Goal: Communication & Community: Answer question/provide support

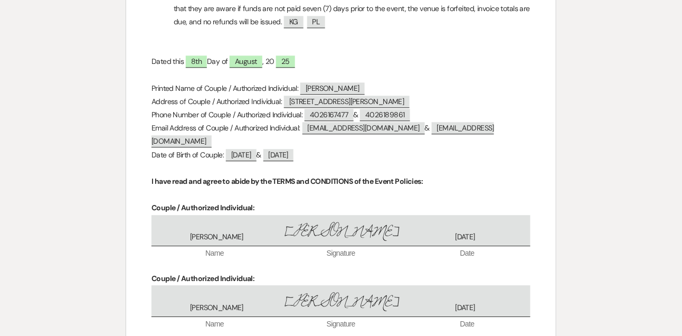
scroll to position [4493, 0]
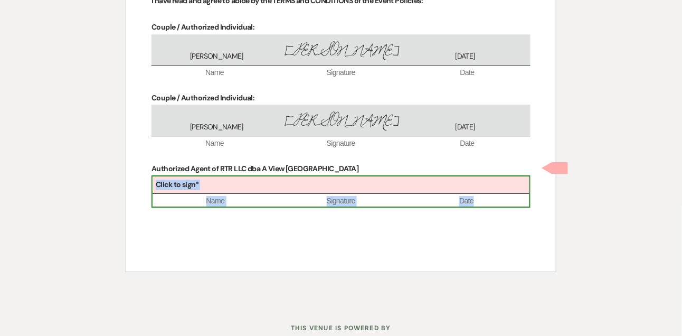
click at [322, 176] on div "Click to sign*" at bounding box center [341, 184] width 377 height 17
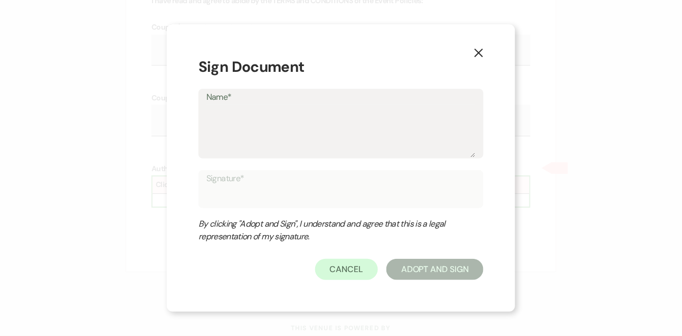
type textarea "L"
type input "L"
type textarea "Li"
type input "Li"
type textarea "[PERSON_NAME]"
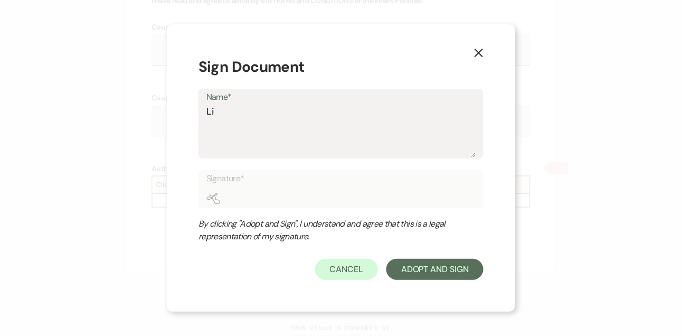
type input "[PERSON_NAME]"
type textarea "[PERSON_NAME]"
type input "[PERSON_NAME]"
type textarea "Linds"
type input "Linds"
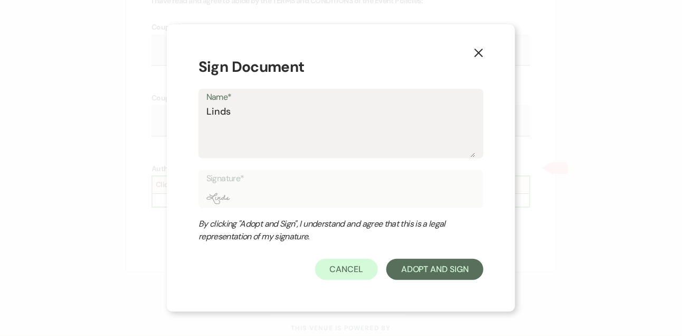
type textarea "Lindsa"
type input "Lindsa"
type textarea "[PERSON_NAME]"
type input "[PERSON_NAME]"
type textarea "[PERSON_NAME]"
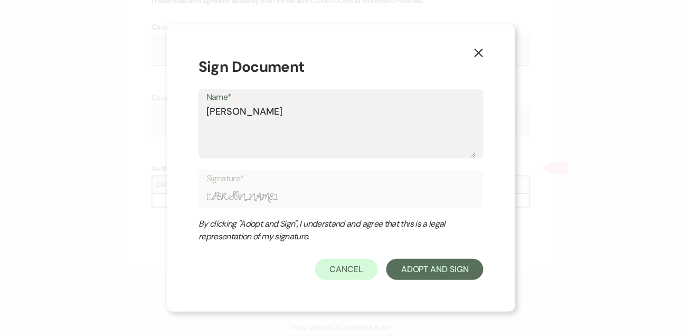
type input "[PERSON_NAME]"
type textarea "[PERSON_NAME]"
type input "[PERSON_NAME]"
type textarea "Lindsay Le"
type input "Lindsay Le"
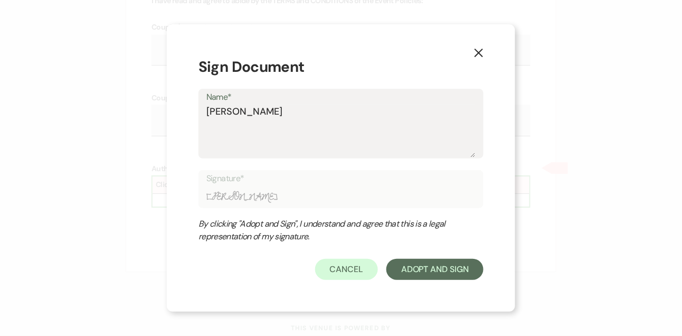
type textarea "Lindsay Lev"
type input "Lindsay Lev"
type textarea "[PERSON_NAME]"
type input "[PERSON_NAME]"
type textarea "[PERSON_NAME]"
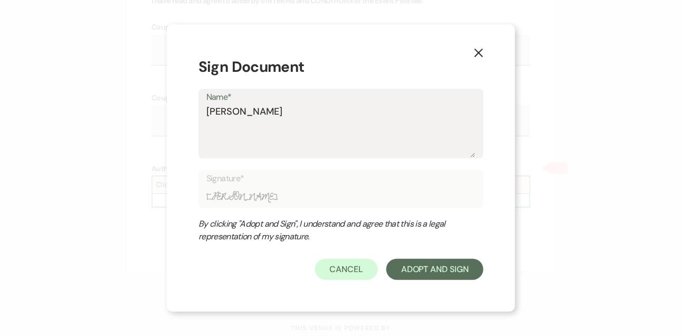
type input "[PERSON_NAME]"
type textarea "[PERSON_NAME]"
click at [420, 276] on button "Adopt And Sign" at bounding box center [435, 269] width 97 height 21
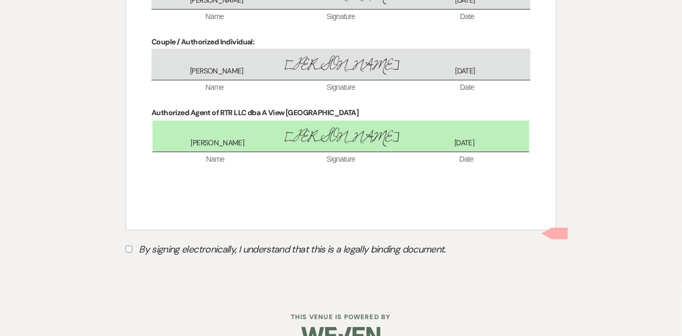
scroll to position [4561, 0]
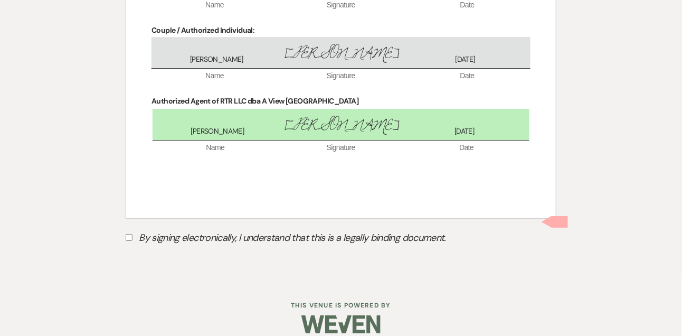
click at [129, 234] on input "By signing electronically, I understand that this is a legally binding document." at bounding box center [129, 237] width 7 height 7
checkbox input "true"
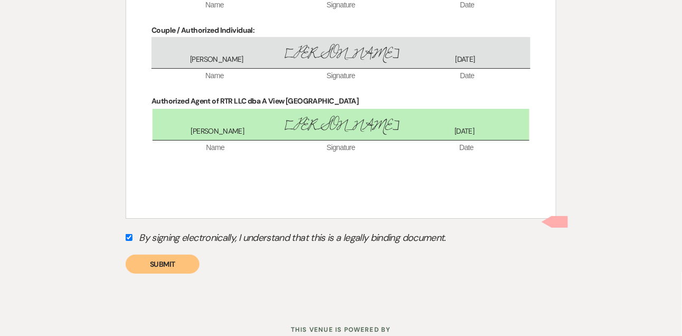
click at [158, 255] on button "Submit" at bounding box center [163, 264] width 74 height 19
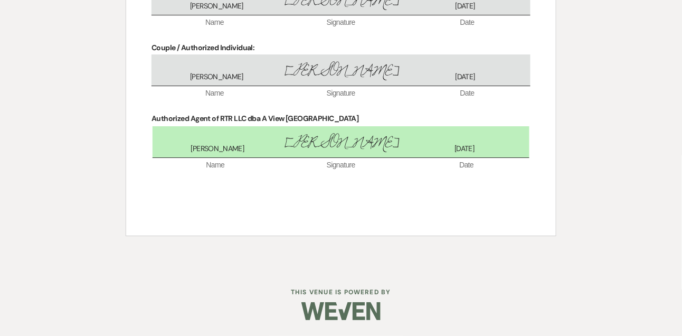
scroll to position [4530, 0]
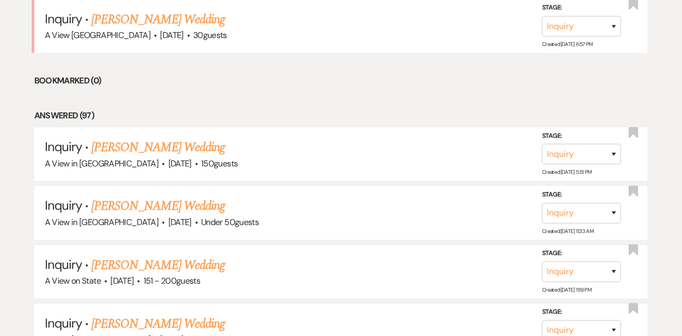
scroll to position [665, 0]
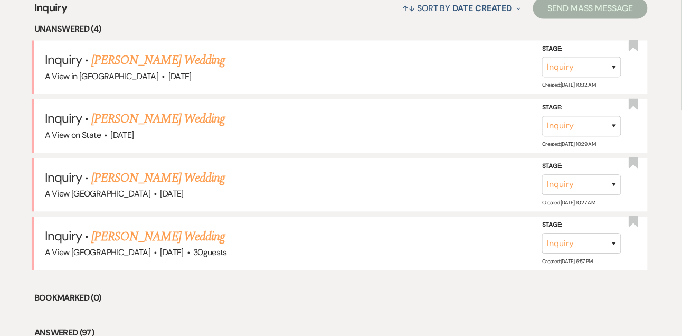
scroll to position [424, 0]
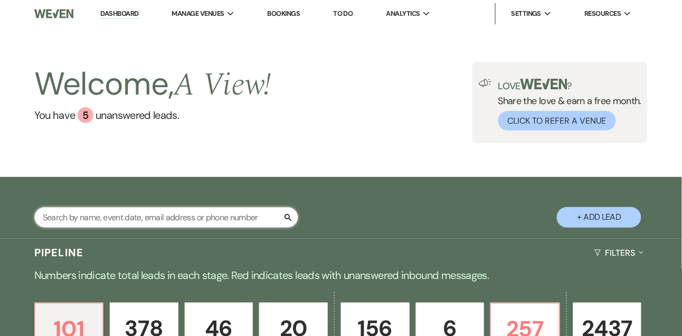
click at [155, 210] on input "text" at bounding box center [166, 217] width 264 height 21
type input "kayla curtis"
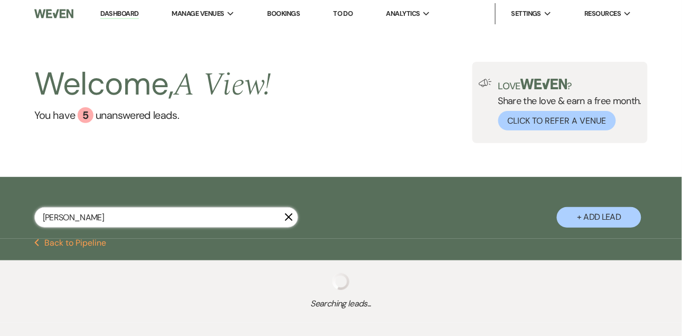
select select "5"
select select "9"
select select "8"
select select "5"
select select "8"
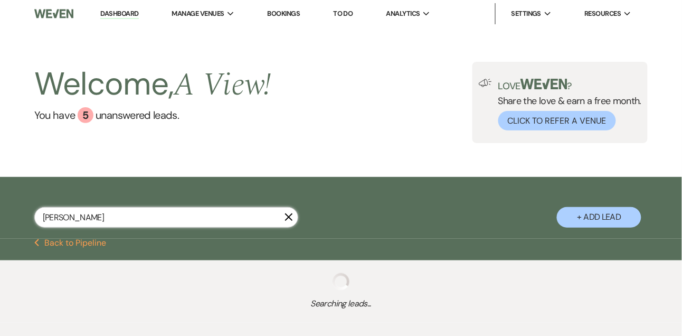
select select "5"
select select "8"
select select "5"
select select "8"
select select "5"
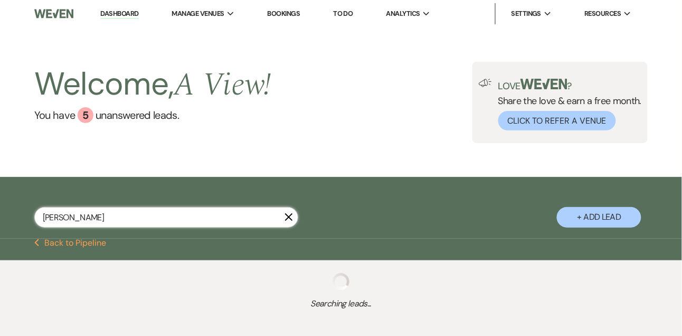
select select "8"
select select "4"
select select "5"
select select "8"
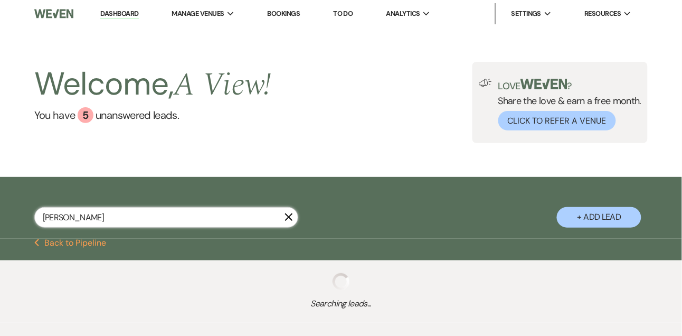
select select "4"
select select "8"
select select "4"
select select "8"
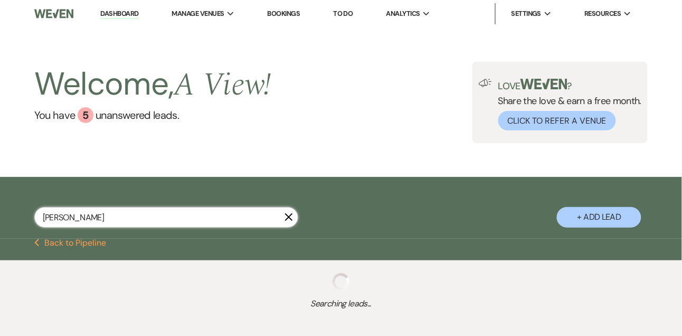
select select "5"
select select "8"
select select "4"
select select "8"
select select "4"
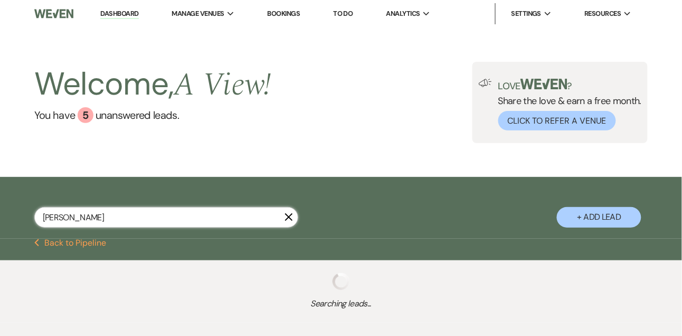
select select "8"
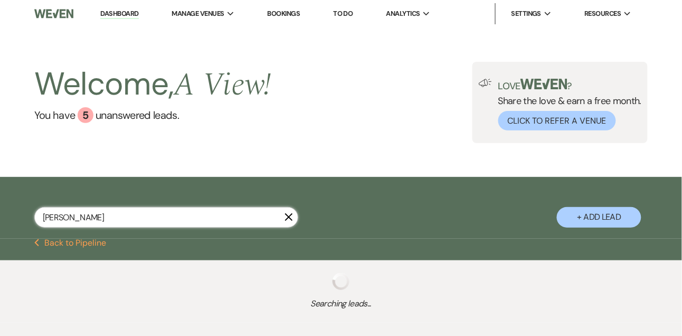
select select "4"
select select "8"
select select "4"
select select "8"
select select "4"
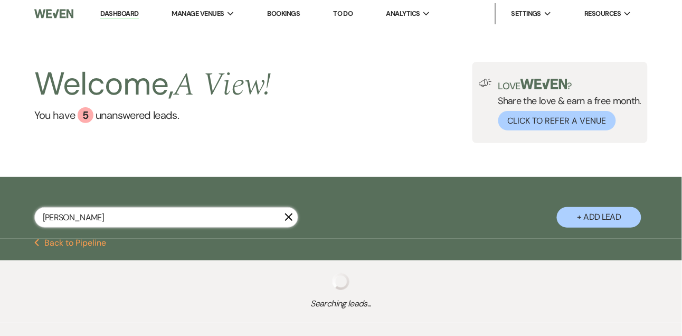
select select "8"
select select "4"
select select "8"
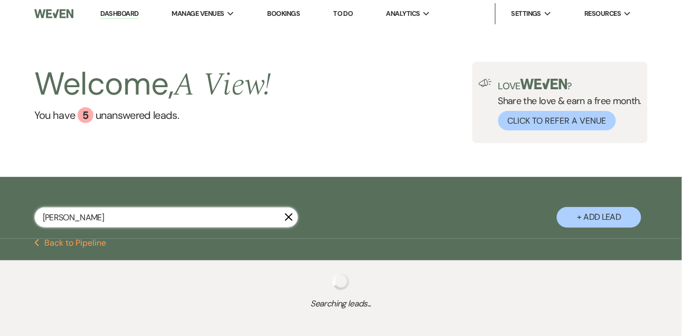
select select "4"
select select "8"
select select "4"
select select "8"
select select "4"
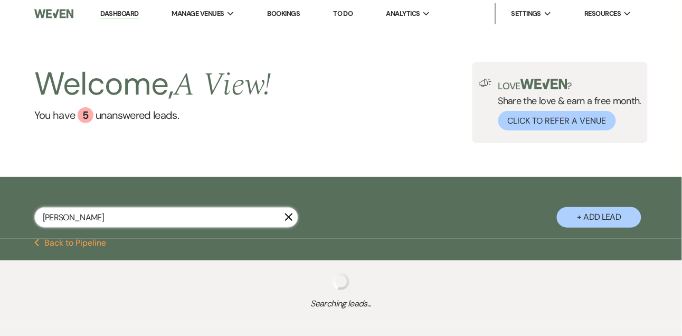
select select "8"
select select "4"
select select "8"
select select "6"
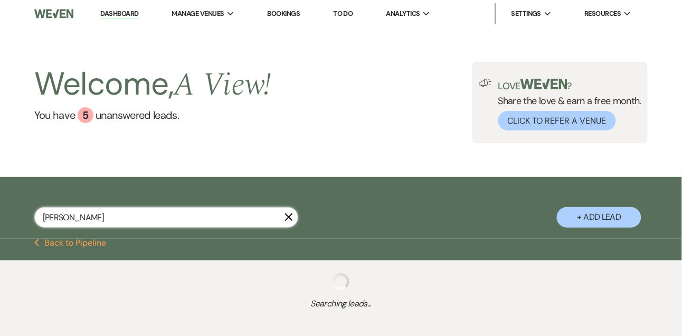
select select "5"
select select "8"
select select "4"
select select "8"
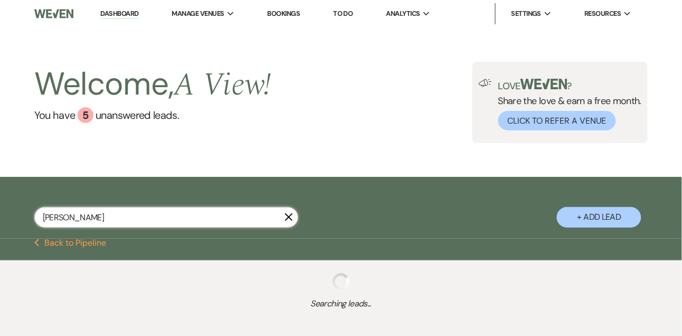
select select "4"
select select "8"
select select "4"
select select "8"
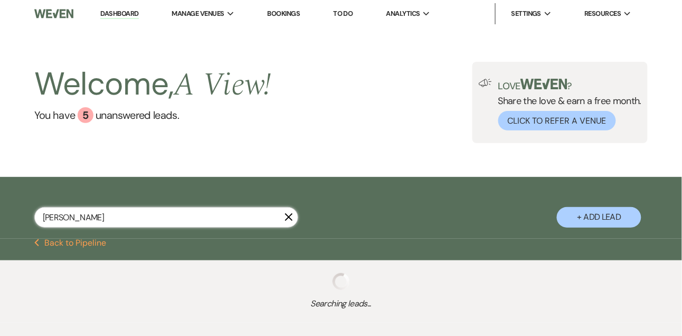
select select "6"
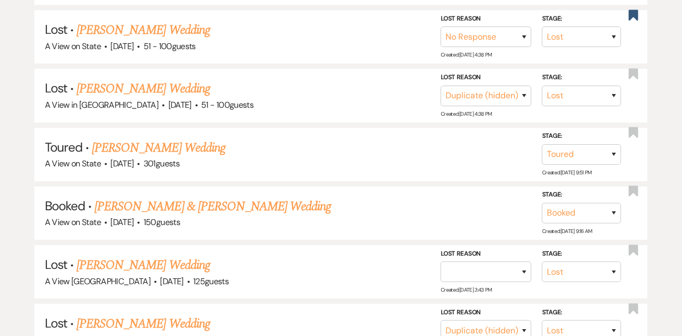
scroll to position [740, 0]
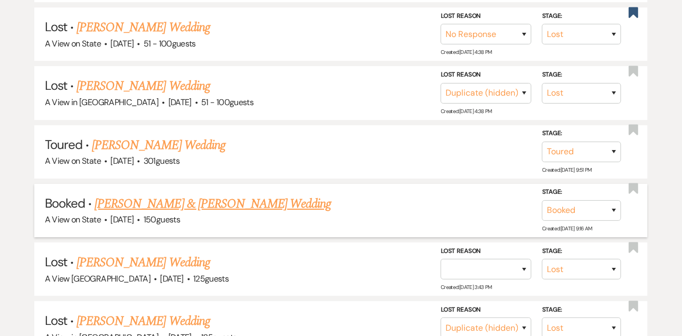
type input "kayla curtis"
click at [189, 194] on link "Kayla Curtis & Austin Griffith's Wedding" at bounding box center [213, 203] width 237 height 19
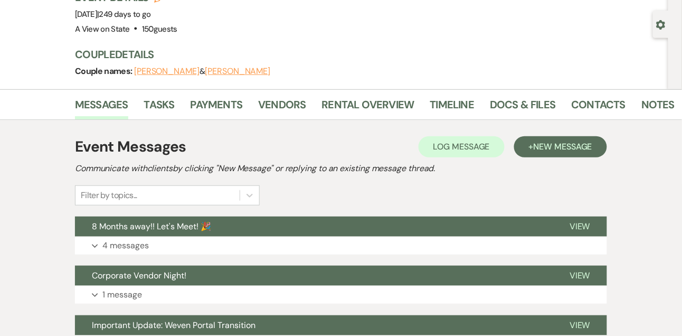
scroll to position [26, 0]
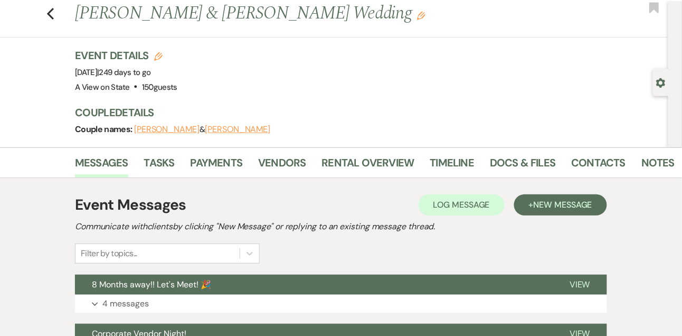
click at [665, 83] on use "button" at bounding box center [661, 83] width 9 height 10
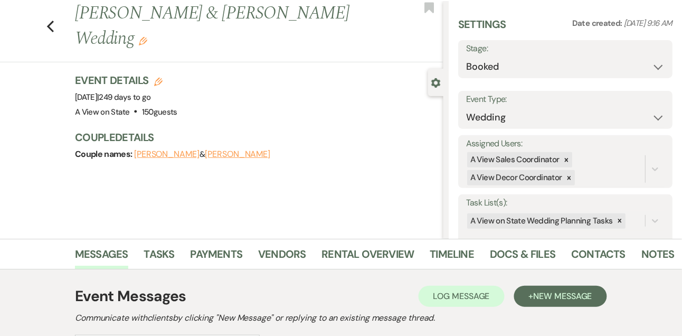
select select "5"
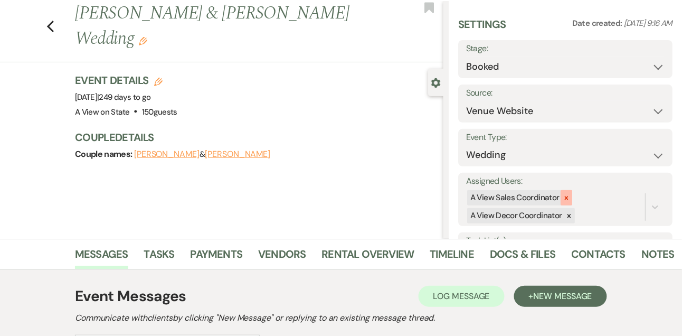
click at [563, 198] on icon at bounding box center [566, 197] width 7 height 7
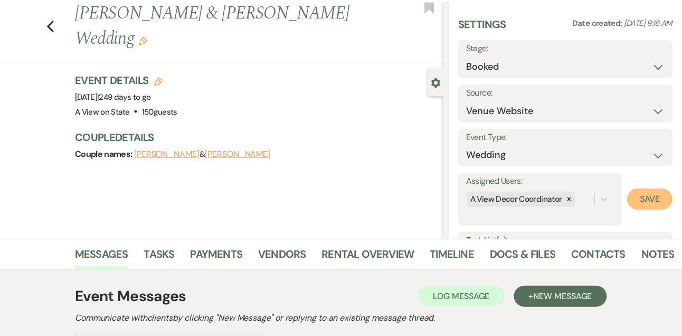
click at [642, 199] on button "Save" at bounding box center [649, 199] width 45 height 21
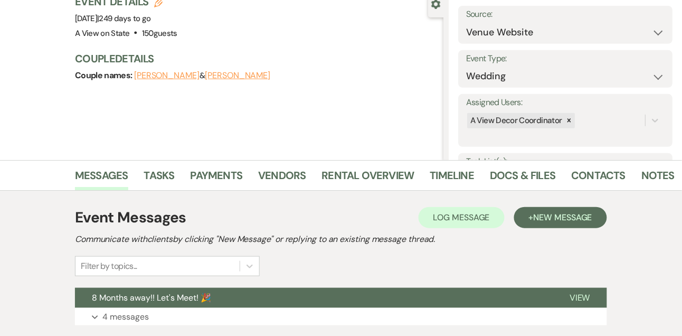
scroll to position [362, 0]
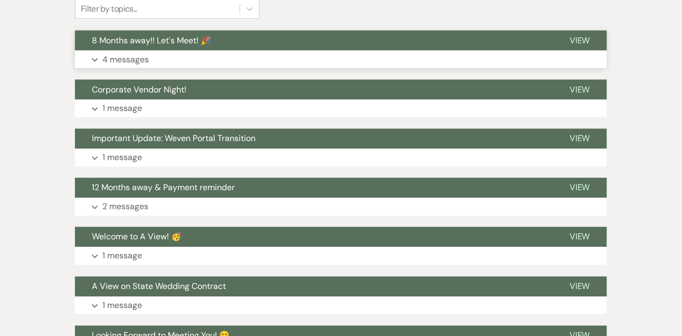
click at [120, 58] on p "4 messages" at bounding box center [125, 60] width 46 height 14
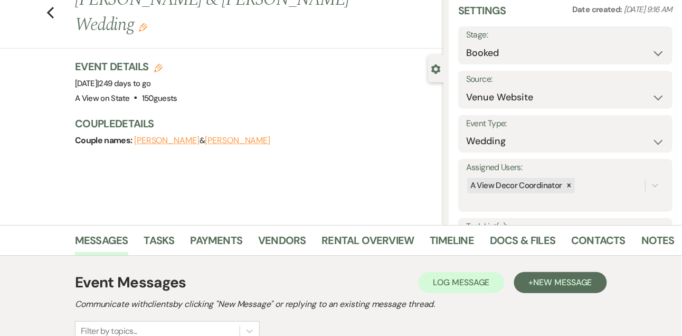
scroll to position [0, 0]
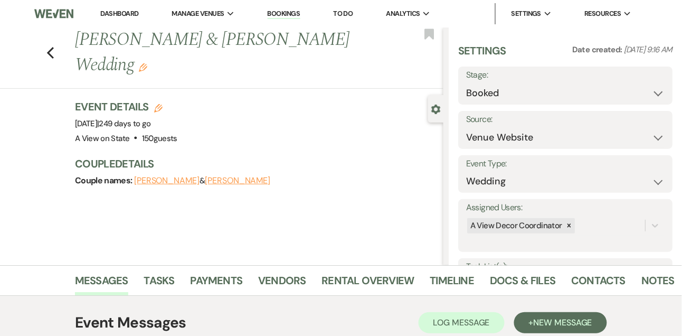
click at [128, 16] on link "Dashboard" at bounding box center [119, 13] width 38 height 9
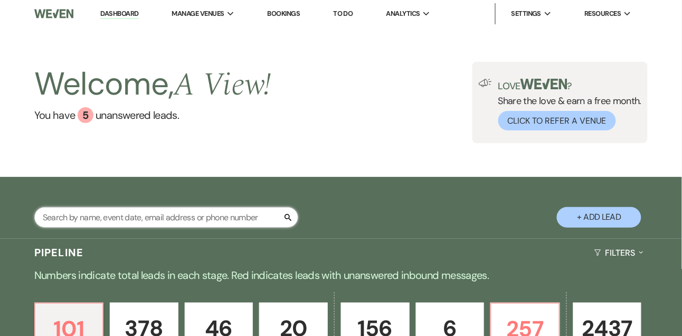
click at [165, 216] on input "text" at bounding box center [166, 217] width 264 height 21
type input "annabella"
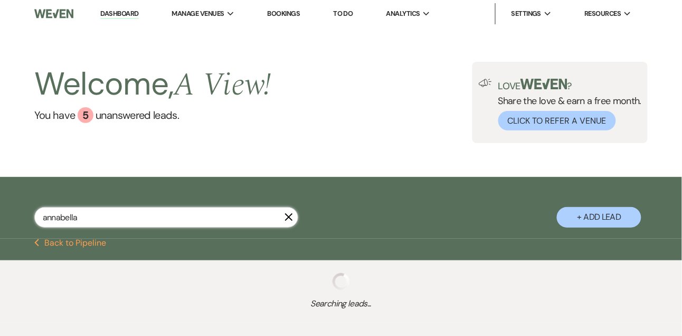
select select "2"
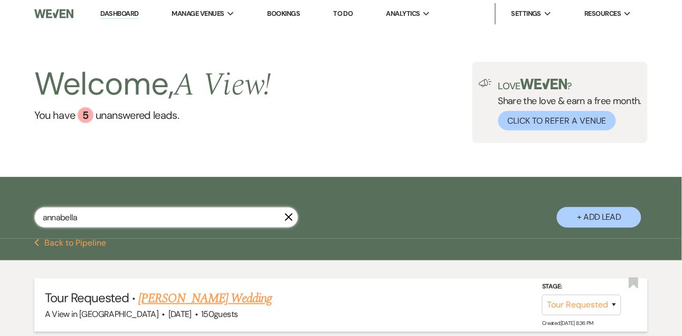
type input "annabella"
click at [173, 290] on link "Annabella Glatte's Wedding" at bounding box center [206, 298] width 134 height 19
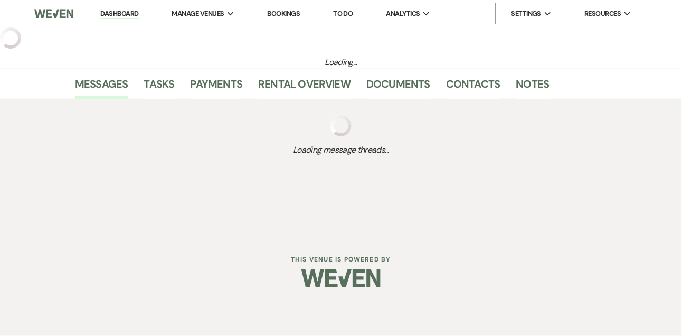
select select "2"
select select "5"
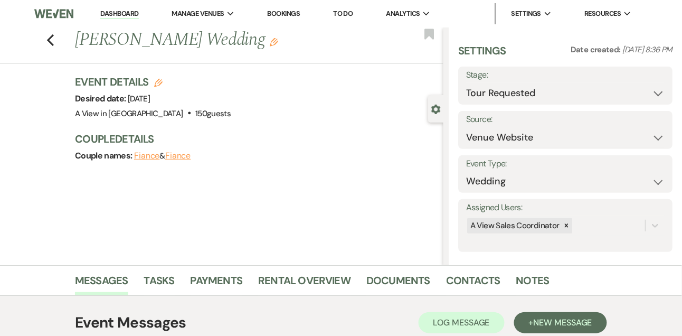
scroll to position [178, 0]
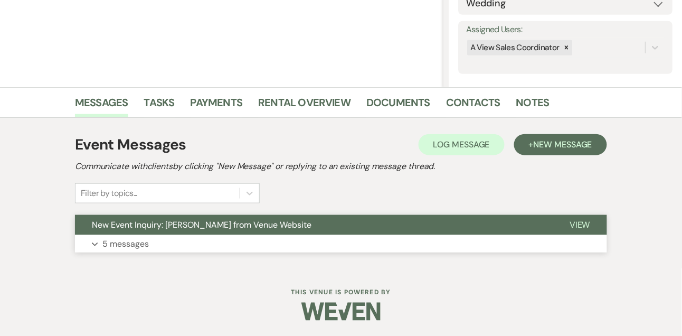
click at [121, 247] on p "5 messages" at bounding box center [125, 244] width 46 height 14
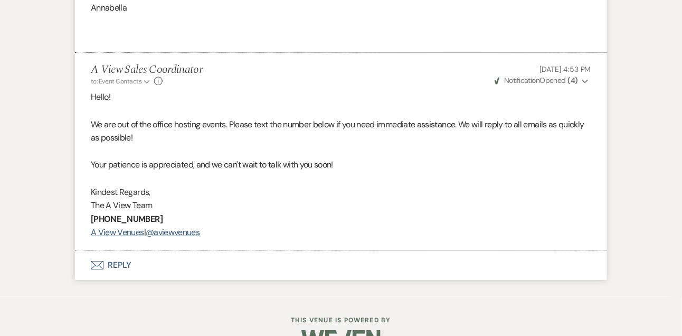
scroll to position [1632, 0]
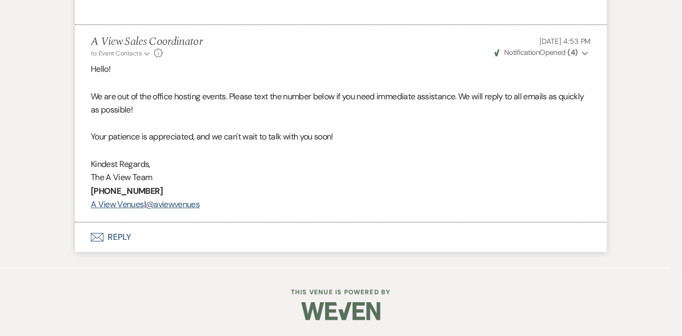
click at [118, 240] on button "Envelope Reply" at bounding box center [341, 237] width 532 height 30
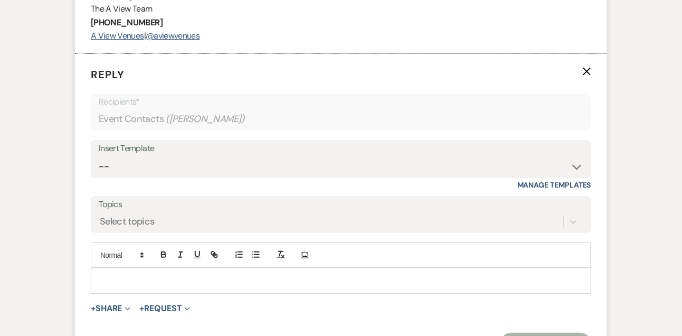
scroll to position [1796, 0]
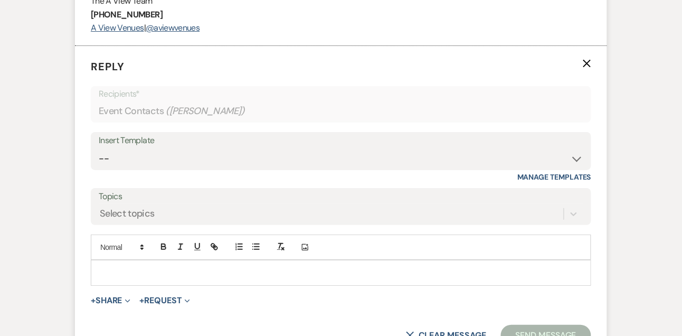
click at [115, 278] on div at bounding box center [341, 272] width 500 height 24
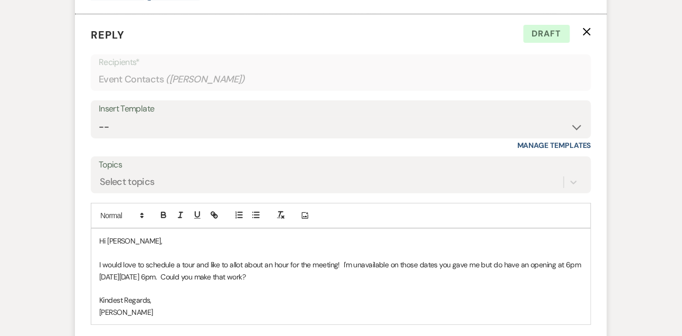
scroll to position [1881, 0]
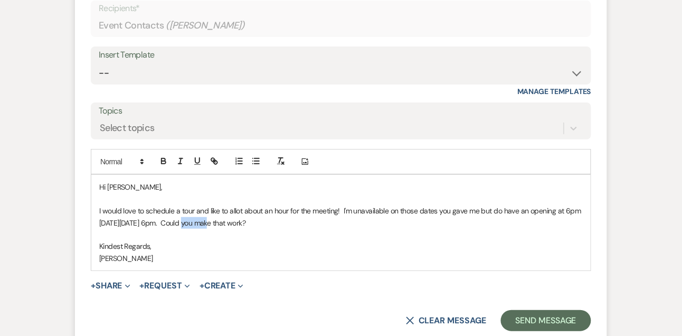
drag, startPoint x: 212, startPoint y: 235, endPoint x: 189, endPoint y: 234, distance: 23.2
click at [189, 229] on p "I would love to schedule a tour and like to allot about an hour for the meeting…" at bounding box center [341, 217] width 484 height 24
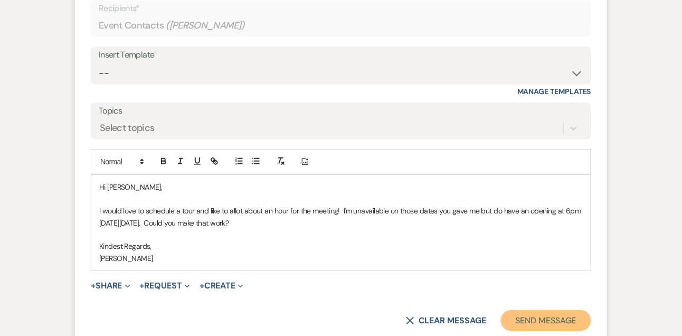
click at [564, 331] on button "Send Message" at bounding box center [546, 320] width 90 height 21
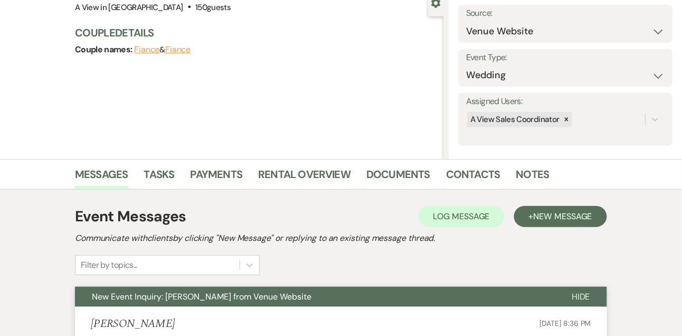
scroll to position [0, 0]
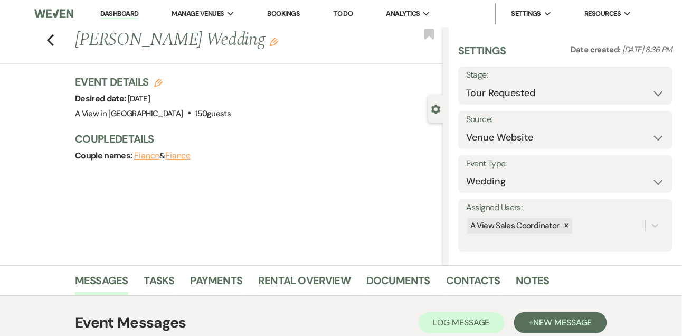
click at [122, 10] on link "Dashboard" at bounding box center [119, 14] width 38 height 10
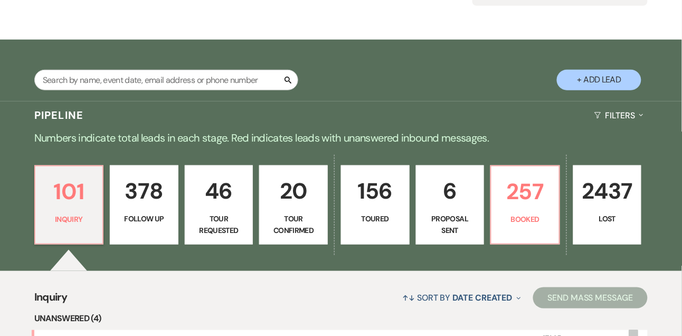
scroll to position [92, 0]
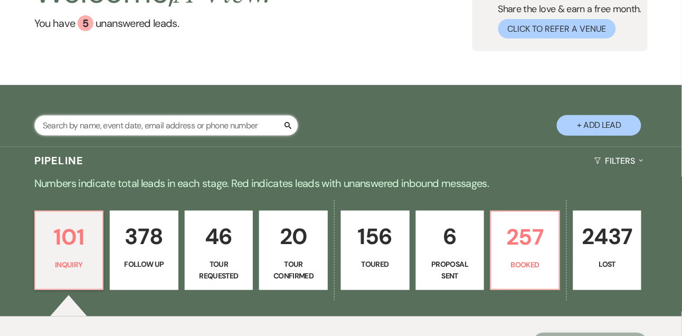
click at [173, 118] on input "text" at bounding box center [166, 125] width 264 height 21
type input "jocelyn rock"
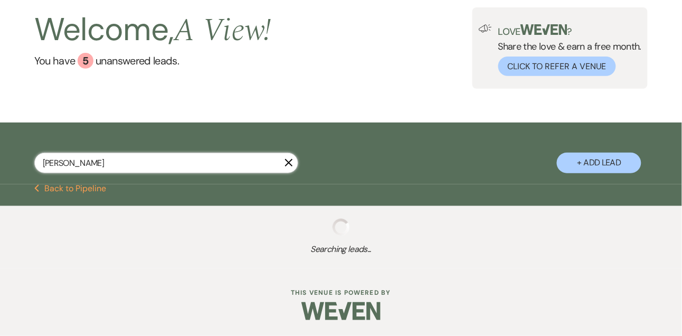
scroll to position [92, 0]
select select "8"
select select "4"
select select "5"
select select "8"
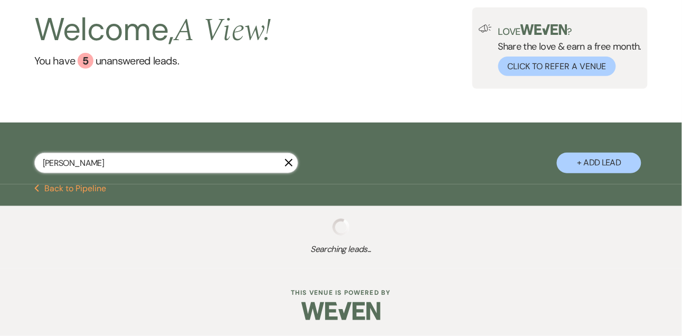
select select "4"
select select "9"
select select "2"
select select "8"
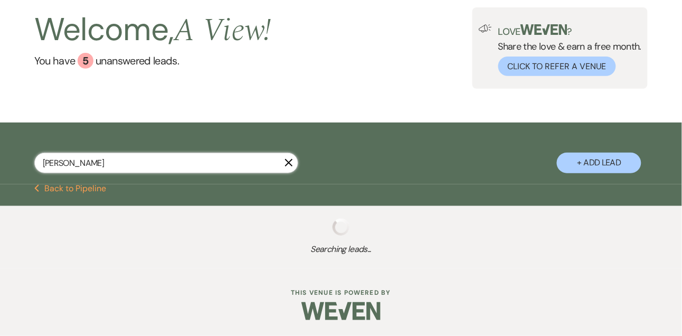
select select "4"
select select "8"
select select "5"
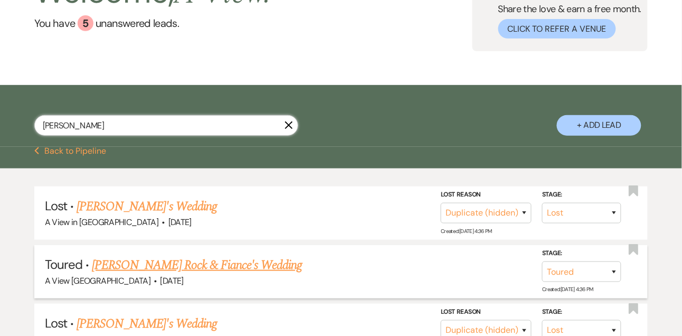
type input "jocelyn rock"
click at [186, 266] on link "Jocelyn Rock & Fiance's Wedding" at bounding box center [197, 265] width 210 height 19
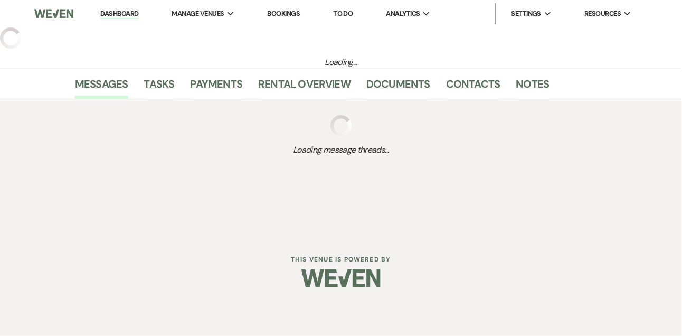
select select "5"
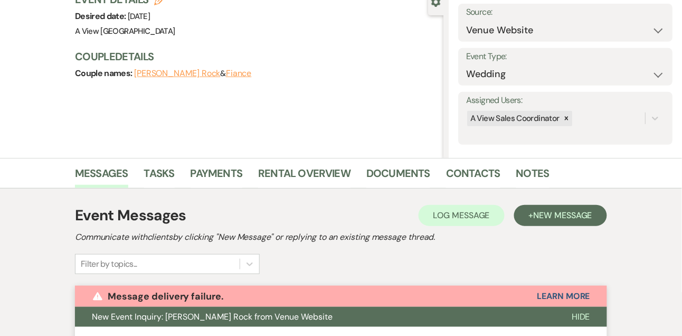
scroll to position [232, 0]
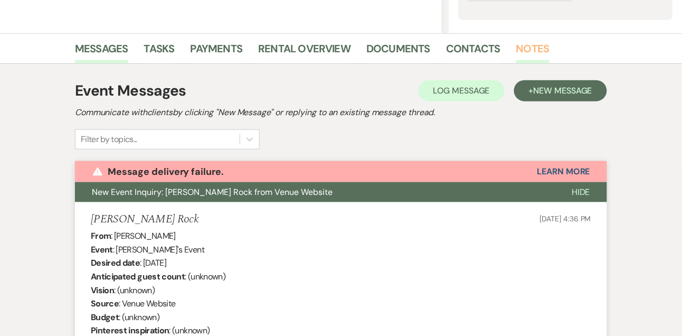
click at [524, 51] on link "Notes" at bounding box center [533, 51] width 33 height 23
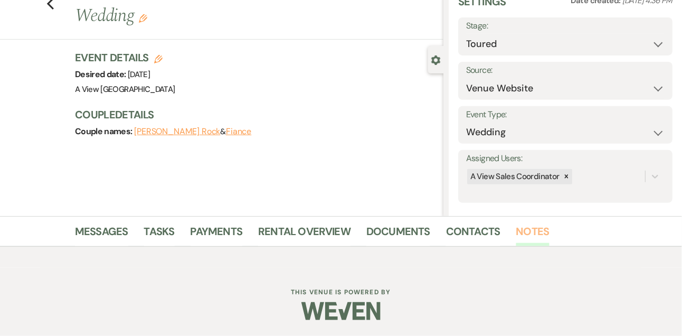
scroll to position [232, 0]
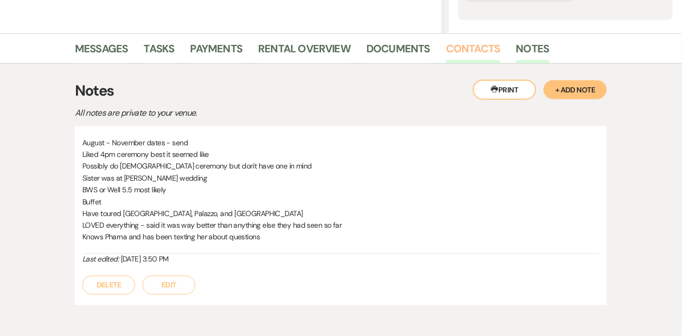
click at [456, 53] on link "Contacts" at bounding box center [473, 51] width 54 height 23
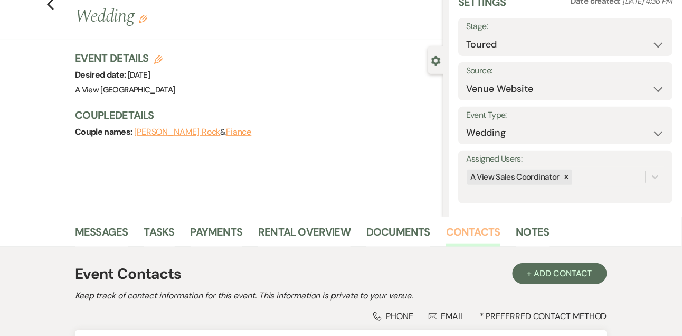
scroll to position [180, 0]
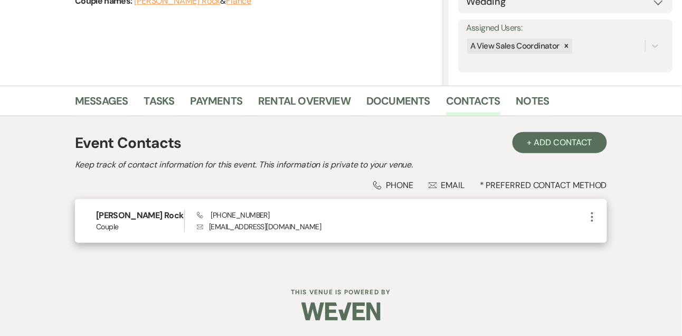
click at [270, 222] on p "Envelope jocelynrock00@gmail.com" at bounding box center [391, 227] width 389 height 12
copy div "jocelynrock00@gmail.com More"
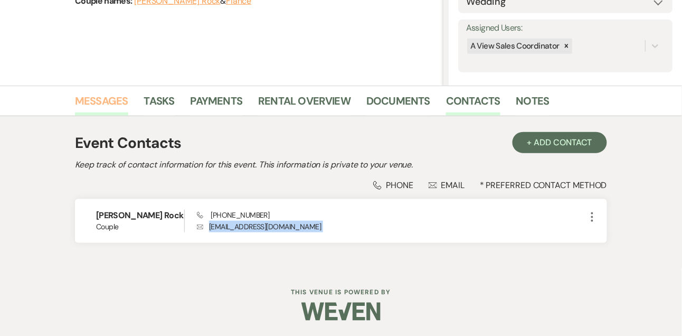
click at [110, 110] on link "Messages" at bounding box center [101, 103] width 53 height 23
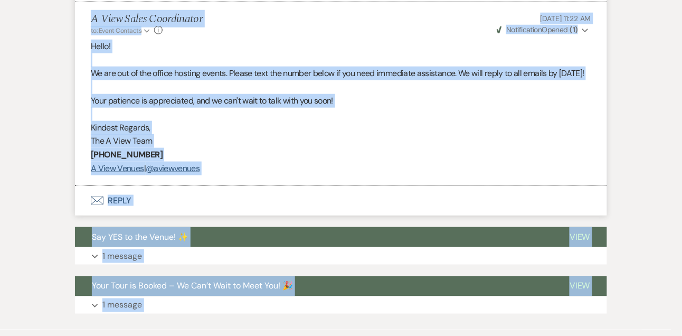
scroll to position [2079, 0]
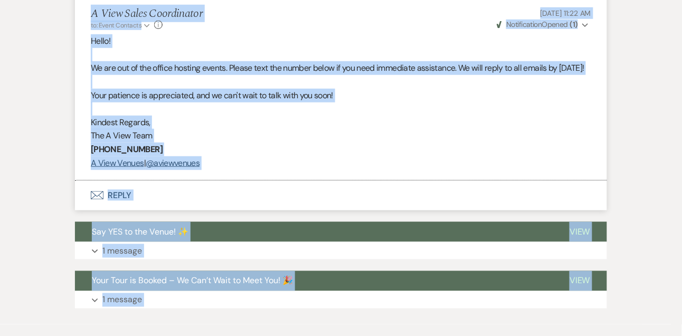
click at [163, 62] on p at bounding box center [341, 55] width 501 height 14
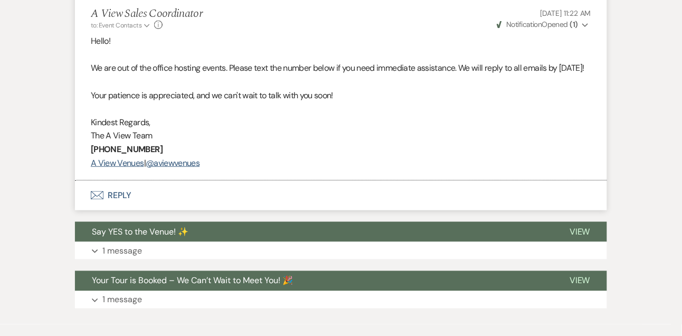
click at [124, 210] on button "Envelope Reply" at bounding box center [341, 196] width 532 height 30
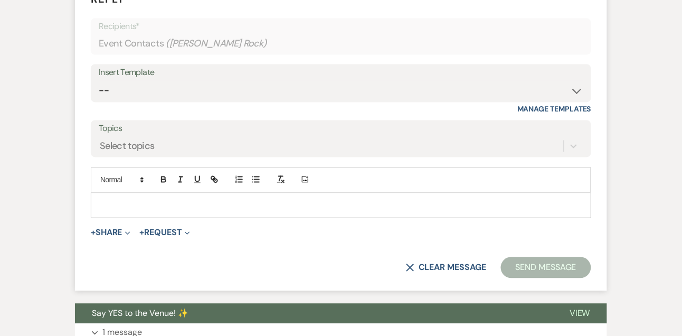
scroll to position [2287, 0]
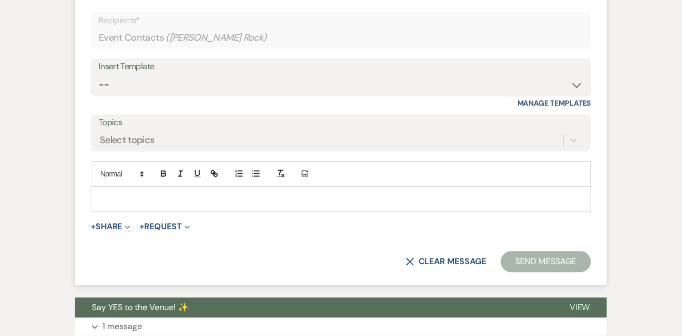
click at [124, 205] on p at bounding box center [341, 200] width 484 height 12
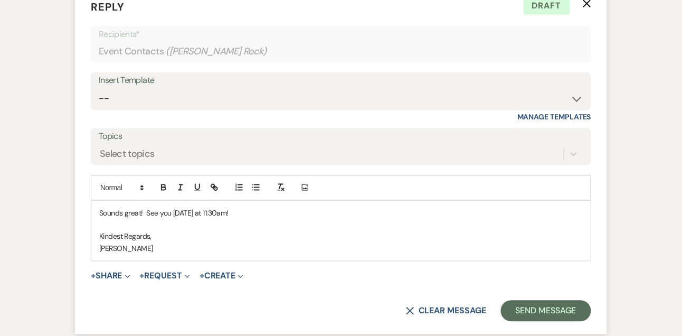
scroll to position [2399, 0]
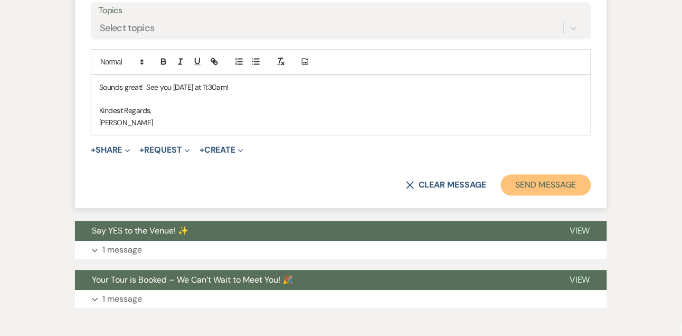
click at [578, 195] on button "Send Message" at bounding box center [546, 184] width 90 height 21
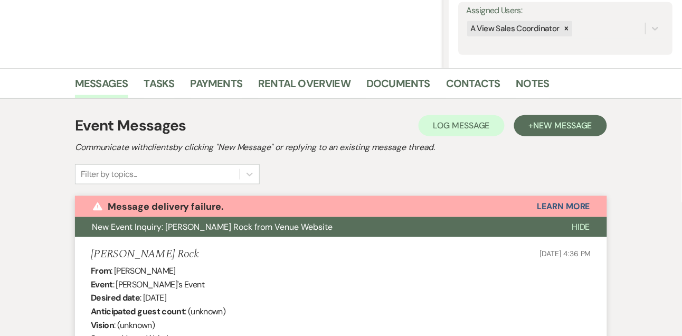
scroll to position [0, 0]
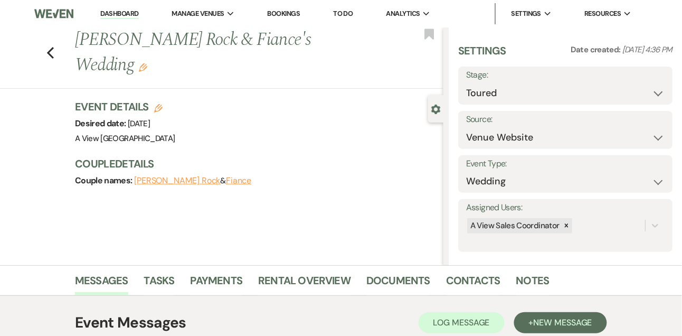
click at [120, 15] on link "Dashboard" at bounding box center [119, 14] width 38 height 10
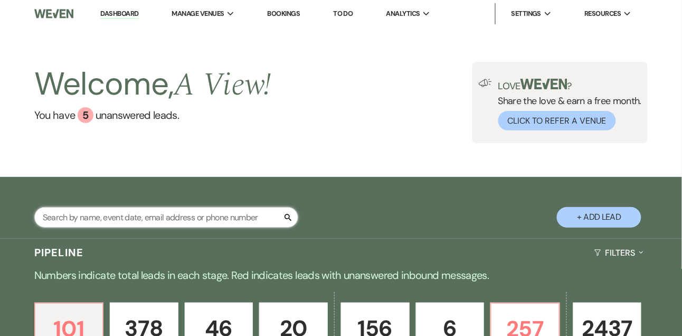
click at [123, 209] on input "text" at bounding box center [166, 217] width 264 height 21
type input "allyson"
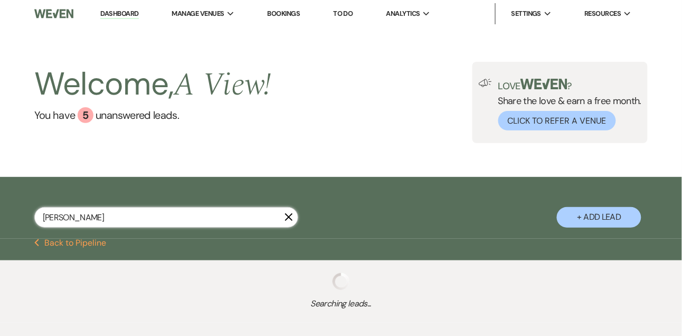
select select "8"
select select "5"
select select "8"
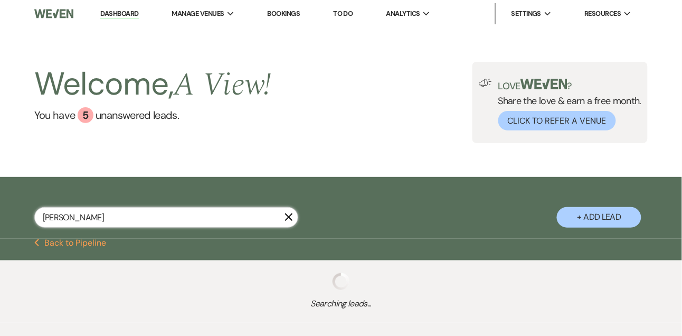
select select "4"
select select "8"
select select "4"
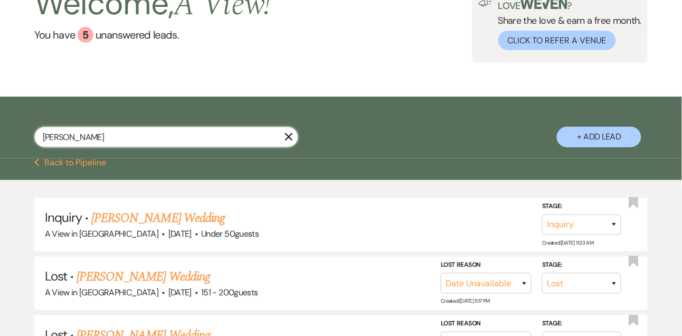
scroll to position [111, 0]
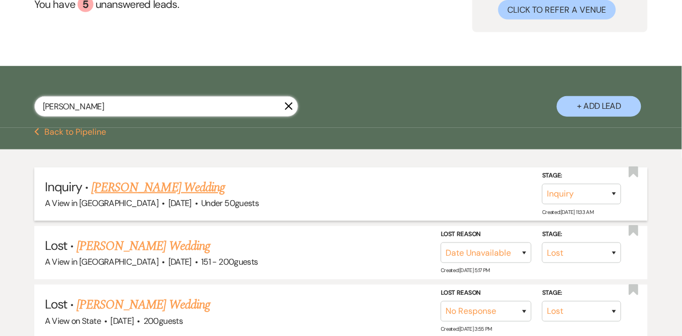
type input "allyson"
click at [162, 189] on link "Allyson Nix's Wedding" at bounding box center [158, 187] width 134 height 19
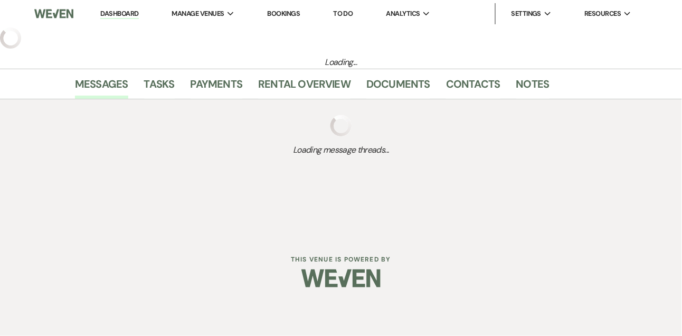
select select "2"
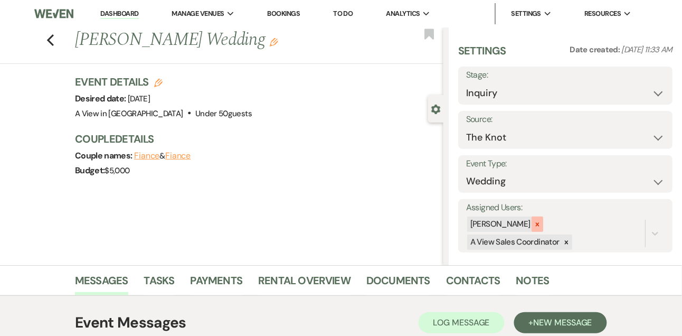
click at [541, 228] on icon at bounding box center [537, 224] width 7 height 7
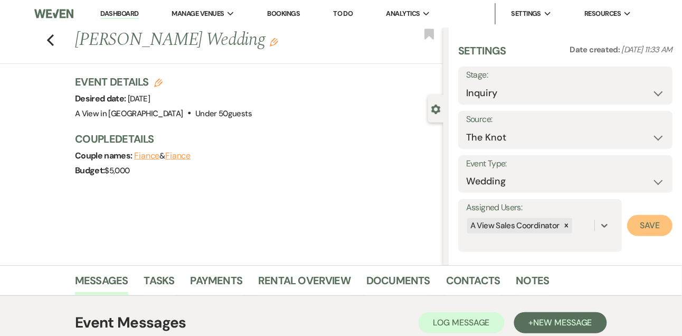
click at [639, 217] on button "Save" at bounding box center [649, 225] width 45 height 21
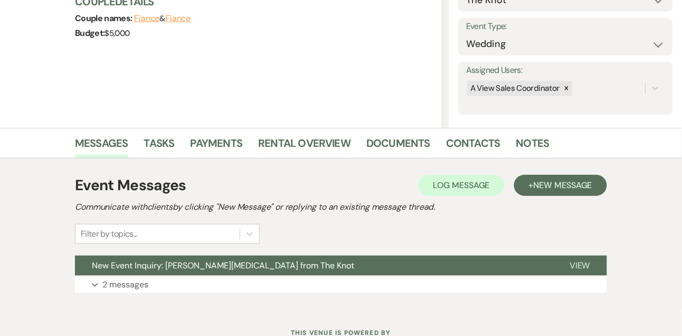
scroll to position [178, 0]
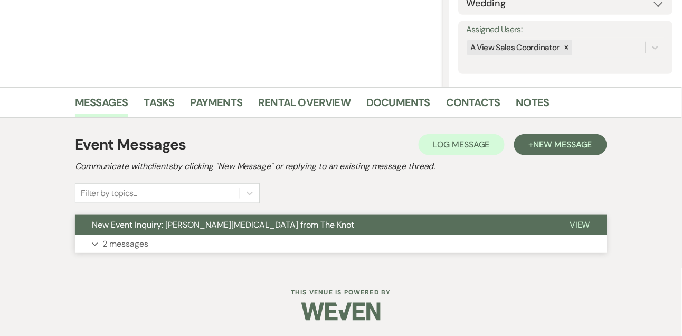
click at [279, 249] on button "Expand 2 messages" at bounding box center [341, 244] width 532 height 18
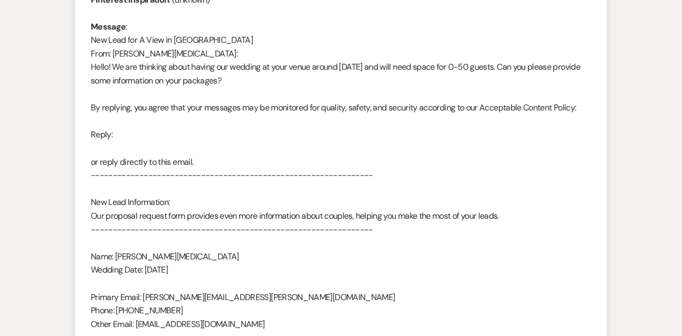
scroll to position [940, 0]
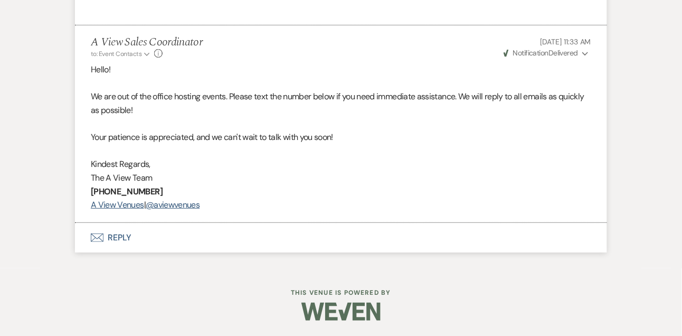
click at [113, 239] on button "Envelope Reply" at bounding box center [341, 238] width 532 height 30
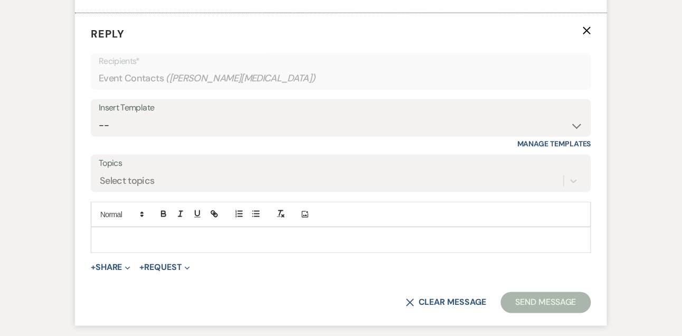
scroll to position [1151, 0]
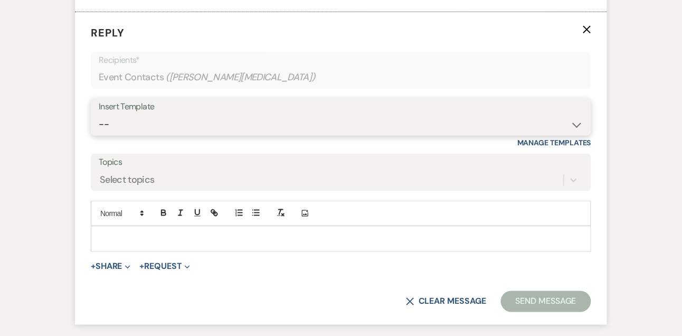
click at [143, 133] on select "-- Tour Confirmation Contract (Pre-Booked Leads) Out of office Inquiry Email Al…" at bounding box center [341, 124] width 485 height 21
select select "3299"
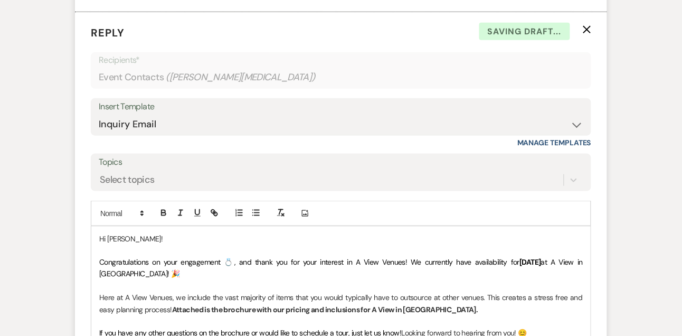
click at [229, 283] on p at bounding box center [341, 286] width 484 height 12
click at [229, 275] on p "Congratulations on your engagement 💍, and thank you for your interest in A View…" at bounding box center [341, 269] width 484 height 24
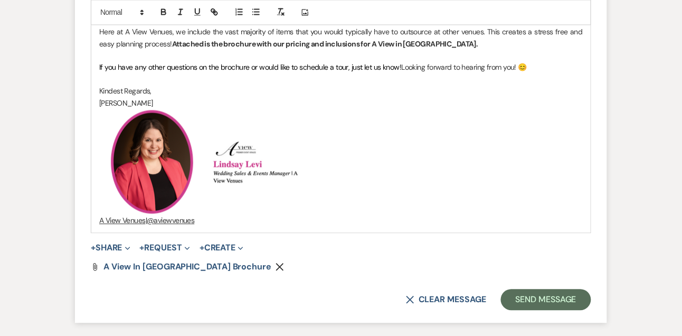
scroll to position [1478, 0]
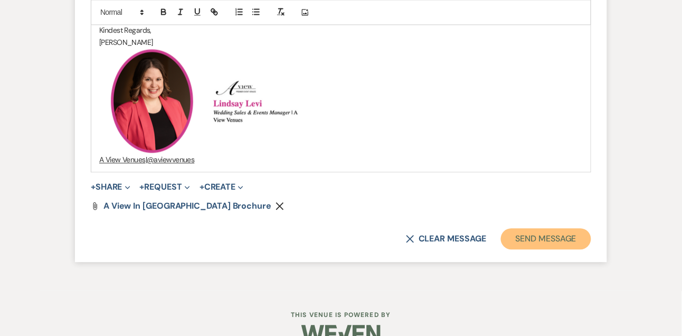
click at [528, 239] on button "Send Message" at bounding box center [546, 238] width 90 height 21
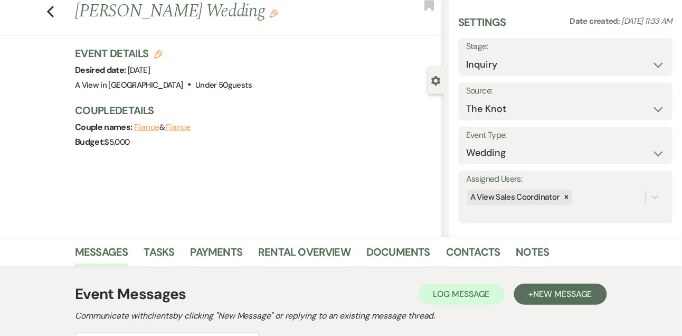
scroll to position [0, 0]
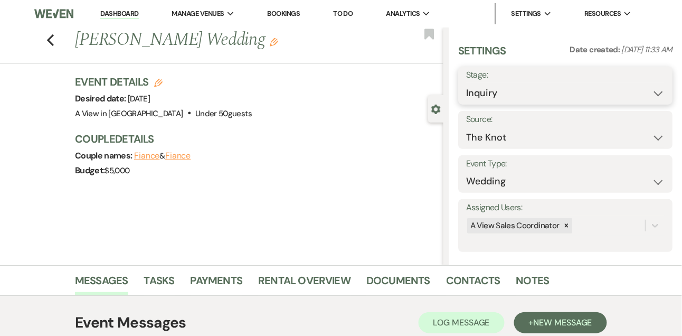
click at [480, 91] on select "Inquiry Follow Up Tour Requested Tour Confirmed Toured Proposal Sent Booked Lost" at bounding box center [565, 93] width 199 height 21
select select "8"
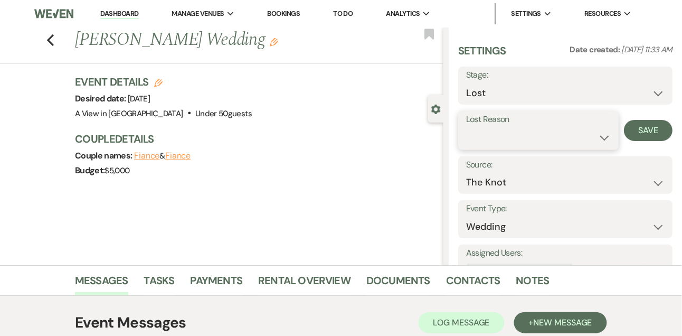
click at [494, 134] on select "Booked Elsewhere Budget Date Unavailable No Response Not a Good Match Capacity …" at bounding box center [538, 137] width 145 height 21
select select "10"
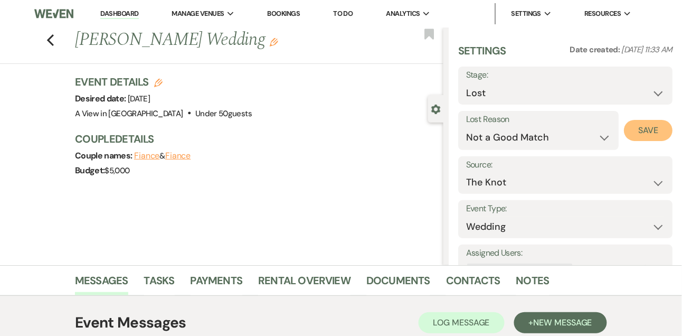
click at [643, 126] on button "Save" at bounding box center [648, 130] width 49 height 21
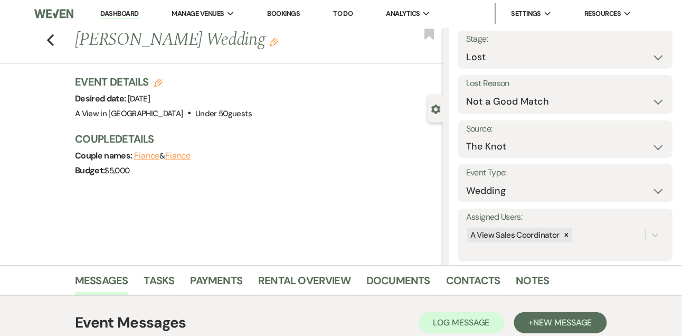
scroll to position [54, 0]
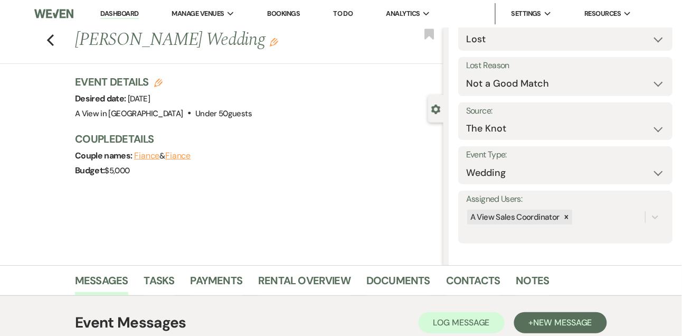
click at [126, 13] on link "Dashboard" at bounding box center [119, 14] width 38 height 10
select select "8"
select select "10"
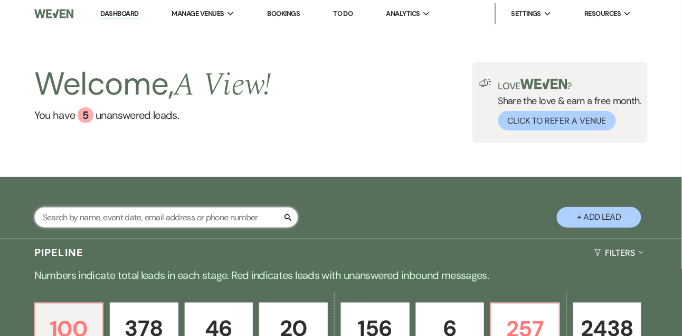
click at [130, 219] on input "text" at bounding box center [166, 217] width 264 height 21
type input "kaitlyn dim"
select select "5"
select select "8"
select select "4"
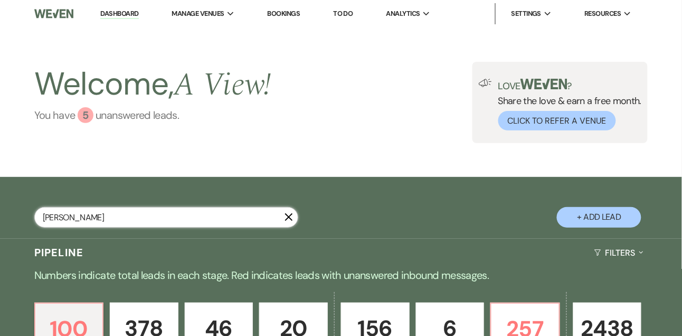
select select "9"
select select "5"
select select "8"
select select "4"
select select "9"
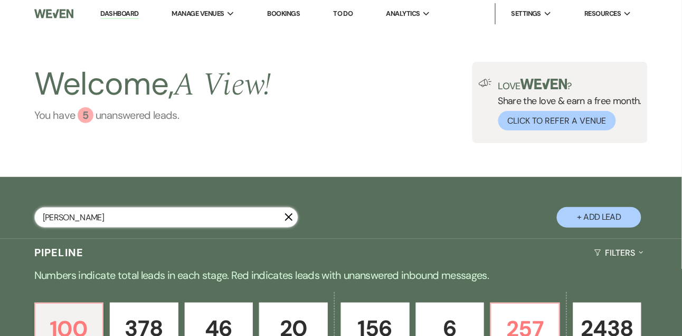
select select "5"
select select "8"
select select "7"
select select "8"
select select "4"
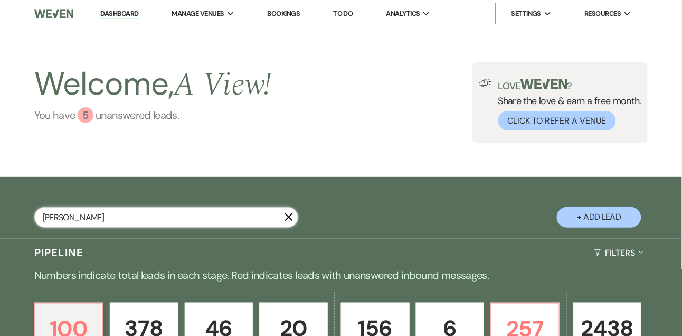
select select "8"
select select "4"
select select "8"
select select "4"
select select "8"
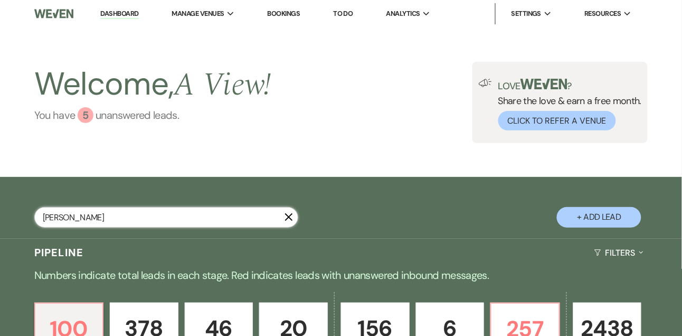
select select "4"
select select "8"
select select "4"
select select "8"
select select "4"
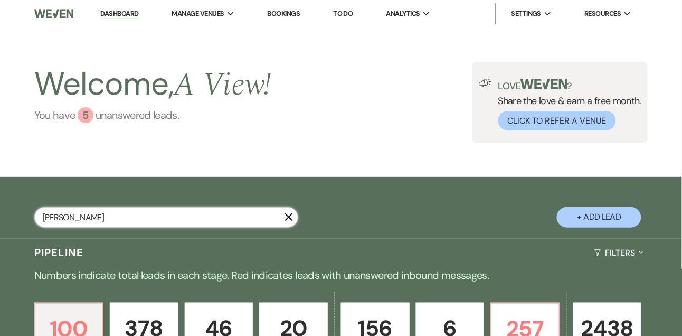
select select "8"
select select "5"
select select "8"
select select "5"
select select "8"
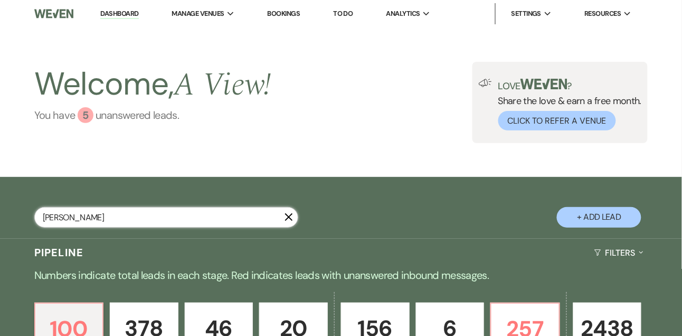
select select "5"
select select "8"
select select "6"
select select "8"
select select "4"
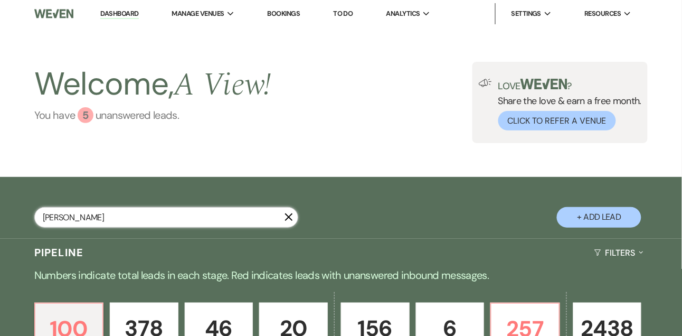
select select "8"
select select "4"
select select "8"
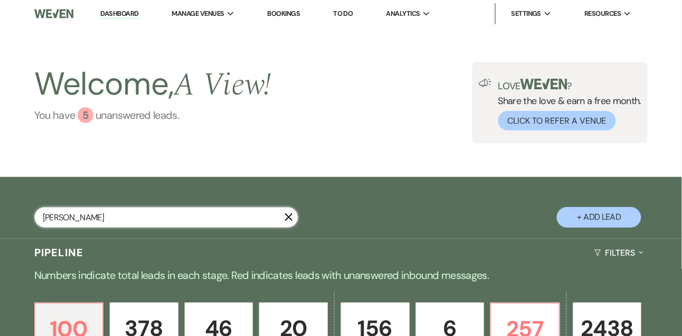
select select "4"
select select "8"
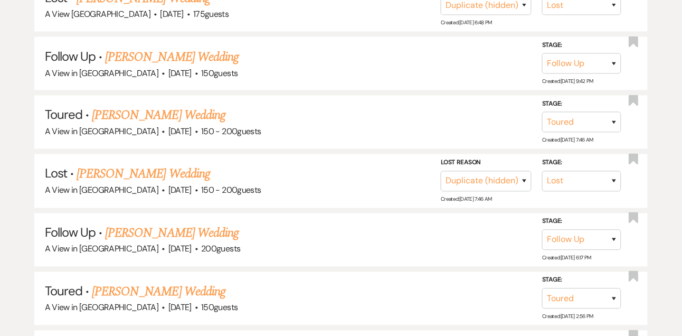
scroll to position [368, 0]
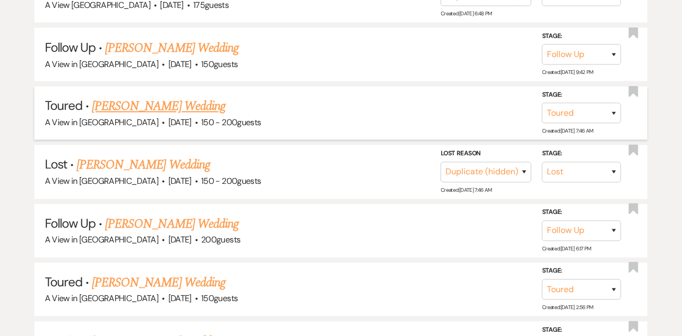
type input "kaitlyn dim"
click at [150, 104] on link "Kaitlyn Dimitroff's Wedding" at bounding box center [159, 106] width 134 height 19
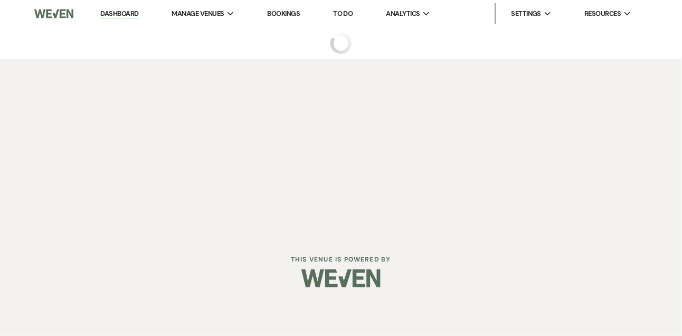
select select "5"
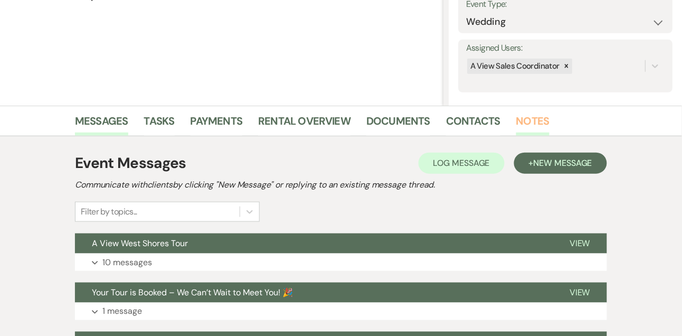
click at [538, 118] on link "Notes" at bounding box center [533, 124] width 33 height 23
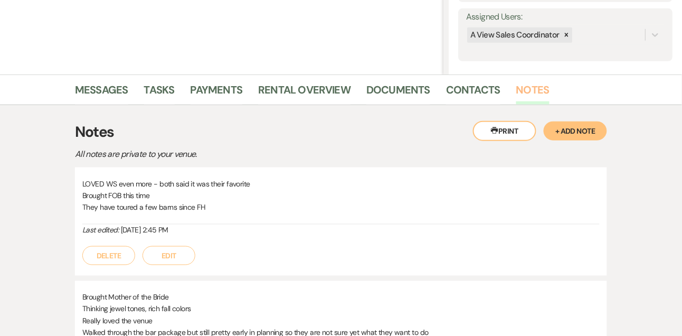
scroll to position [170, 0]
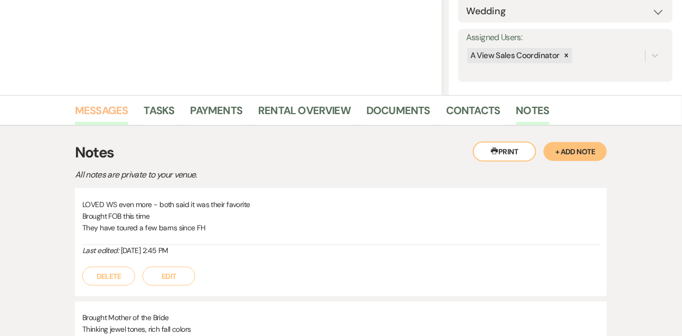
click at [110, 109] on link "Messages" at bounding box center [101, 113] width 53 height 23
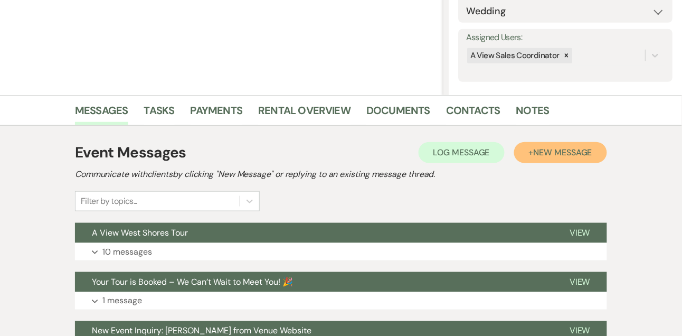
click at [572, 155] on span "New Message" at bounding box center [563, 152] width 59 height 11
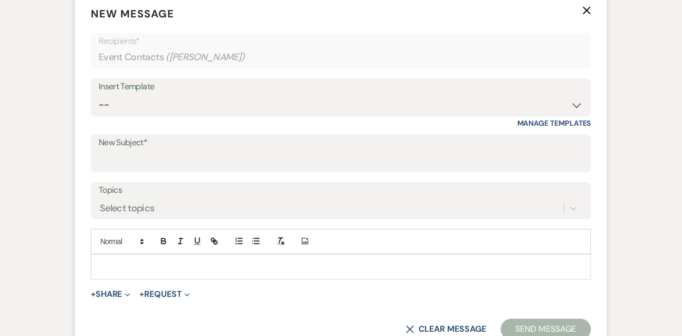
scroll to position [486, 0]
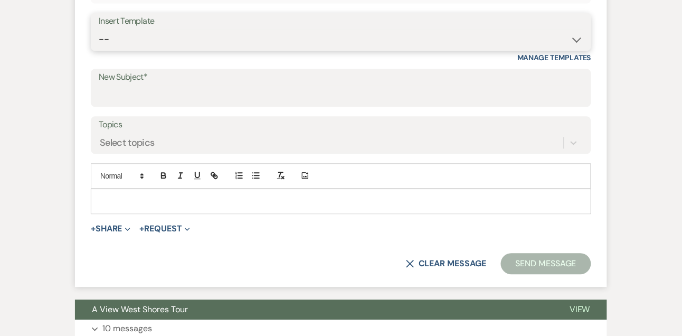
click at [214, 42] on select "-- Tour Confirmation Contract (Pre-Booked Leads) Out of office Inquiry Email Al…" at bounding box center [341, 39] width 485 height 21
select select "3414"
type input "Say YES to the Venue! ✨"
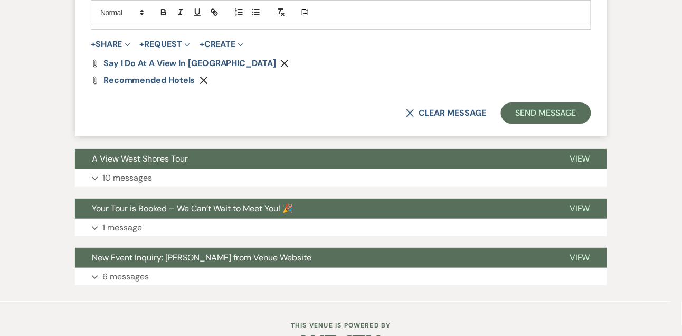
scroll to position [911, 0]
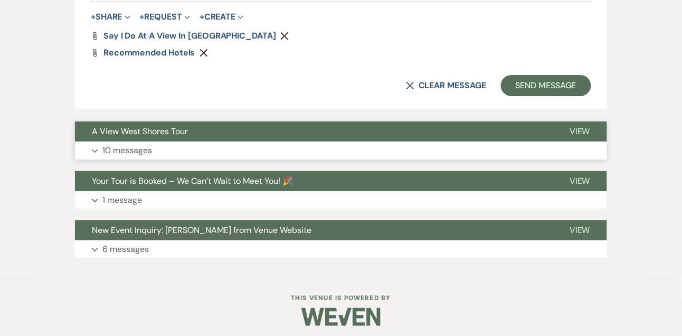
click at [147, 144] on p "10 messages" at bounding box center [127, 151] width 50 height 14
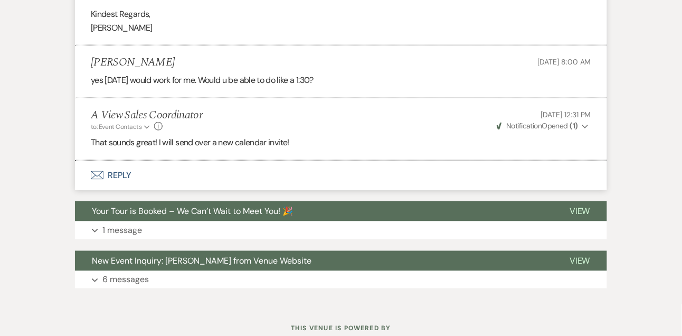
scroll to position [2119, 0]
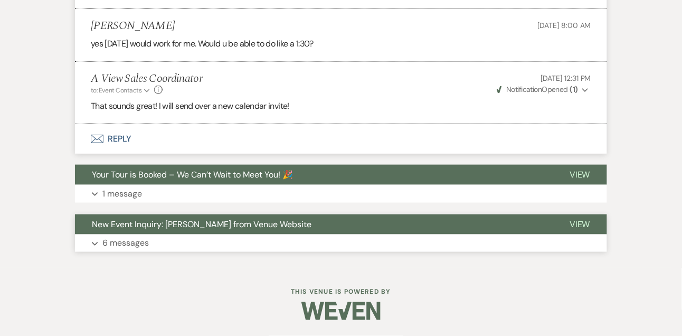
click at [121, 239] on p "6 messages" at bounding box center [125, 244] width 46 height 14
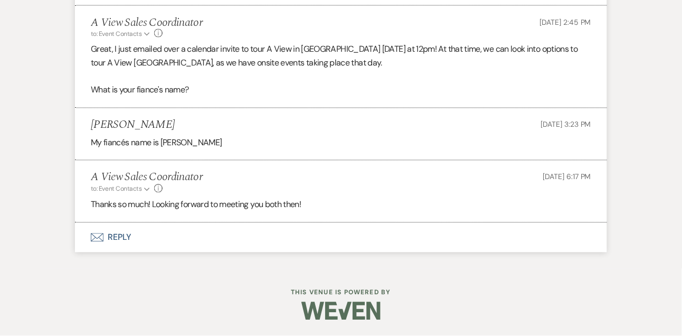
scroll to position [3258, 0]
drag, startPoint x: 162, startPoint y: 142, endPoint x: 189, endPoint y: 142, distance: 26.9
click at [189, 142] on p "My fiancés name is Jaydon Woodson" at bounding box center [341, 143] width 501 height 14
copy p "Jaydon"
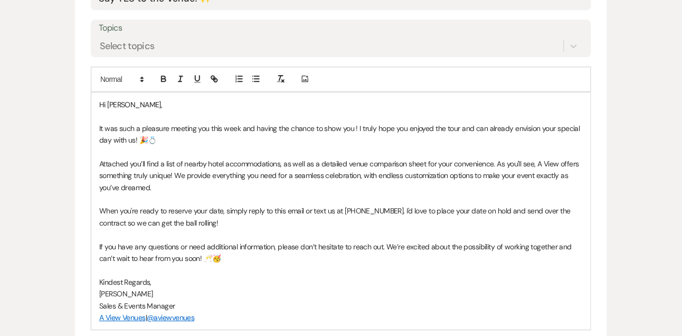
scroll to position [571, 0]
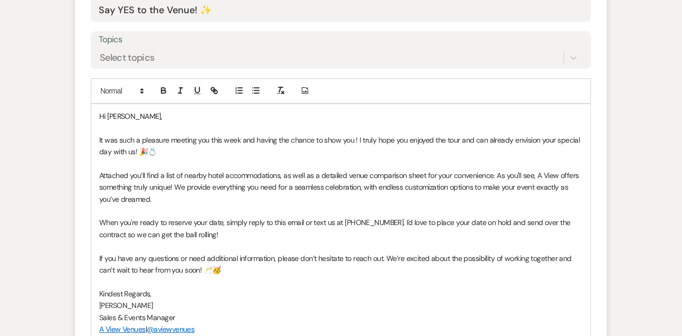
click at [152, 119] on p "Hi Kaitlyn," at bounding box center [341, 116] width 484 height 12
drag, startPoint x: 211, startPoint y: 137, endPoint x: 241, endPoint y: 140, distance: 29.8
click at [241, 140] on p "It was such a pleasure meeting you this week and having the chance to show you …" at bounding box center [341, 146] width 484 height 24
click at [417, 136] on p "It was such a pleasure meeting you over the last couple of weeks and having the…" at bounding box center [341, 146] width 484 height 24
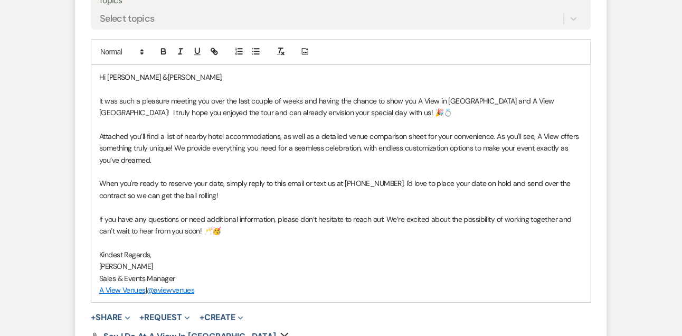
scroll to position [612, 0]
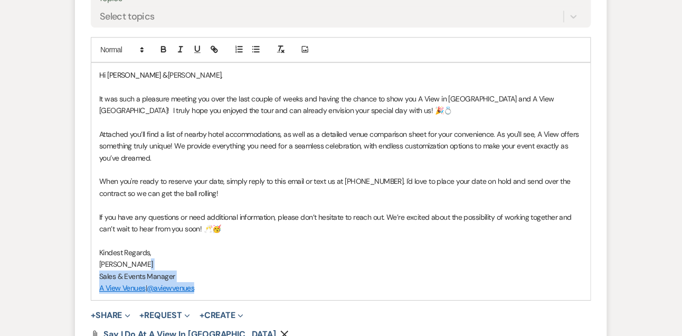
drag, startPoint x: 155, startPoint y: 264, endPoint x: 208, endPoint y: 290, distance: 59.1
click at [208, 290] on div "Hi Kaitlyn & Jaydon, It was such a pleasure meeting you over the last couple of…" at bounding box center [341, 181] width 500 height 237
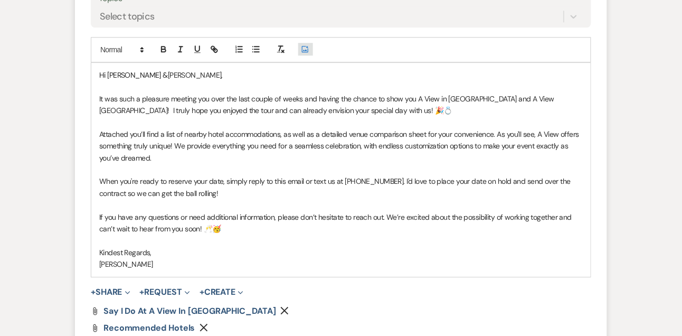
click at [308, 49] on icon "Add Photo" at bounding box center [305, 49] width 8 height 10
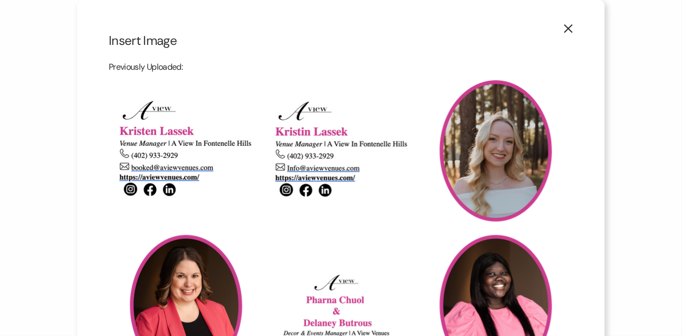
click at [201, 254] on img at bounding box center [186, 305] width 144 height 144
click at [0, 0] on input "checkbox" at bounding box center [0, 0] width 0 height 0
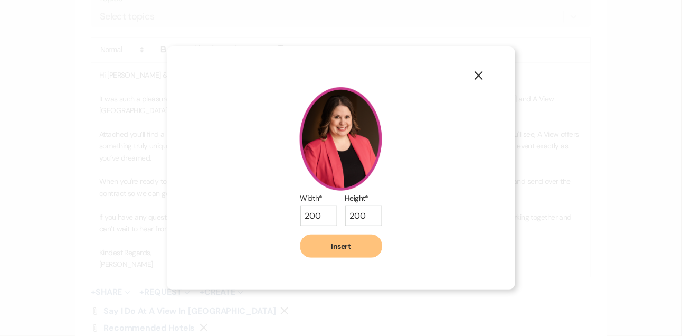
click at [331, 259] on div "X Width* 200 Height* 200 Insert" at bounding box center [341, 167] width 349 height 242
click at [330, 255] on button "Insert" at bounding box center [342, 246] width 82 height 23
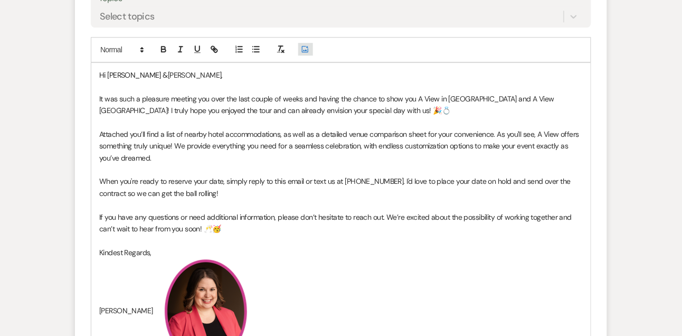
click at [313, 50] on button "Add Photo" at bounding box center [305, 49] width 15 height 13
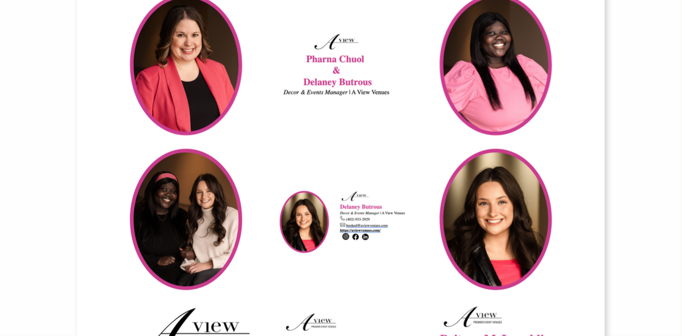
scroll to position [357, 0]
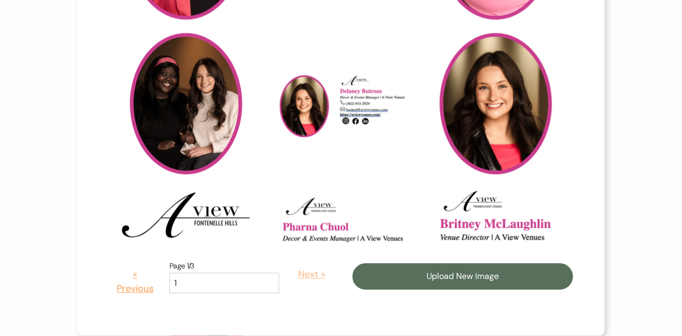
click at [296, 275] on button "Next »" at bounding box center [312, 275] width 50 height 30
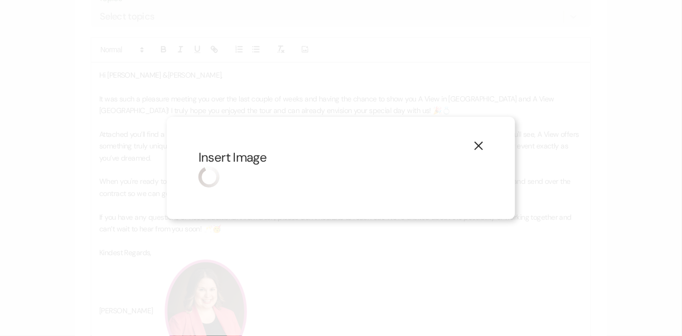
scroll to position [0, 0]
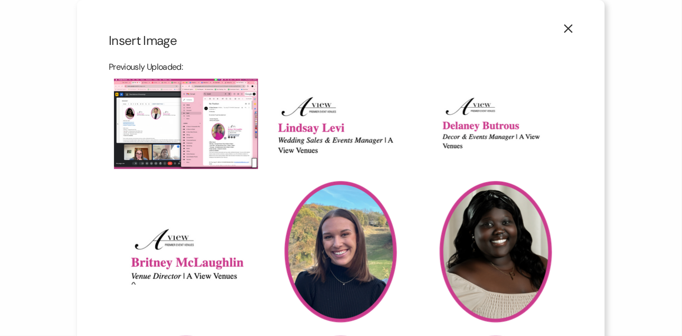
click at [270, 121] on img at bounding box center [341, 124] width 144 height 62
click at [0, 0] on input "checkbox" at bounding box center [0, 0] width 0 height 0
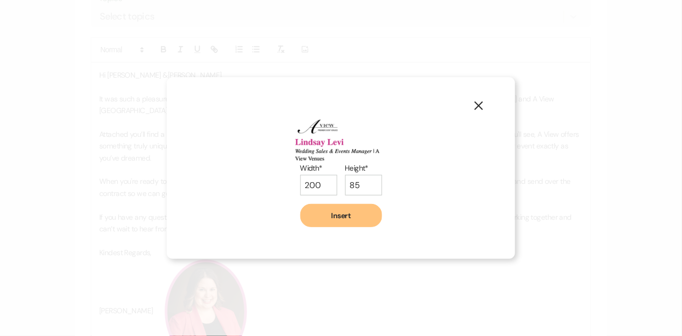
click at [343, 225] on button "Insert" at bounding box center [342, 215] width 82 height 23
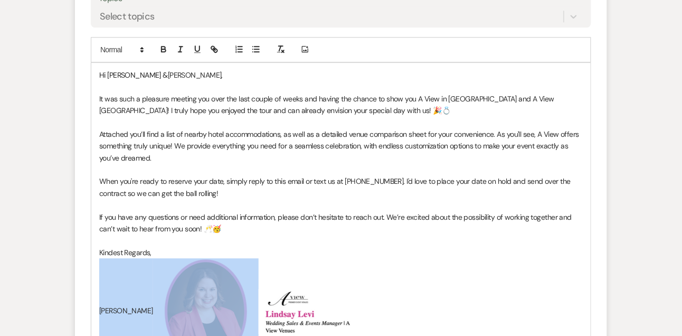
drag, startPoint x: 138, startPoint y: 310, endPoint x: 134, endPoint y: 329, distance: 20.0
click at [135, 329] on p "Lindsay Levi ﻿ ﻿ ﻿ ﻿" at bounding box center [341, 311] width 484 height 106
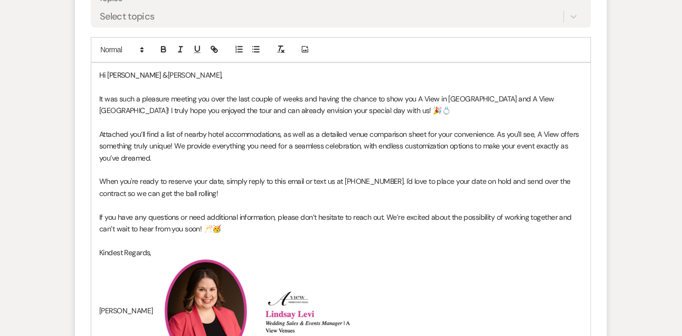
click at [118, 312] on p "Lindsay Levi ﻿ ﻿ ﻿ ﻿" at bounding box center [341, 311] width 484 height 106
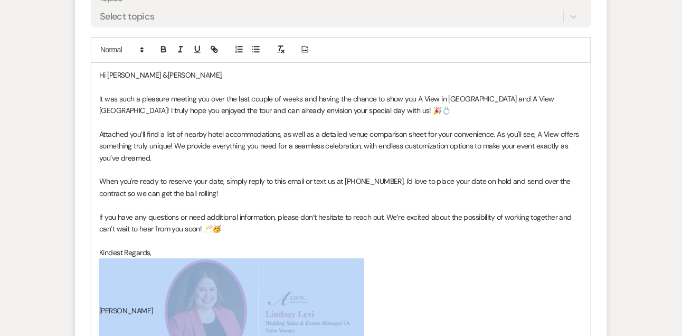
click at [118, 312] on p "Lindsay Levi ﻿ ﻿ ﻿ ﻿" at bounding box center [341, 311] width 484 height 106
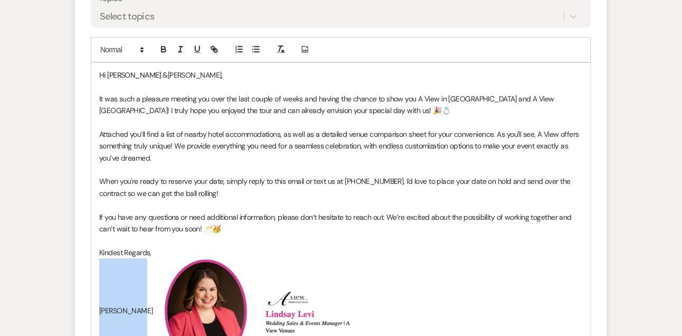
drag, startPoint x: 136, startPoint y: 308, endPoint x: 97, endPoint y: 307, distance: 39.1
click at [98, 307] on div "Hi Kaitlyn & Jaydon, It was such a pleasure meeting you over the last couple of…" at bounding box center [341, 216] width 500 height 307
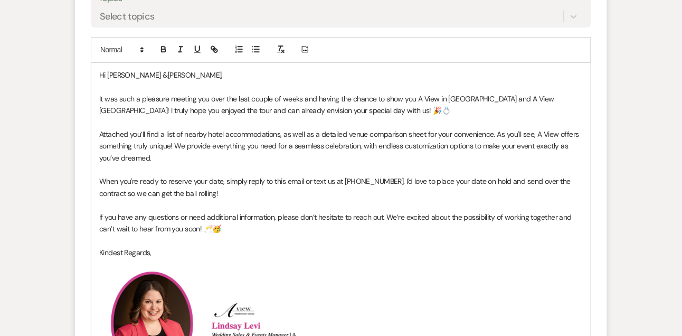
click at [103, 264] on p at bounding box center [341, 264] width 484 height 12
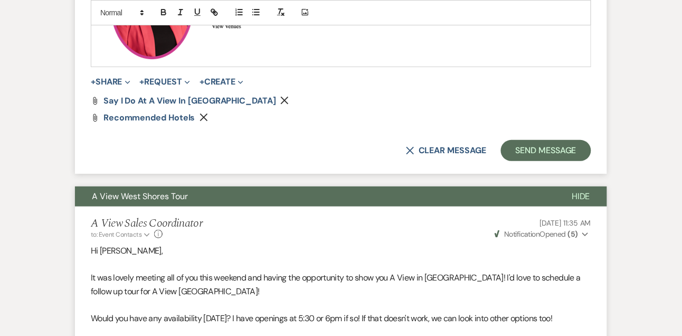
scroll to position [895, 0]
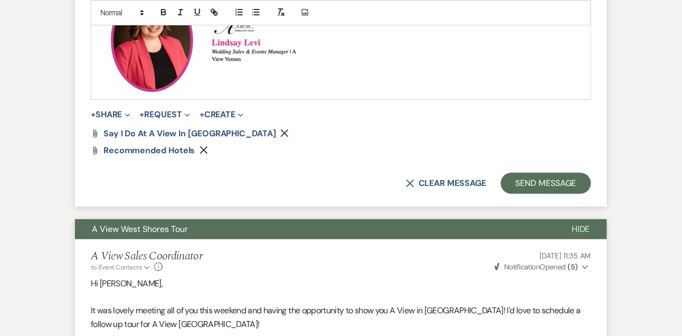
click at [281, 132] on use "button" at bounding box center [285, 133] width 8 height 8
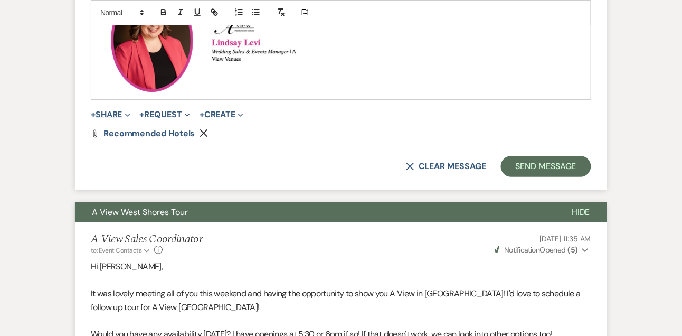
click at [119, 117] on button "+ Share Expand" at bounding box center [111, 114] width 40 height 8
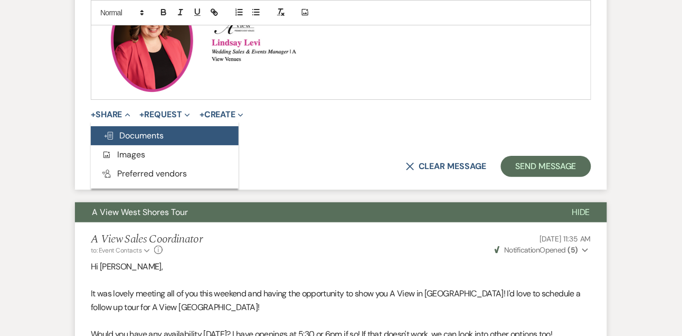
click at [124, 135] on span "Doc Upload Documents" at bounding box center [134, 135] width 60 height 11
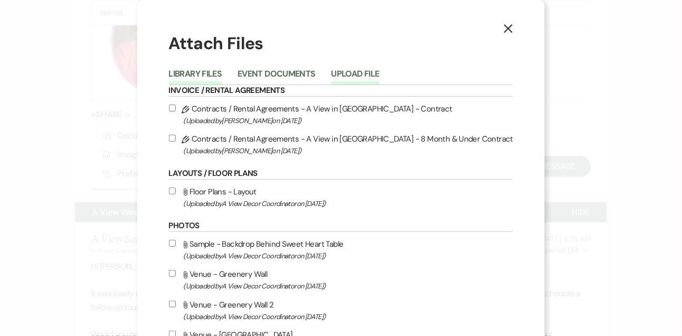
click at [365, 77] on button "Upload File" at bounding box center [356, 77] width 48 height 15
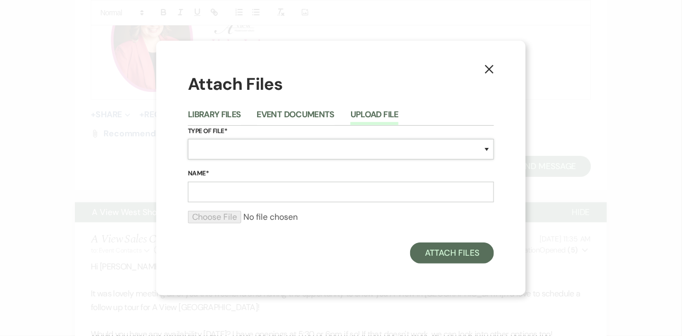
click at [230, 151] on select "Special Event Insurance Vendor Certificate of Insurance Contracts / Rental Agre…" at bounding box center [341, 149] width 306 height 21
select select "43"
click at [238, 191] on input "Name*" at bounding box center [341, 192] width 306 height 21
type input "Say I Do at A View West Shores"
click at [217, 220] on input "file" at bounding box center [341, 217] width 306 height 13
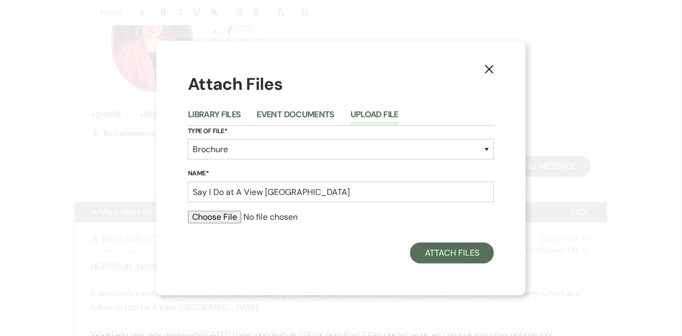
type input "C:\fakepath\Say I Do at A View West Shores.pdf"
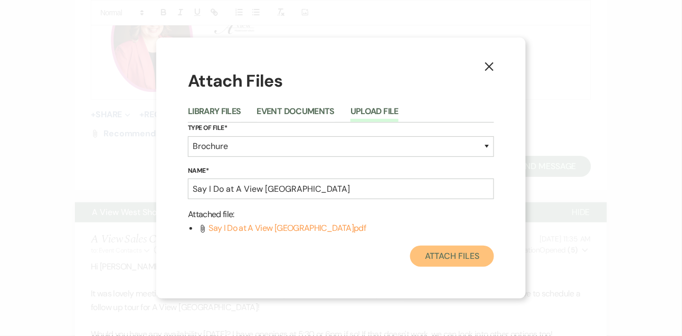
click at [456, 259] on button "Attach Files" at bounding box center [452, 256] width 84 height 21
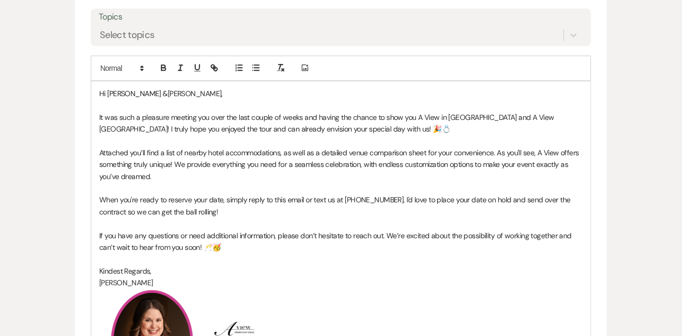
scroll to position [592, 0]
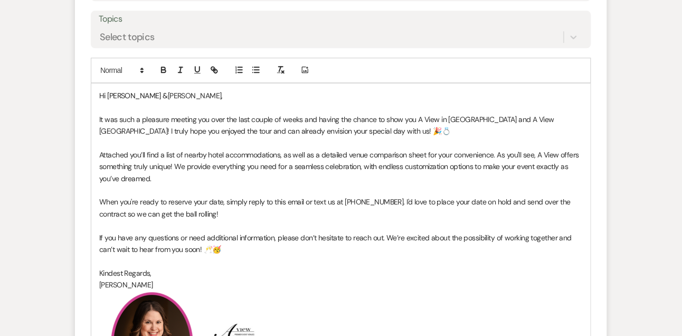
click at [199, 127] on p "It was such a pleasure meeting you over the last couple of weeks and having the…" at bounding box center [341, 126] width 484 height 24
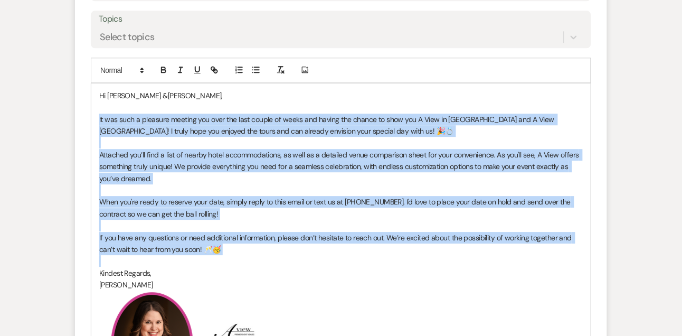
drag, startPoint x: 99, startPoint y: 116, endPoint x: 250, endPoint y: 266, distance: 212.9
click at [250, 266] on div "Hi Kaitlyn & Jaydon, It was such a pleasure meeting you over the last couple of…" at bounding box center [341, 243] width 500 height 320
copy div "It was such a pleasure meeting you over the last couple of weeks and having the…"
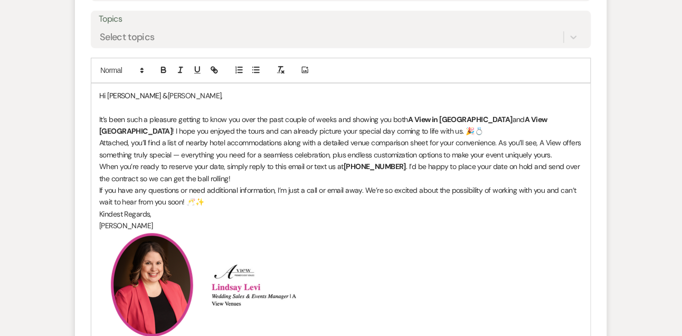
click at [419, 130] on p "It’s been such a pleasure getting to know you over the past couple of weeks and…" at bounding box center [341, 126] width 484 height 24
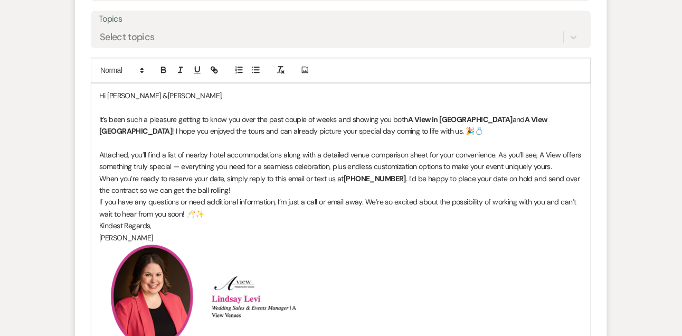
click at [566, 168] on p "Attached, you’ll find a list of nearby hotel accommodations along with a detail…" at bounding box center [341, 161] width 484 height 24
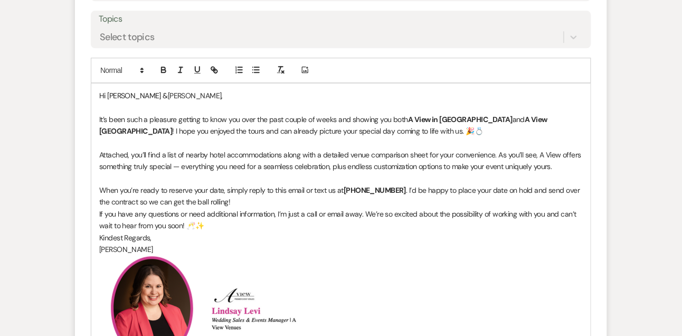
click at [436, 202] on p "When you’re ready to reserve your date, simply reply to this email or text us a…" at bounding box center [341, 196] width 484 height 24
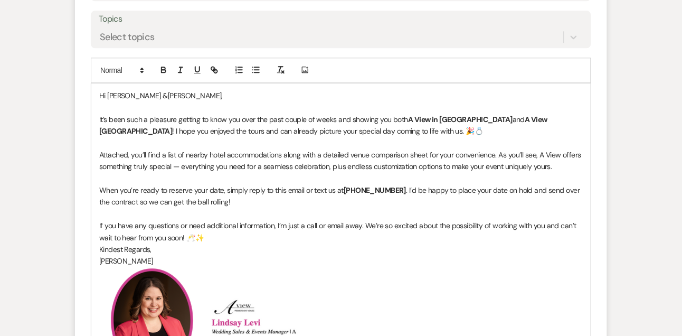
click at [373, 235] on p "If you have any questions or need additional information, I’m just a call or em…" at bounding box center [341, 232] width 484 height 24
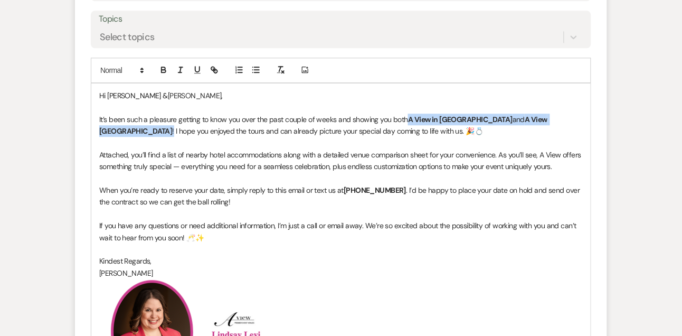
drag, startPoint x: 408, startPoint y: 116, endPoint x: 573, endPoint y: 124, distance: 164.5
click at [573, 124] on p "It’s been such a pleasure getting to know you over the past couple of weeks and…" at bounding box center [341, 126] width 484 height 24
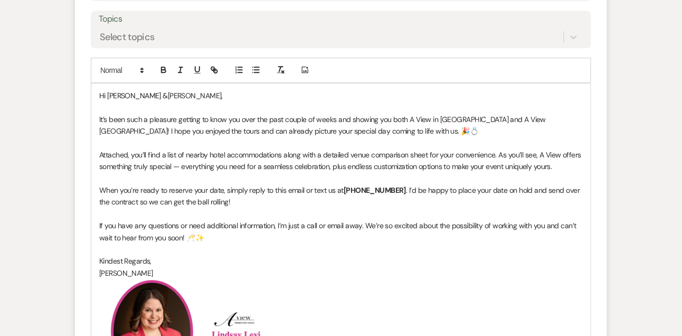
click at [559, 142] on p at bounding box center [341, 143] width 484 height 12
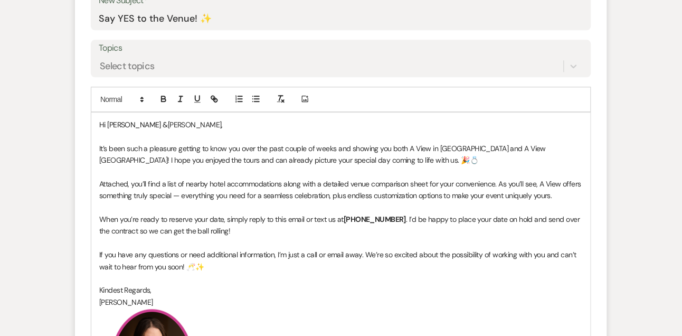
scroll to position [565, 0]
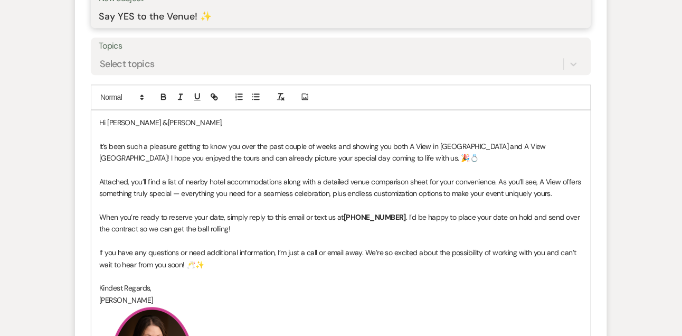
click at [237, 13] on input "Say YES to the Venue! ✨" at bounding box center [341, 16] width 485 height 21
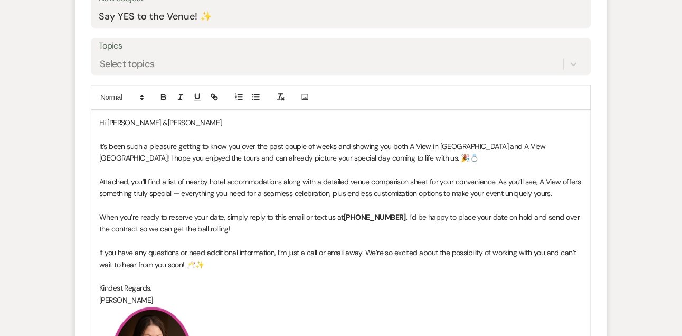
click at [176, 133] on p at bounding box center [341, 134] width 484 height 12
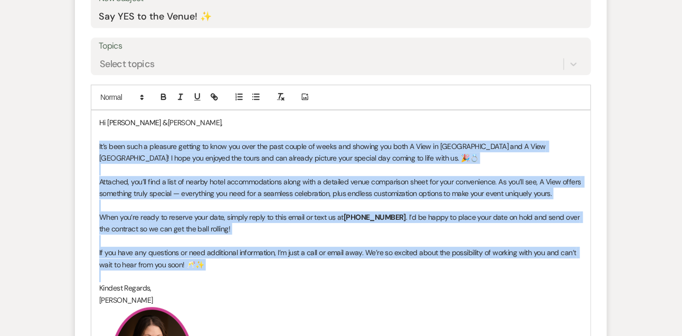
drag, startPoint x: 99, startPoint y: 145, endPoint x: 98, endPoint y: 274, distance: 128.9
click at [98, 274] on div "Hi Kaitlyn & Jaydon, It’s been such a pleasure getting to know you over the pas…" at bounding box center [341, 263] width 500 height 307
copy div "It’s been such a pleasure getting to know you over the past couple of weeks and…"
click at [238, 210] on p at bounding box center [341, 206] width 484 height 12
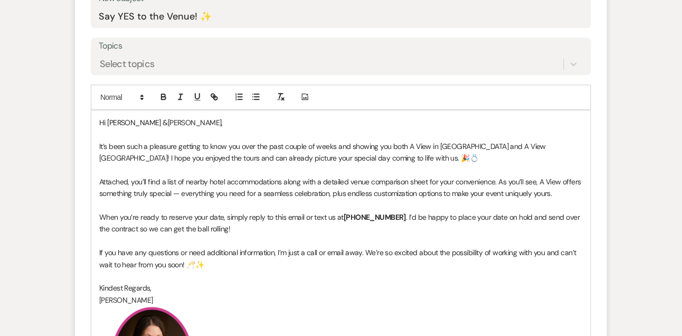
click at [282, 177] on p "Attached, you’ll find a list of nearby hotel accommodations along with a detail…" at bounding box center [341, 188] width 484 height 24
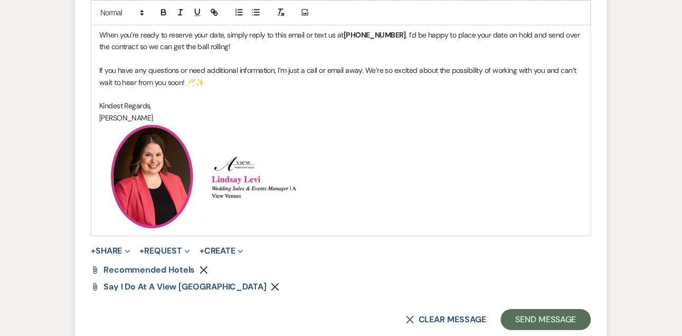
scroll to position [748, 0]
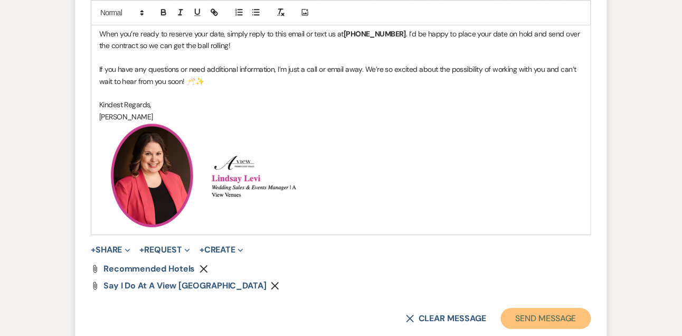
click at [520, 316] on button "Send Message" at bounding box center [546, 318] width 90 height 21
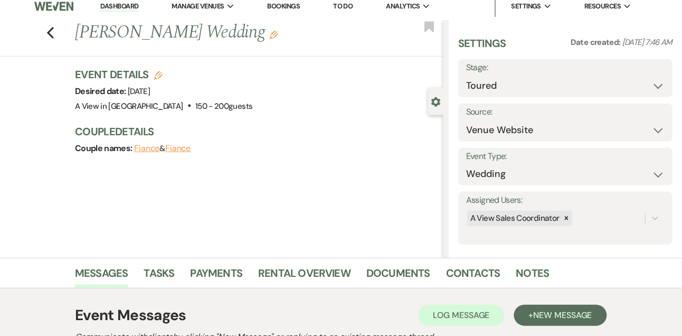
scroll to position [0, 0]
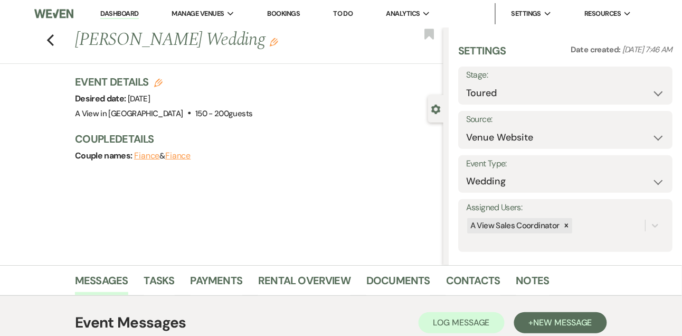
click at [119, 12] on link "Dashboard" at bounding box center [119, 14] width 38 height 10
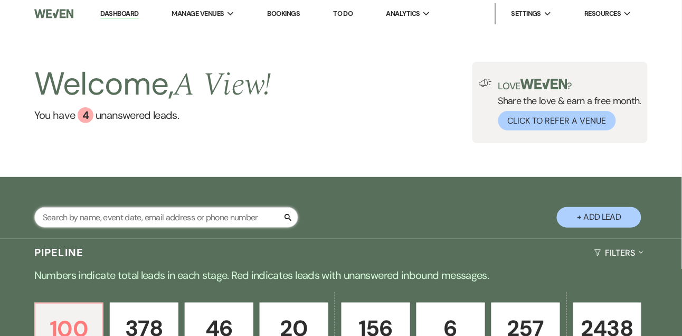
click at [151, 220] on input "text" at bounding box center [166, 217] width 264 height 21
type input "abbie poast"
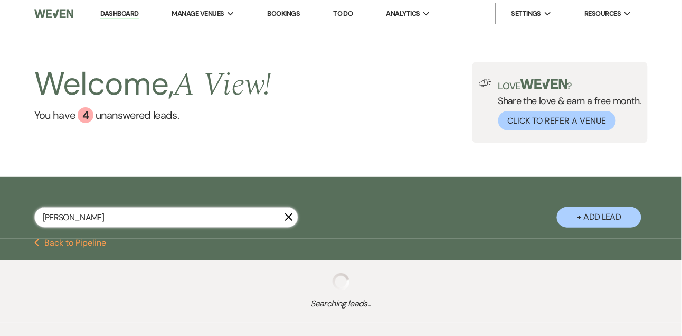
select select "5"
select select "8"
select select "7"
select select "8"
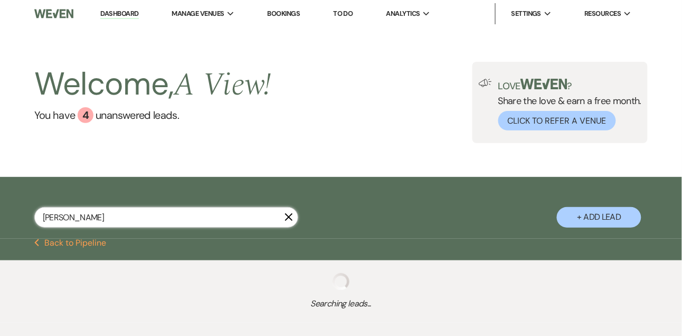
select select "7"
select select "8"
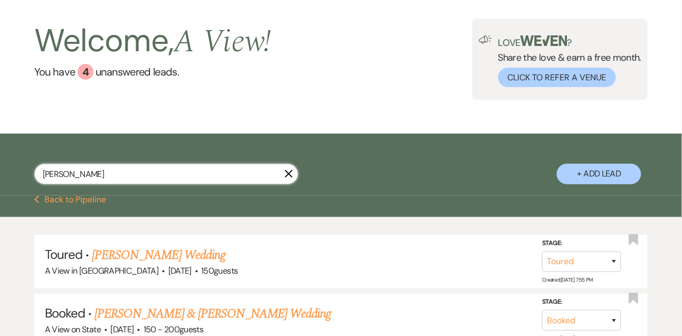
scroll to position [68, 0]
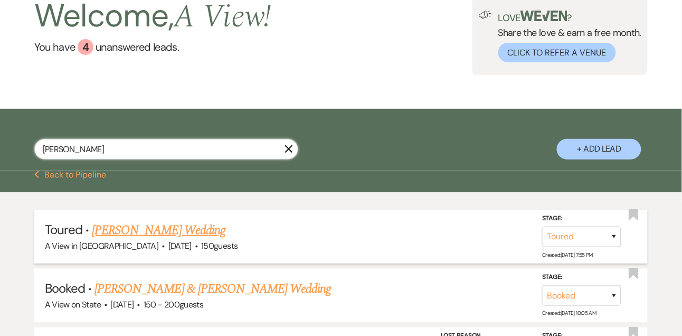
type input "abbie poast"
click at [153, 230] on link "Abbie Poast's Wedding" at bounding box center [159, 230] width 134 height 19
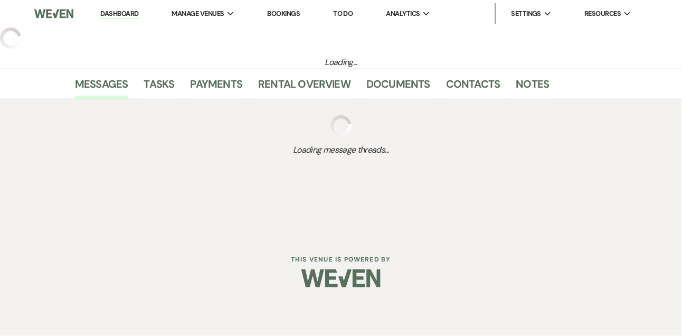
select select "5"
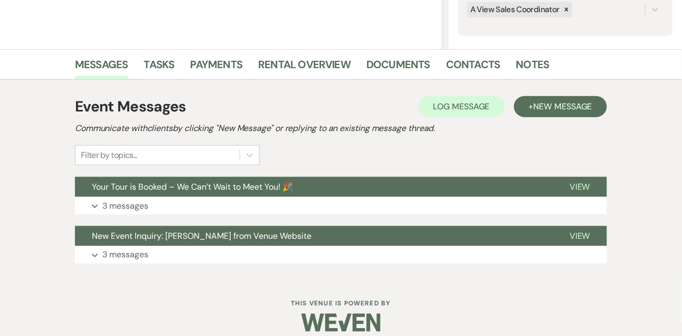
scroll to position [227, 0]
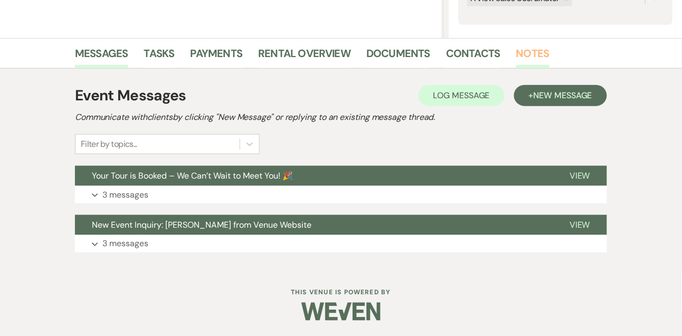
click at [532, 52] on link "Notes" at bounding box center [533, 56] width 33 height 23
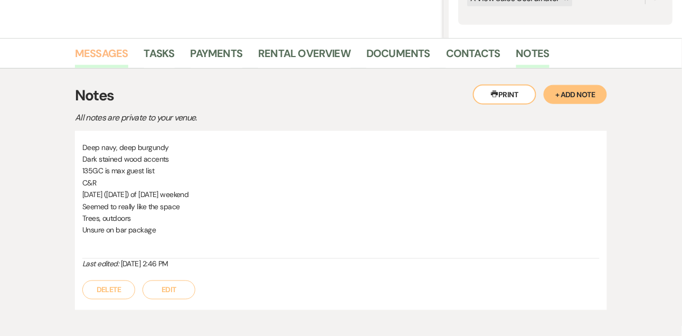
click at [97, 51] on link "Messages" at bounding box center [101, 56] width 53 height 23
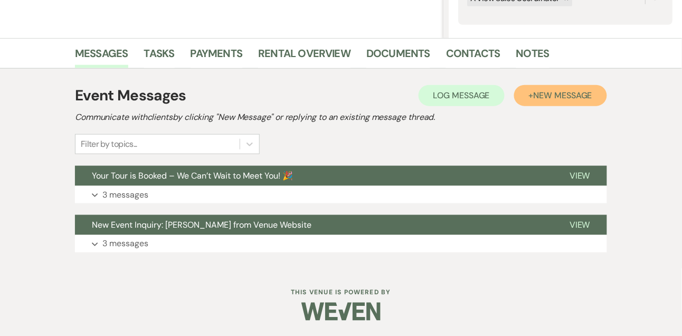
click at [562, 102] on button "+ New Message" at bounding box center [560, 95] width 93 height 21
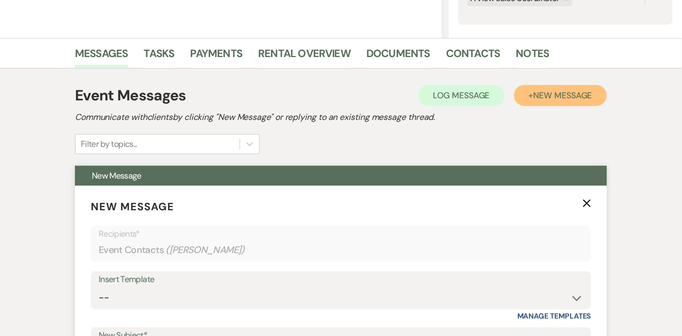
scroll to position [330, 0]
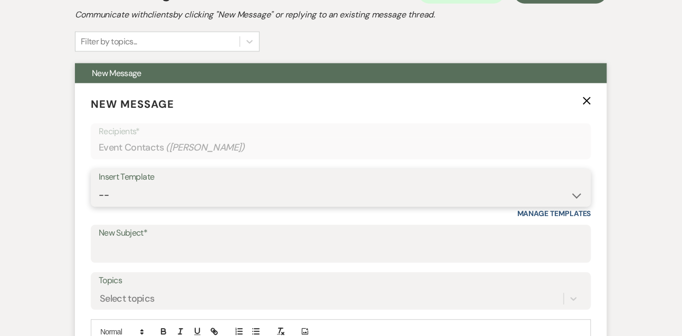
click at [133, 198] on select "-- Tour Confirmation Contract (Pre-Booked Leads) Out of office Inquiry Email Al…" at bounding box center [341, 195] width 485 height 21
select select "3414"
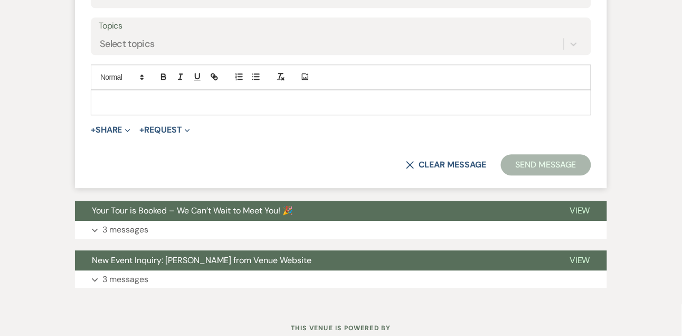
type input "Say YES to the Venue! ✨"
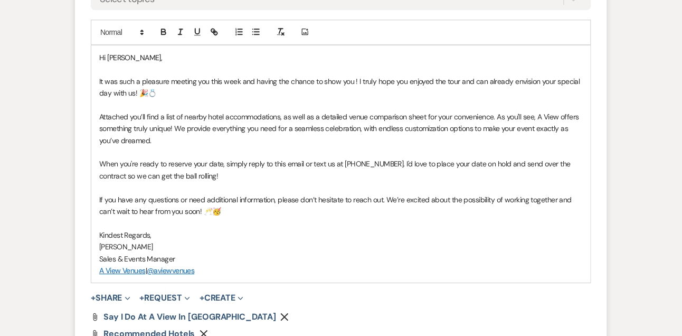
scroll to position [633, 0]
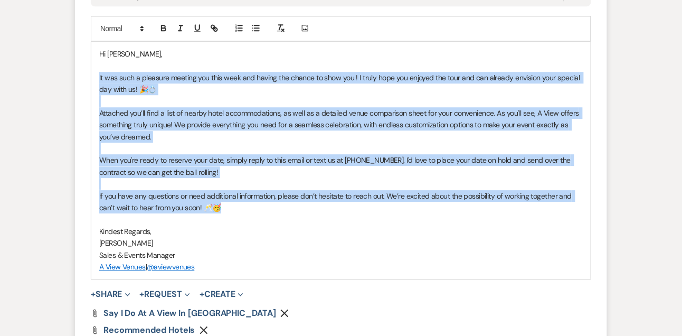
drag, startPoint x: 97, startPoint y: 78, endPoint x: 222, endPoint y: 204, distance: 178.1
click at [222, 204] on div "Hi Abbie, It was such a pleasure meeting you this week and having the chance to…" at bounding box center [341, 160] width 500 height 237
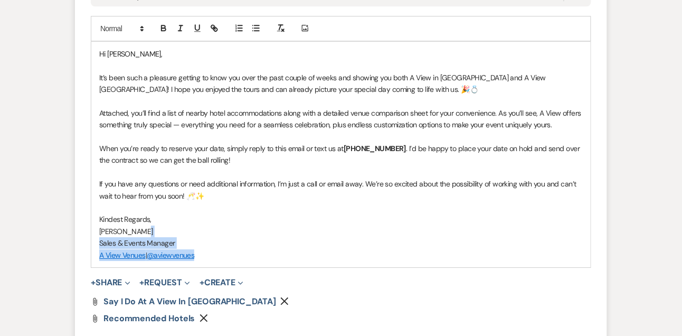
drag, startPoint x: 167, startPoint y: 233, endPoint x: 204, endPoint y: 255, distance: 42.7
click at [204, 255] on div "Hi Abbie, It’s been such a pleasure getting to know you over the past couple of…" at bounding box center [341, 155] width 500 height 226
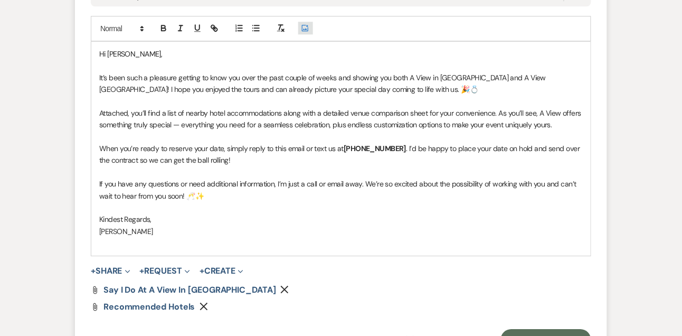
click at [303, 31] on use "button" at bounding box center [305, 28] width 6 height 6
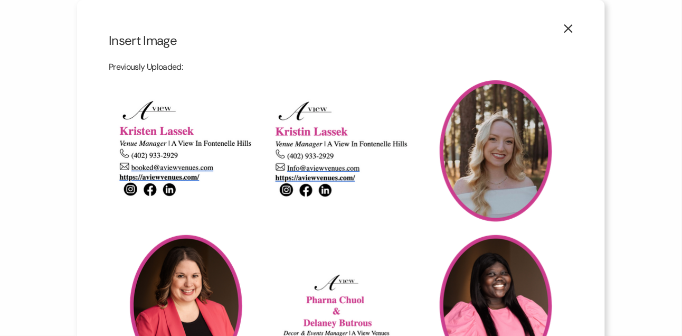
click at [188, 302] on img at bounding box center [186, 305] width 144 height 144
click at [0, 0] on input "checkbox" at bounding box center [0, 0] width 0 height 0
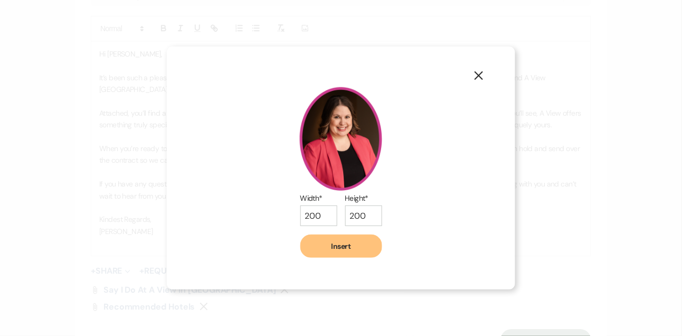
click at [349, 251] on button "Insert" at bounding box center [342, 246] width 82 height 23
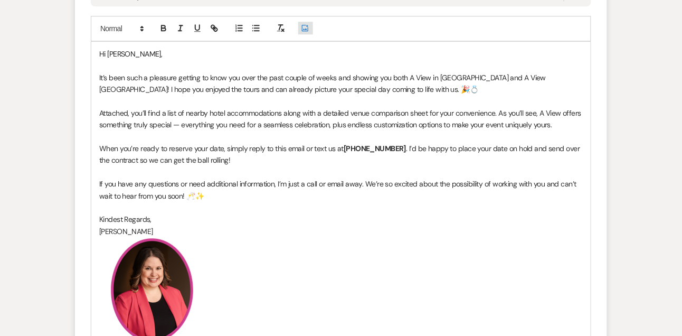
click at [308, 27] on use "button" at bounding box center [305, 28] width 6 height 6
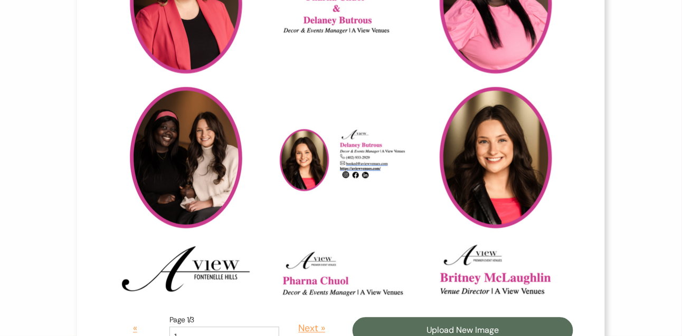
scroll to position [357, 0]
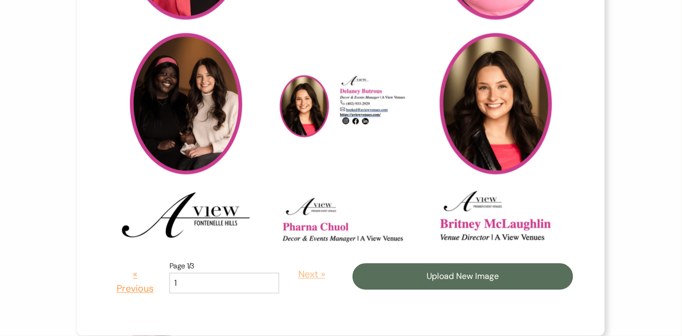
click at [313, 279] on button "Next »" at bounding box center [312, 275] width 50 height 30
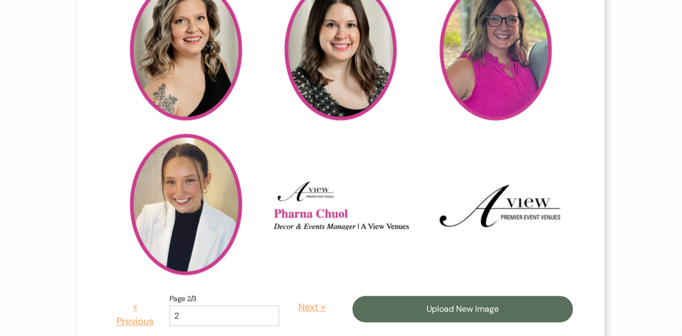
scroll to position [0, 0]
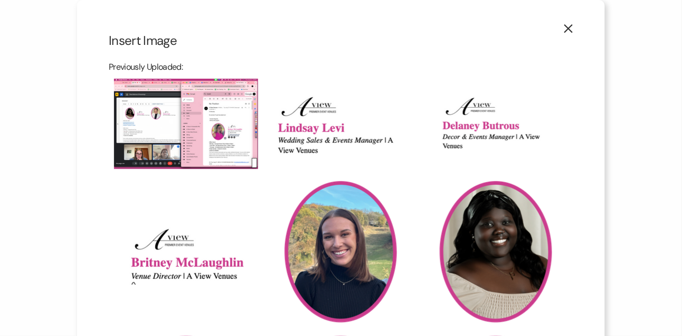
click at [310, 130] on img at bounding box center [341, 124] width 144 height 62
click at [0, 0] on input "checkbox" at bounding box center [0, 0] width 0 height 0
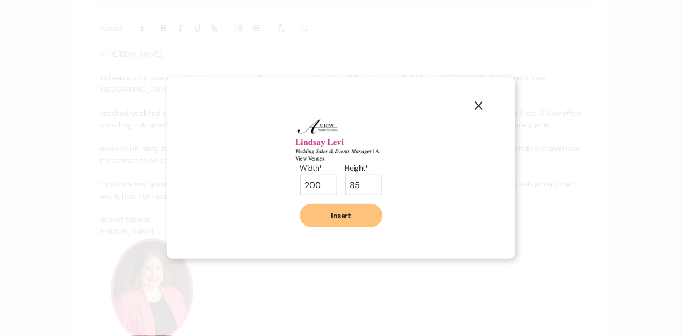
click at [368, 233] on div "X Width* 200 Height* 85 Insert" at bounding box center [341, 168] width 349 height 182
click at [365, 217] on button "Insert" at bounding box center [342, 215] width 82 height 23
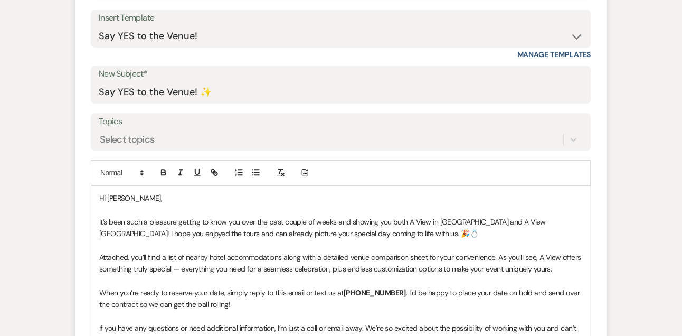
scroll to position [475, 0]
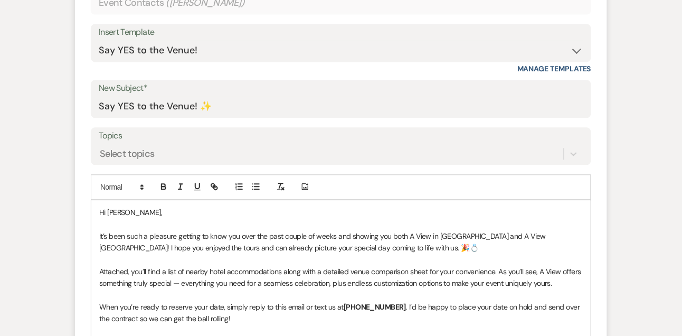
click at [140, 209] on p "Hi Abbie," at bounding box center [341, 213] width 484 height 12
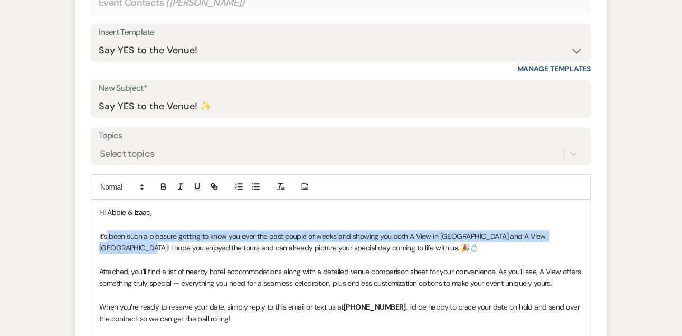
drag, startPoint x: 108, startPoint y: 234, endPoint x: 593, endPoint y: 232, distance: 484.9
click at [593, 232] on form "New Message X Draft saved! Recipients* Event Contacts ( Abbie Poast ) Insert Te…" at bounding box center [341, 276] width 532 height 677
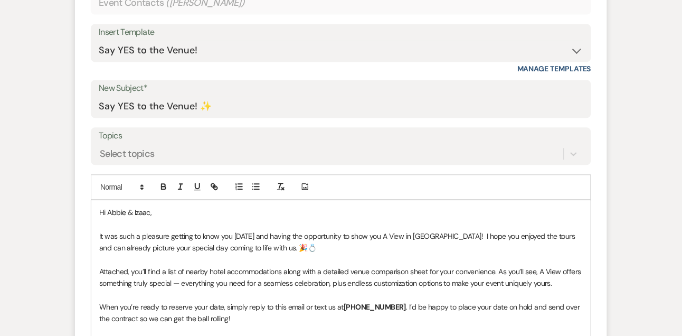
click at [573, 235] on p "It was such a pleasure getting to know you on Saturday and having the opportuni…" at bounding box center [341, 242] width 484 height 24
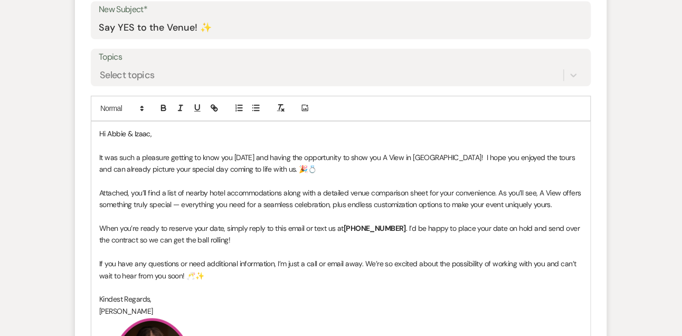
scroll to position [545, 0]
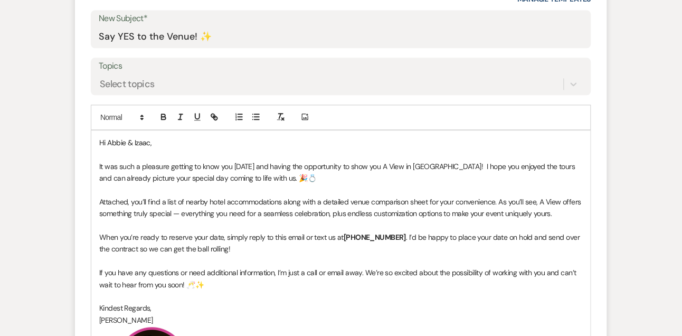
click at [571, 165] on p "It was such a pleasure getting to know you on Saturday and having the opportuni…" at bounding box center [341, 173] width 484 height 24
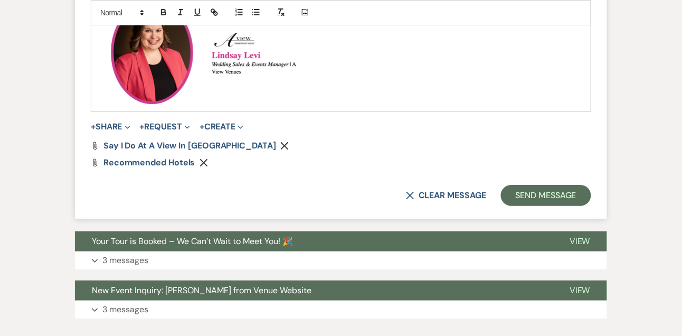
scroll to position [885, 0]
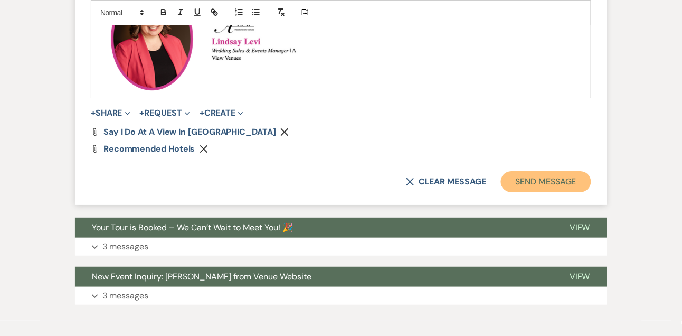
click at [545, 182] on button "Send Message" at bounding box center [546, 181] width 90 height 21
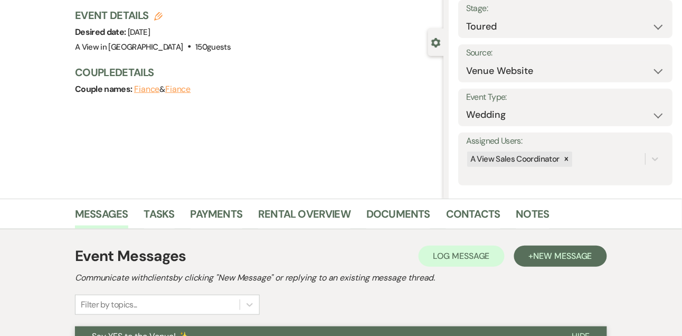
scroll to position [22, 0]
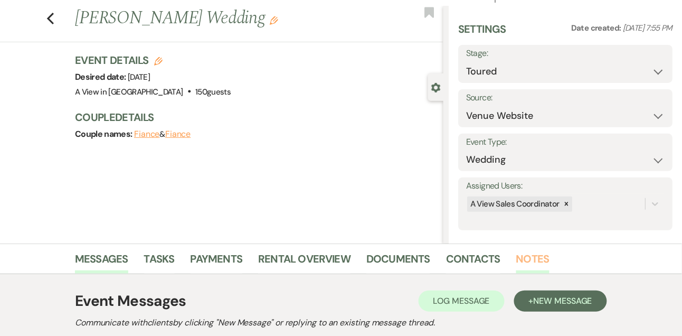
click at [544, 263] on link "Notes" at bounding box center [533, 261] width 33 height 23
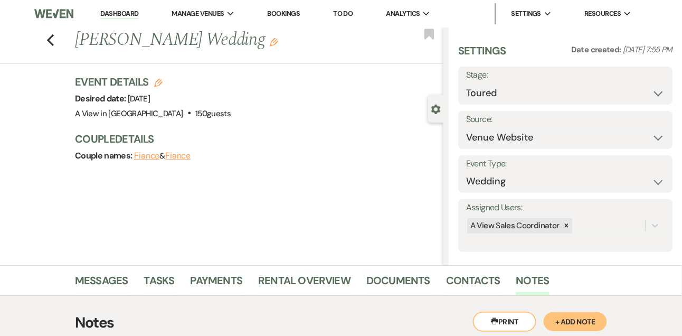
click at [125, 15] on link "Dashboard" at bounding box center [119, 14] width 38 height 10
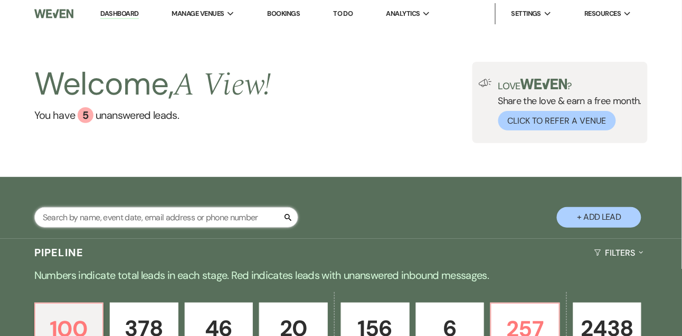
click at [96, 213] on input "text" at bounding box center [166, 217] width 264 height 21
type input "owen baker"
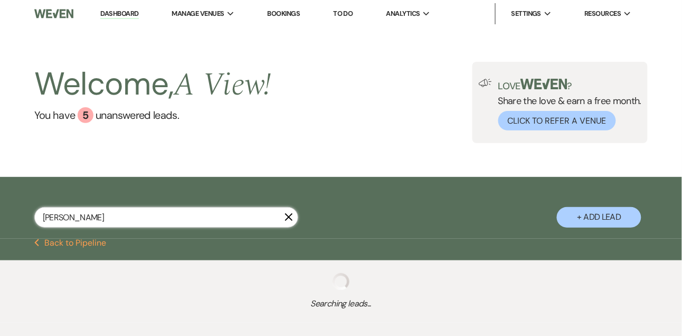
select select "8"
select select "3"
select select "8"
select select "4"
select select "9"
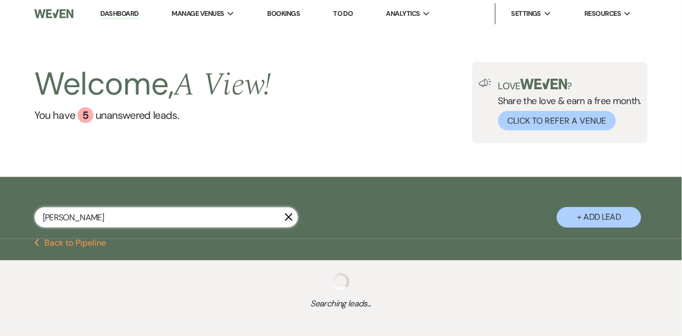
select select "8"
select select "4"
select select "8"
select select "4"
select select "2"
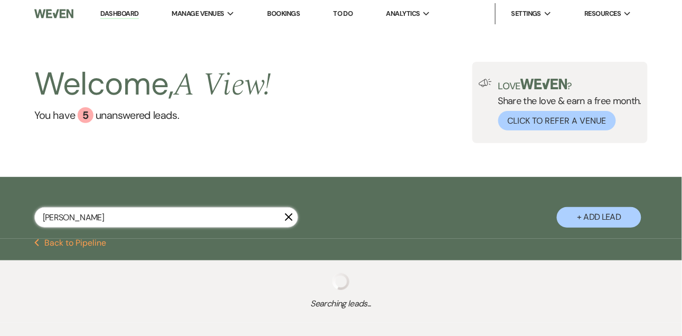
select select "8"
select select "4"
select select "9"
select select "8"
select select "5"
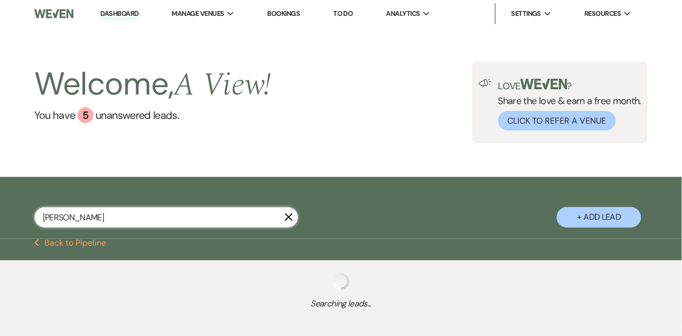
select select "8"
select select "4"
select select "8"
select select "4"
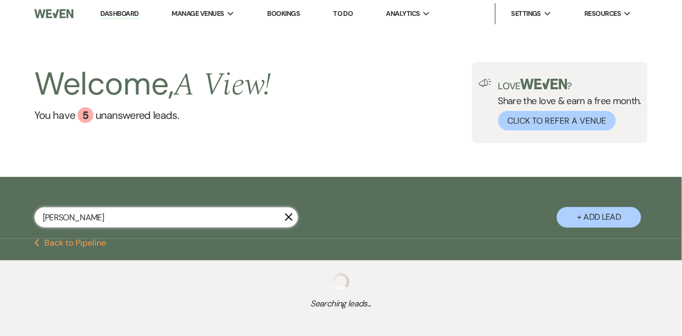
select select "8"
select select "4"
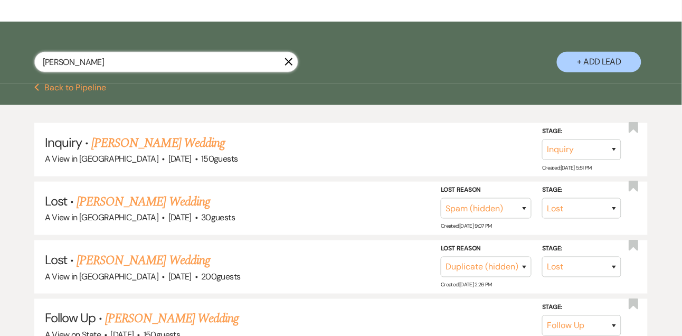
scroll to position [225, 0]
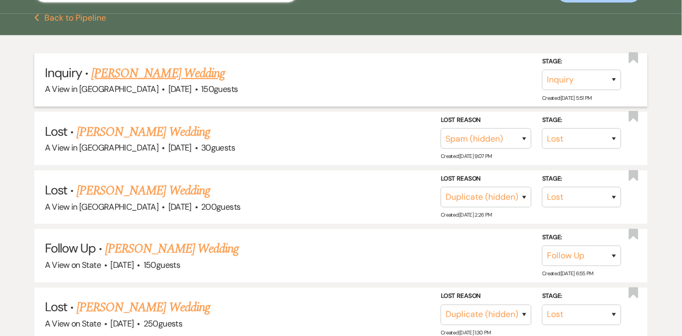
type input "owen baker"
click at [167, 67] on link "[PERSON_NAME] Wedding" at bounding box center [158, 73] width 134 height 19
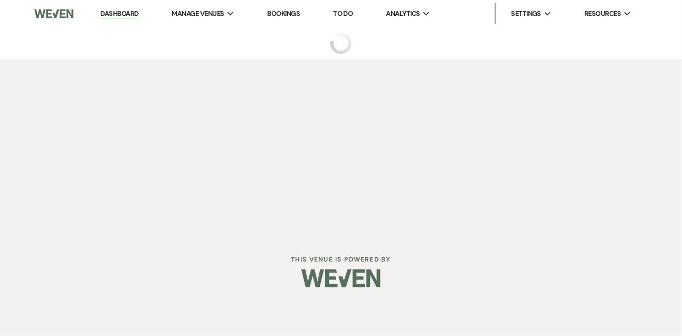
select select "5"
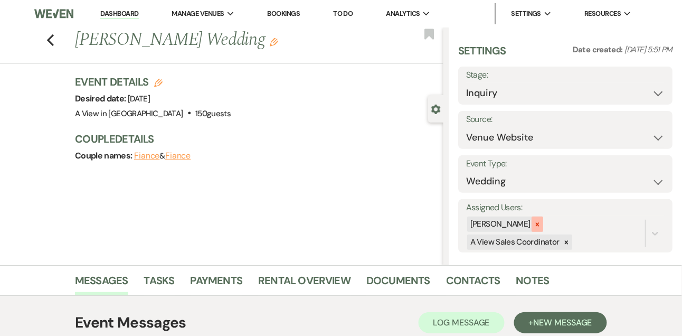
click at [541, 223] on icon at bounding box center [537, 224] width 7 height 7
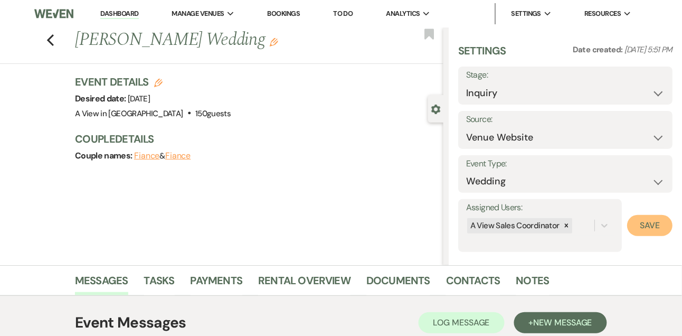
click at [645, 217] on button "Save" at bounding box center [649, 225] width 45 height 21
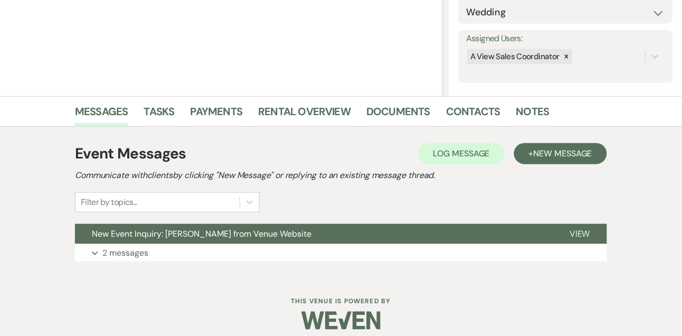
scroll to position [178, 0]
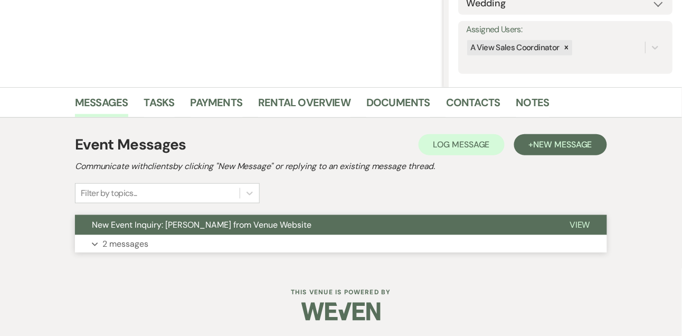
click at [140, 240] on p "2 messages" at bounding box center [125, 244] width 46 height 14
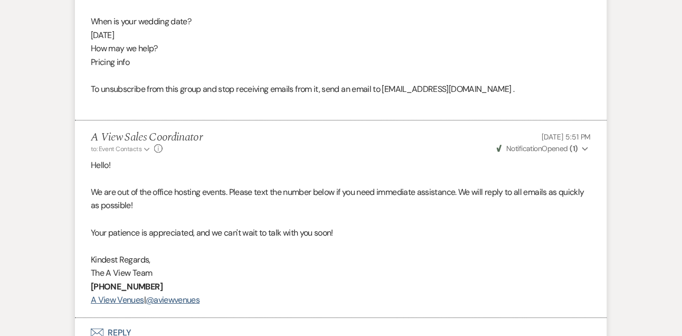
scroll to position [845, 0]
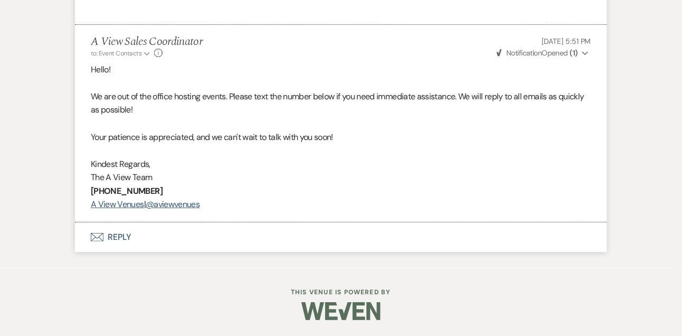
click at [127, 240] on button "Envelope Reply" at bounding box center [341, 237] width 532 height 30
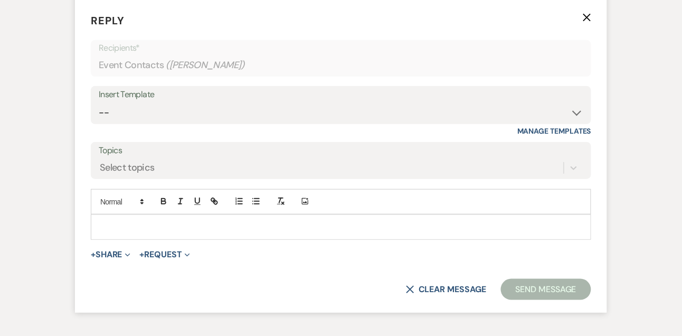
scroll to position [1056, 0]
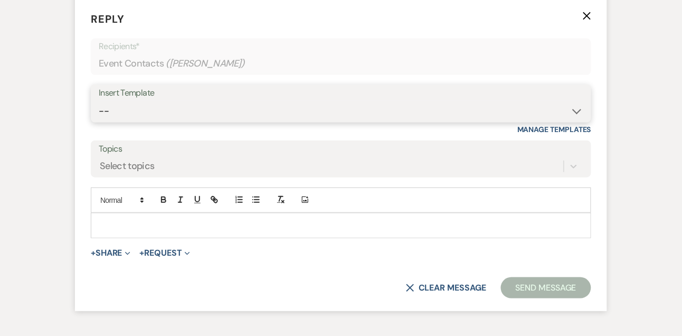
click at [130, 121] on select "-- Tour Confirmation Contract (Pre-Booked Leads) Out of office Inquiry Email Al…" at bounding box center [341, 111] width 485 height 21
select select "3299"
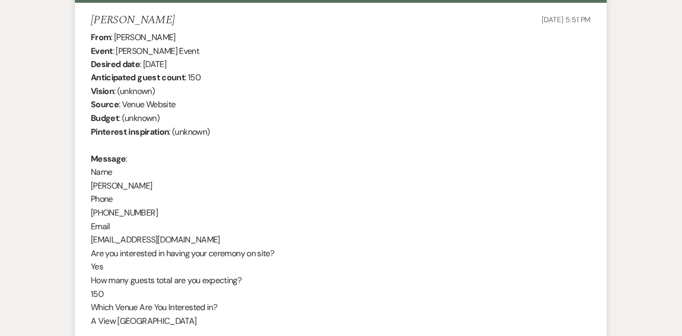
scroll to position [405, 0]
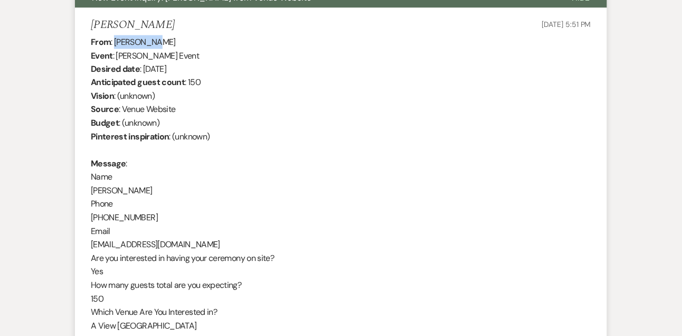
drag, startPoint x: 115, startPoint y: 38, endPoint x: 172, endPoint y: 38, distance: 56.5
click at [172, 38] on div "From : Owen Baker Event : Owen Baker's Event Desired date : May 1st 2027 Antici…" at bounding box center [341, 238] width 501 height 406
copy div "Owen Baker"
drag, startPoint x: 144, startPoint y: 67, endPoint x: 194, endPoint y: 74, distance: 50.3
click at [194, 74] on div "From : Owen Baker Event : Owen Baker's Event Desired date : May 1st 2027 Antici…" at bounding box center [341, 238] width 501 height 406
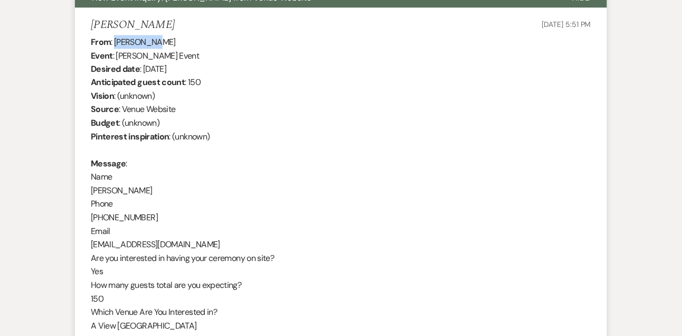
copy div "May 1st 2027"
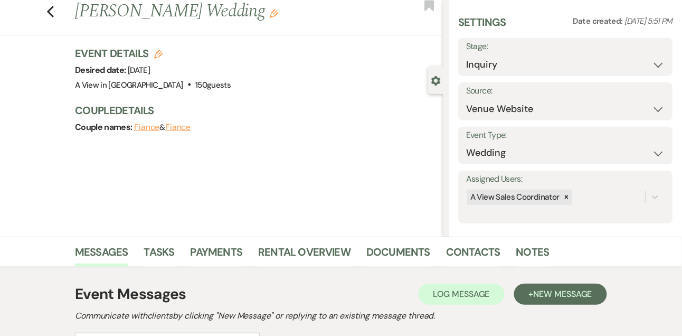
scroll to position [0, 0]
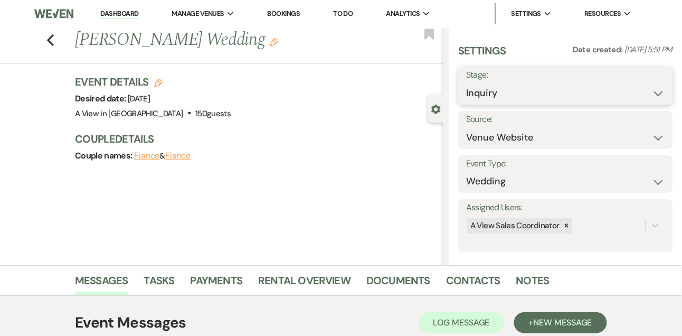
click at [498, 92] on select "Inquiry Follow Up Tour Requested Tour Confirmed Toured Proposal Sent Booked Lost" at bounding box center [565, 93] width 199 height 21
select select "9"
click at [638, 92] on button "Save" at bounding box center [651, 85] width 44 height 21
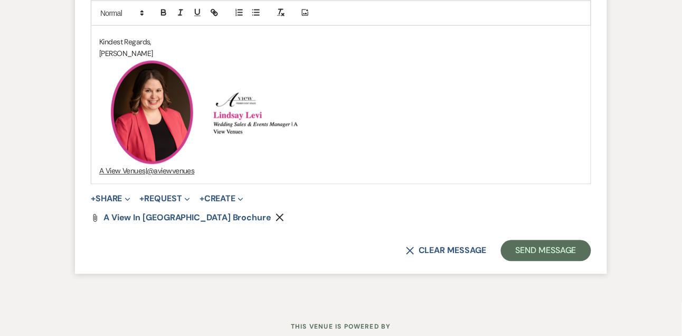
scroll to position [1380, 0]
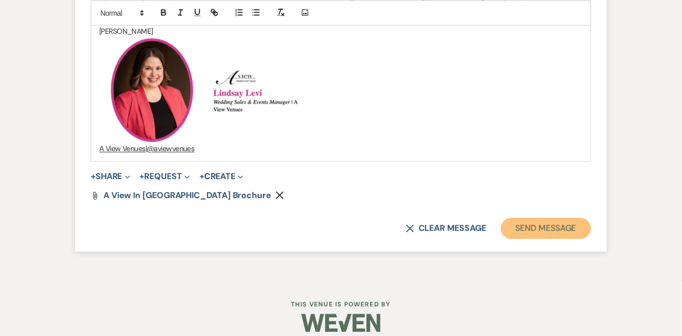
click at [550, 239] on button "Send Message" at bounding box center [546, 228] width 90 height 21
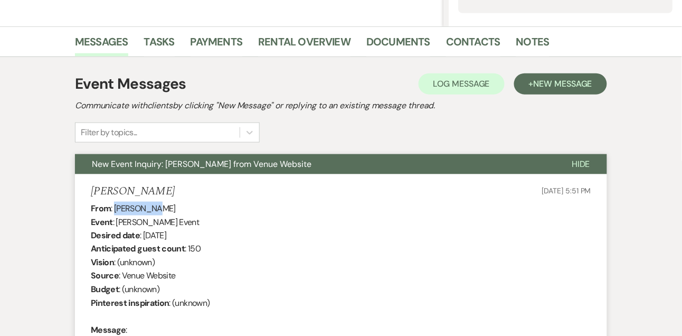
scroll to position [0, 0]
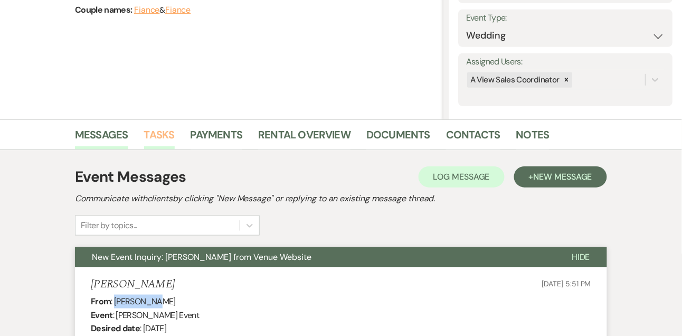
click at [161, 138] on link "Tasks" at bounding box center [159, 137] width 31 height 23
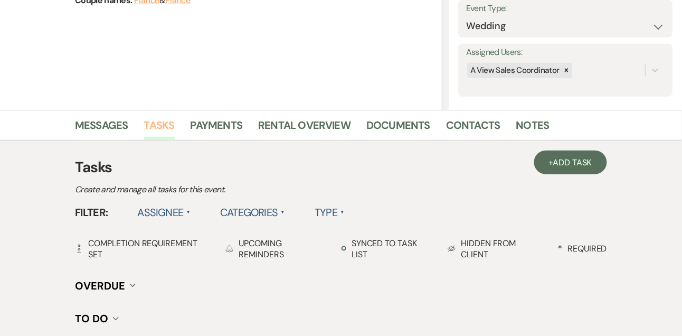
scroll to position [195, 0]
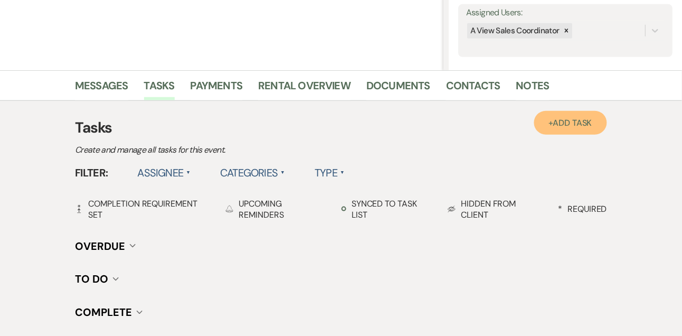
click at [561, 113] on link "+ Add Task" at bounding box center [571, 123] width 73 height 24
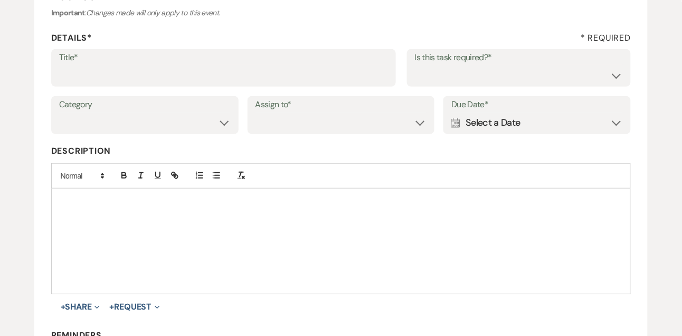
scroll to position [83, 0]
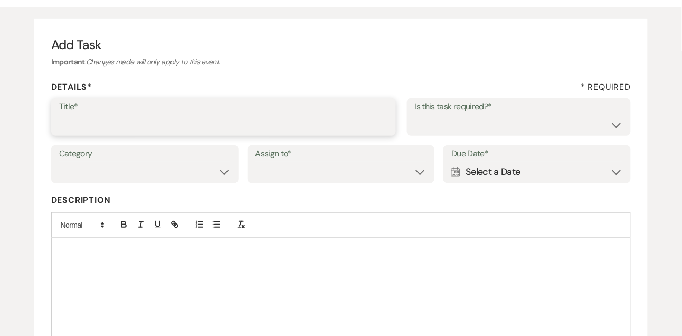
click at [270, 116] on input "Title*" at bounding box center [223, 124] width 329 height 21
type input "1st email follow up"
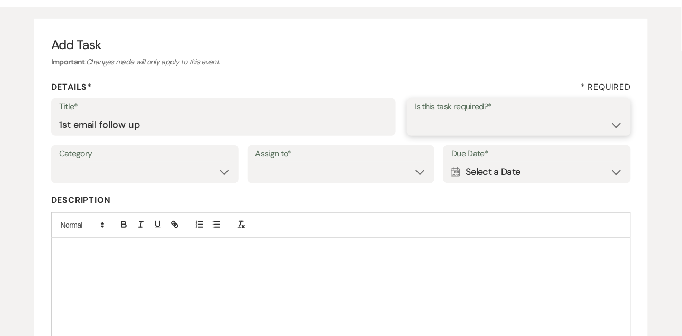
click at [443, 126] on select "Yes No" at bounding box center [519, 124] width 209 height 21
select select "true"
click at [156, 170] on select "Venue Vendors Guests Details Finalize & Share" at bounding box center [145, 172] width 172 height 21
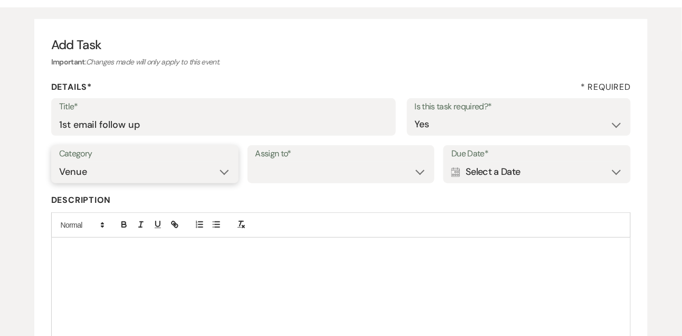
click at [230, 176] on select "Venue Vendors Guests Details Finalize & Share" at bounding box center [145, 172] width 172 height 21
click at [277, 176] on select "Venue Client" at bounding box center [342, 172] width 172 height 21
click at [279, 176] on select "Venue Client" at bounding box center [342, 172] width 172 height 21
click at [282, 170] on select "Venue Client" at bounding box center [342, 172] width 172 height 21
click at [503, 174] on div "Calendar Select a Date Expand" at bounding box center [538, 172] width 172 height 21
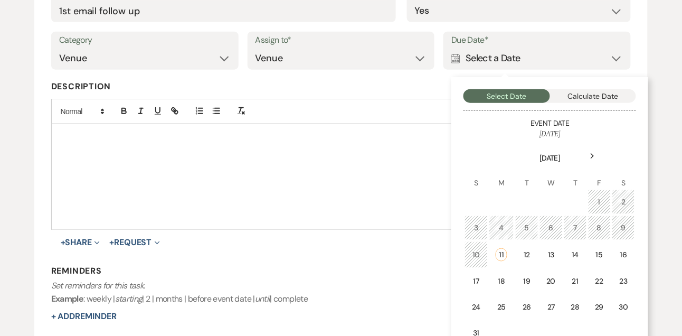
scroll to position [198, 0]
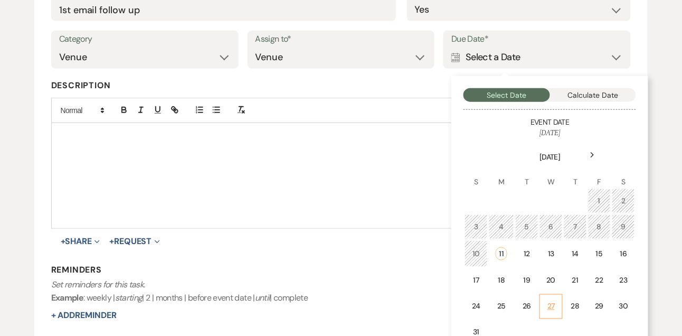
click at [547, 301] on div "27" at bounding box center [552, 306] width 10 height 11
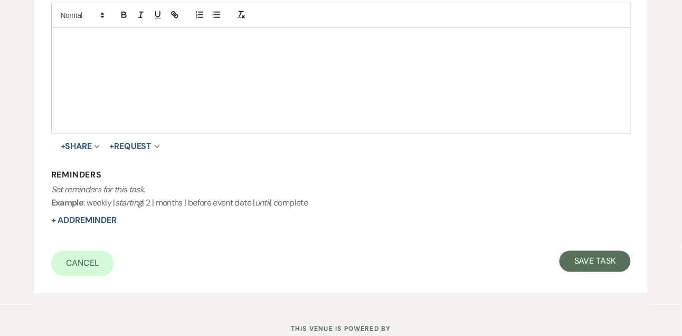
scroll to position [330, 0]
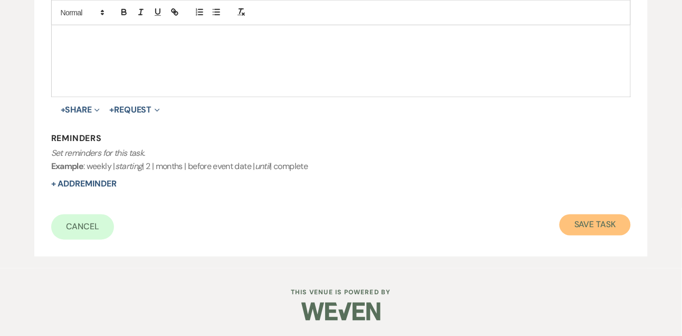
click at [596, 214] on button "Save Task" at bounding box center [595, 224] width 71 height 21
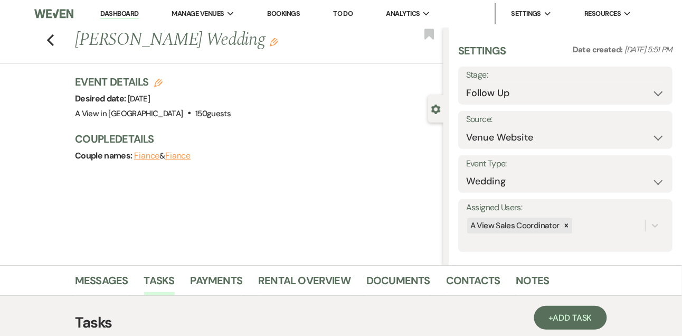
click at [124, 10] on link "Dashboard" at bounding box center [119, 14] width 38 height 10
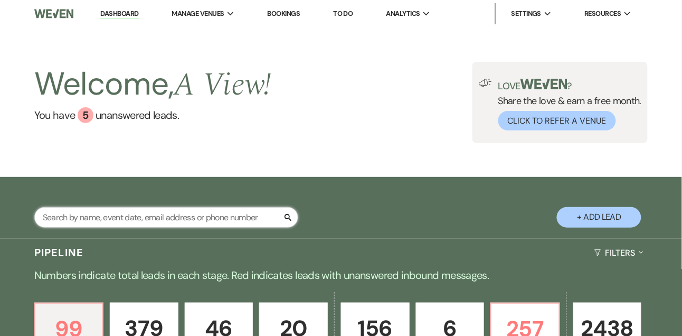
click at [110, 219] on input "text" at bounding box center [166, 217] width 264 height 21
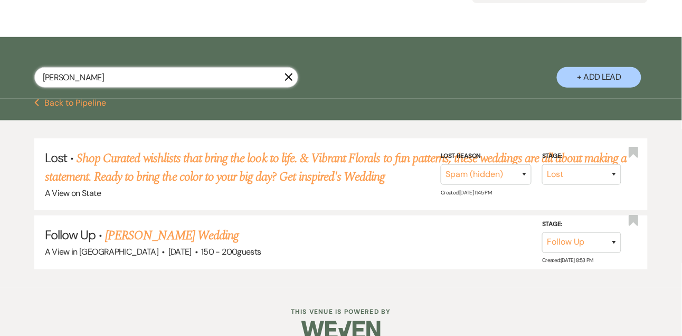
scroll to position [157, 0]
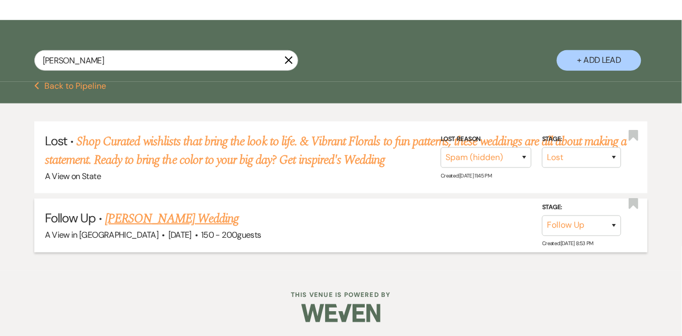
click at [155, 217] on link "[PERSON_NAME] Wedding" at bounding box center [172, 218] width 134 height 19
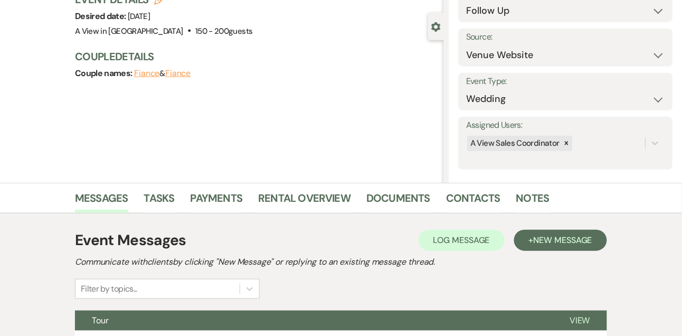
scroll to position [227, 0]
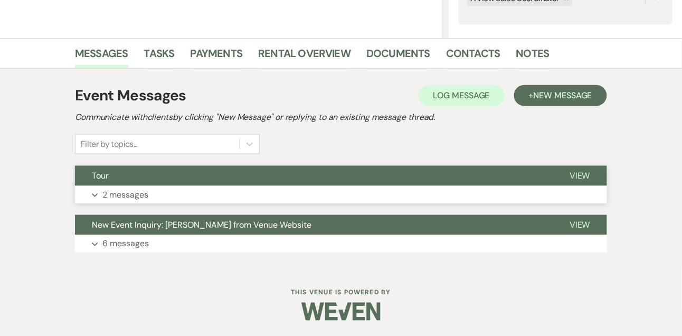
click at [135, 196] on p "2 messages" at bounding box center [125, 195] width 46 height 14
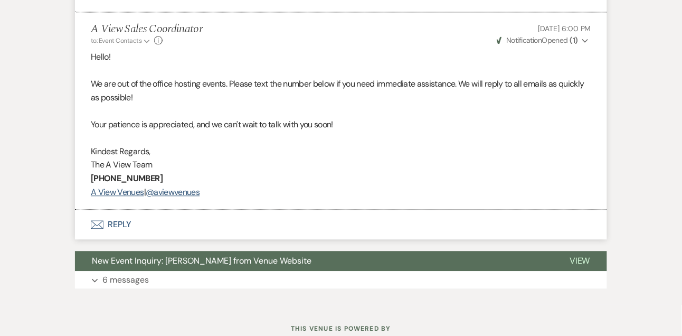
scroll to position [508, 0]
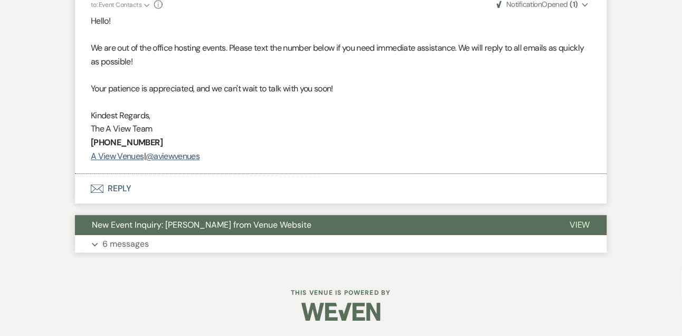
click at [127, 250] on button "Expand 6 messages" at bounding box center [341, 244] width 532 height 18
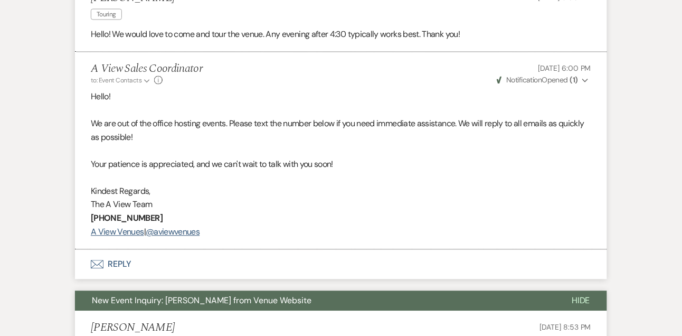
scroll to position [545, 0]
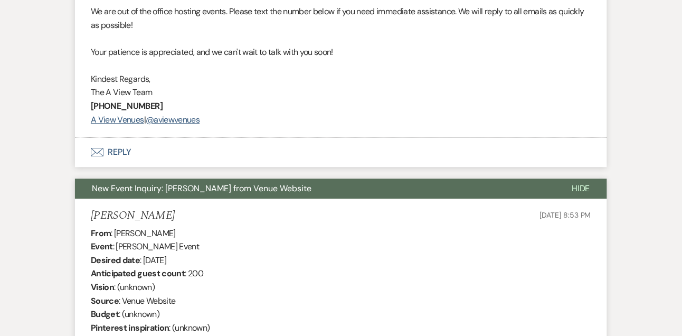
click at [127, 152] on button "Envelope Reply" at bounding box center [341, 152] width 532 height 30
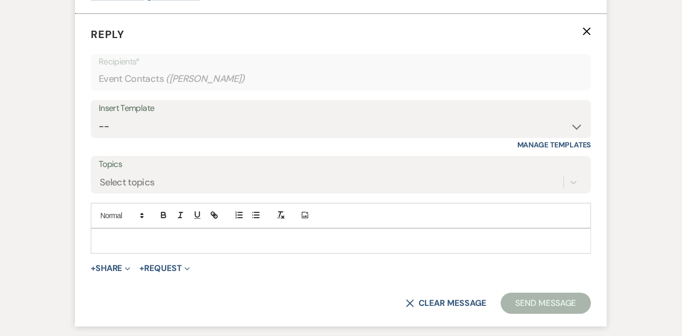
scroll to position [670, 0]
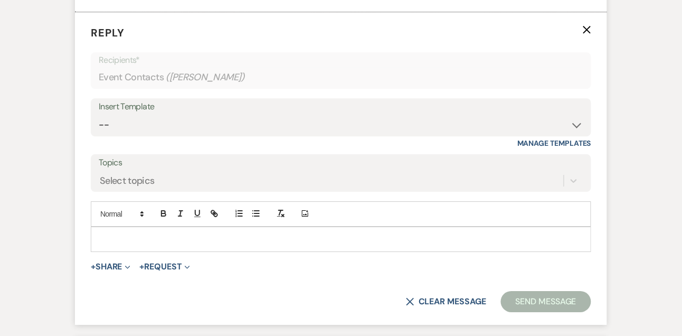
click at [115, 252] on form "Reply X Recipients* Event Contacts ( Tatem Ulane ) Insert Template -- Tour Conf…" at bounding box center [341, 168] width 532 height 313
click at [118, 233] on p at bounding box center [341, 239] width 484 height 12
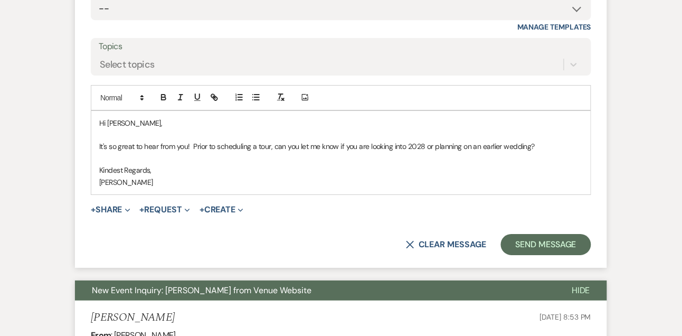
scroll to position [856, 0]
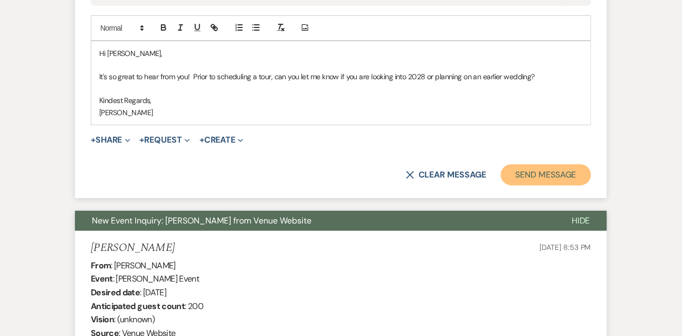
click at [543, 172] on button "Send Message" at bounding box center [546, 174] width 90 height 21
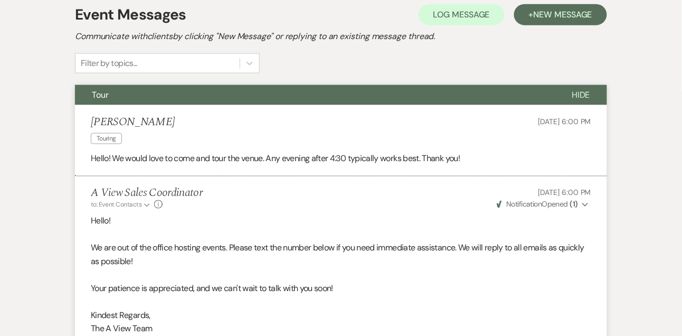
scroll to position [0, 0]
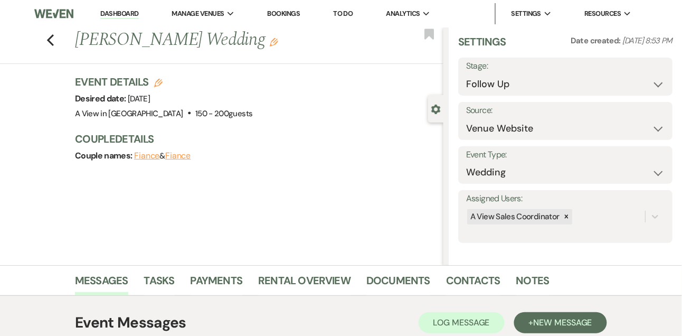
click at [111, 13] on link "Dashboard" at bounding box center [119, 14] width 38 height 10
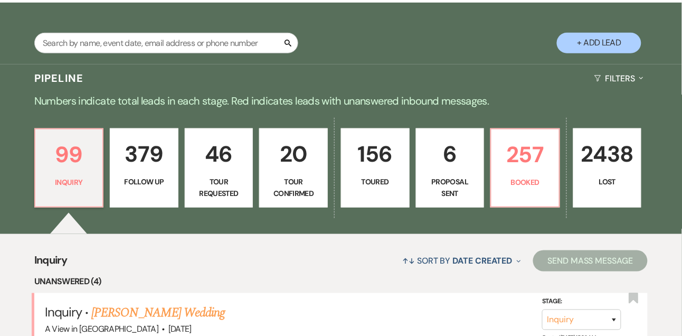
scroll to position [172, 0]
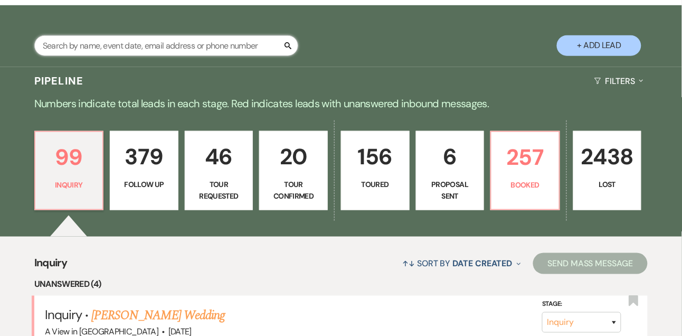
click at [191, 54] on input "text" at bounding box center [166, 45] width 264 height 21
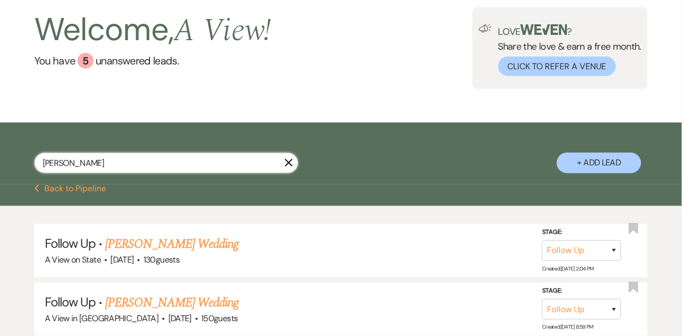
scroll to position [172, 0]
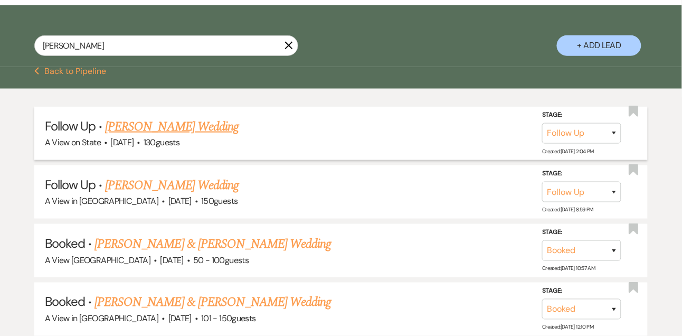
click at [137, 130] on link "[PERSON_NAME] Wedding" at bounding box center [172, 126] width 134 height 19
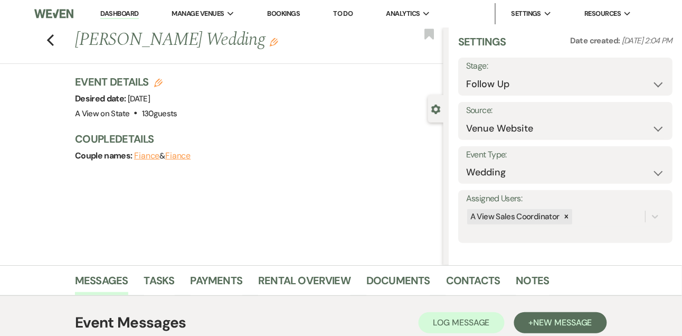
scroll to position [178, 0]
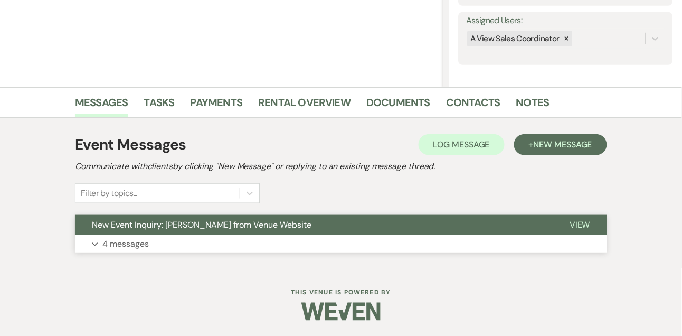
click at [128, 241] on p "4 messages" at bounding box center [125, 244] width 46 height 14
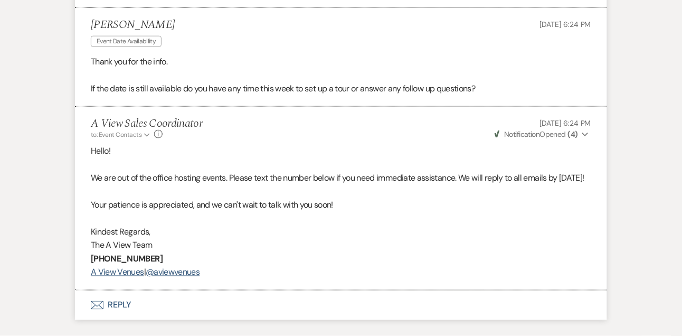
scroll to position [1284, 0]
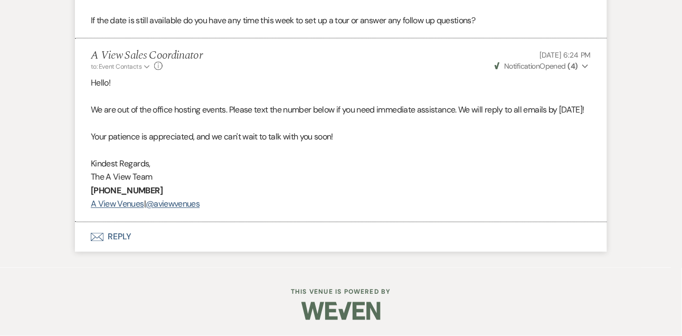
click at [121, 242] on button "Envelope Reply" at bounding box center [341, 237] width 532 height 30
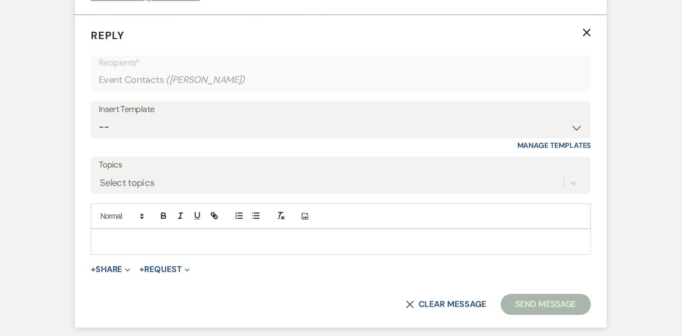
scroll to position [1467, 0]
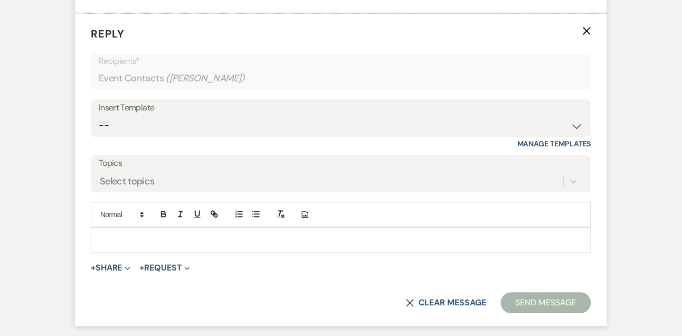
click at [116, 246] on p at bounding box center [341, 240] width 484 height 12
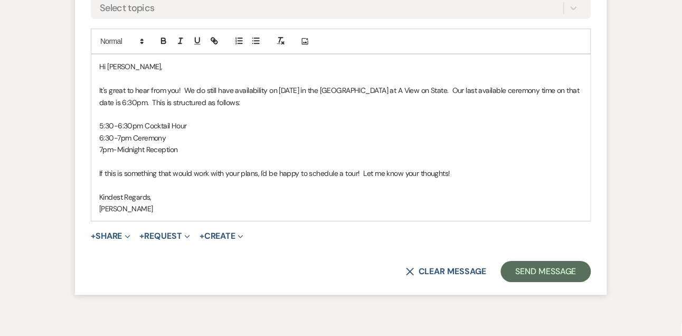
scroll to position [1722, 0]
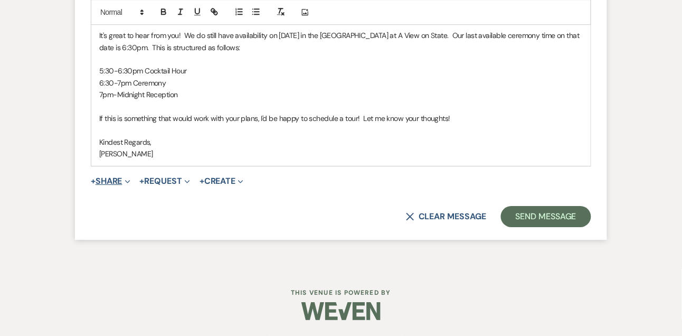
click at [110, 179] on button "+ Share Expand" at bounding box center [111, 181] width 40 height 8
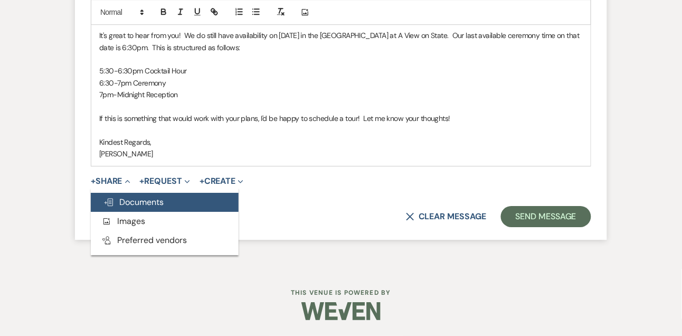
click at [120, 196] on span "Doc Upload Documents" at bounding box center [134, 201] width 60 height 11
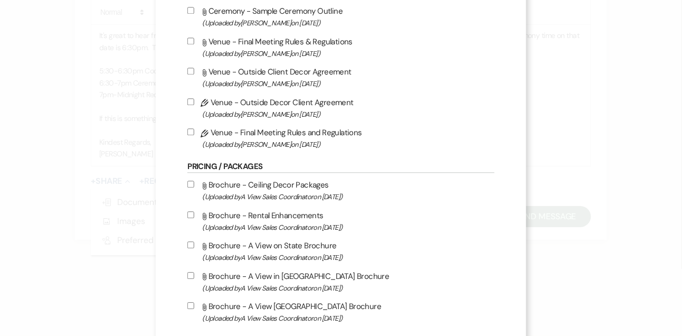
scroll to position [519, 0]
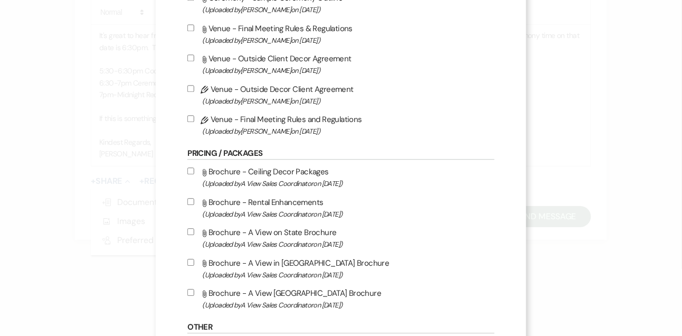
click at [189, 235] on input "Attach File Brochure - A View on State Brochure (Uploaded by A View Sales Coord…" at bounding box center [191, 231] width 7 height 7
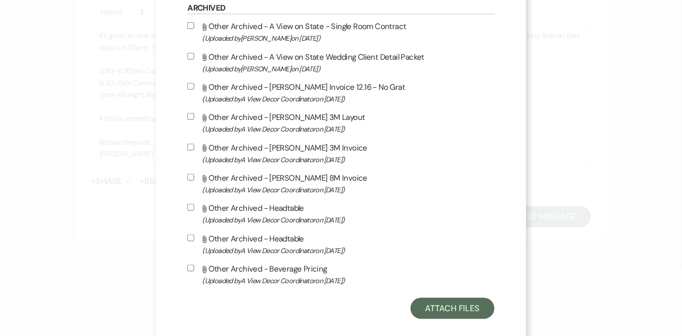
scroll to position [1099, 0]
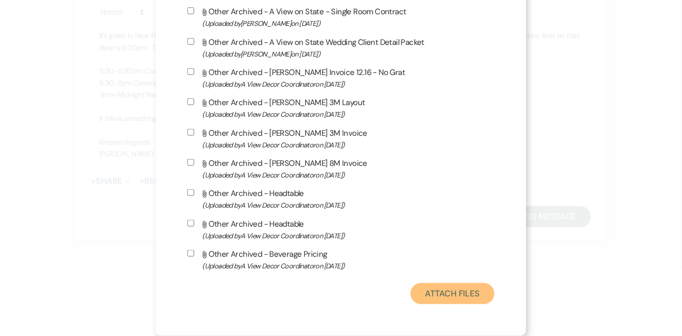
click at [460, 298] on button "Attach Files" at bounding box center [453, 293] width 84 height 21
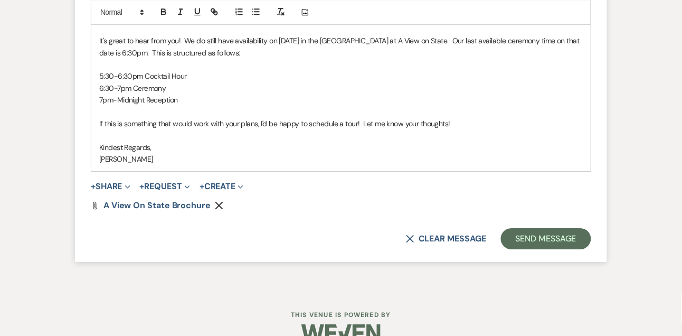
scroll to position [1739, 0]
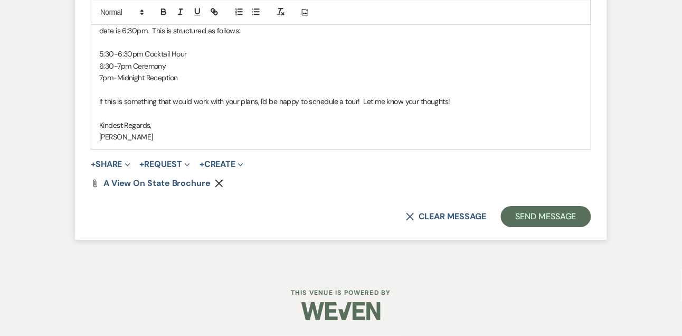
click at [517, 228] on form "Reply X Draft saved! Recipients* Event Contacts ( Joe Ruffin ) Insert Template …" at bounding box center [341, 4] width 532 height 472
click at [519, 226] on button "Send Message" at bounding box center [546, 216] width 90 height 21
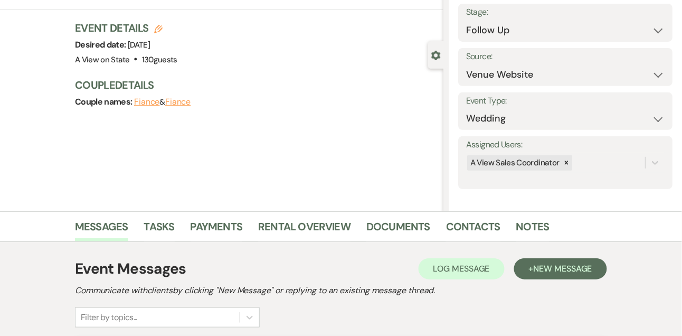
scroll to position [0, 0]
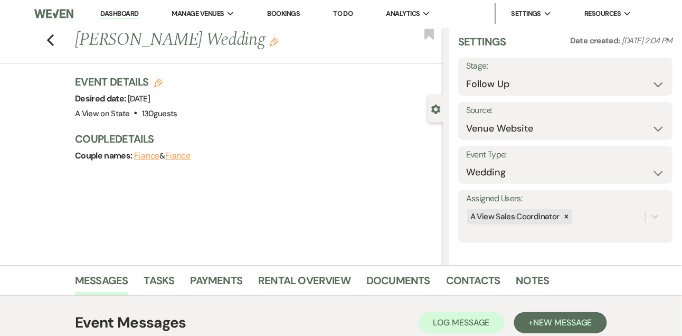
click at [123, 11] on link "Dashboard" at bounding box center [119, 14] width 38 height 10
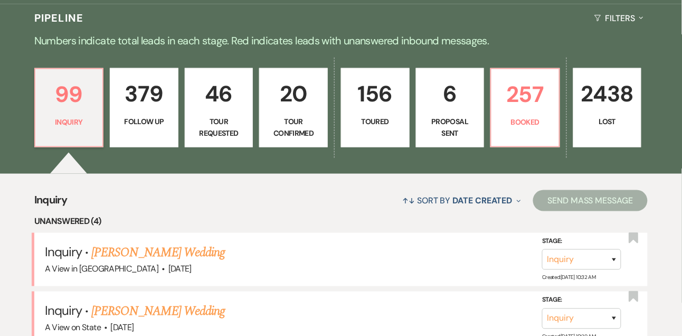
scroll to position [128, 0]
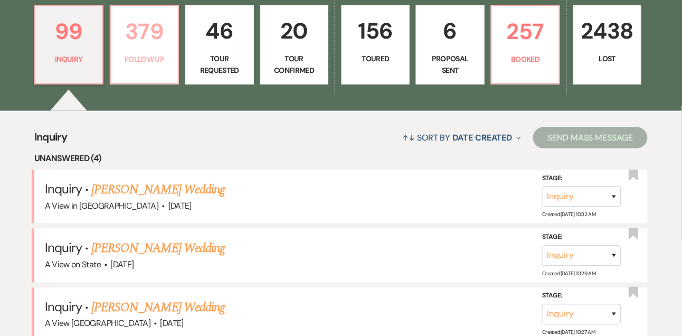
click at [155, 24] on p "379" at bounding box center [144, 31] width 54 height 35
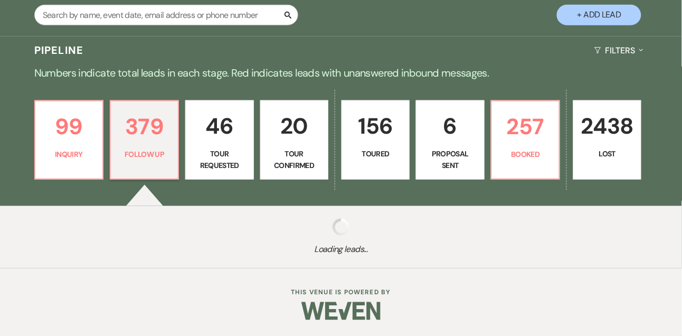
scroll to position [202, 0]
select select "9"
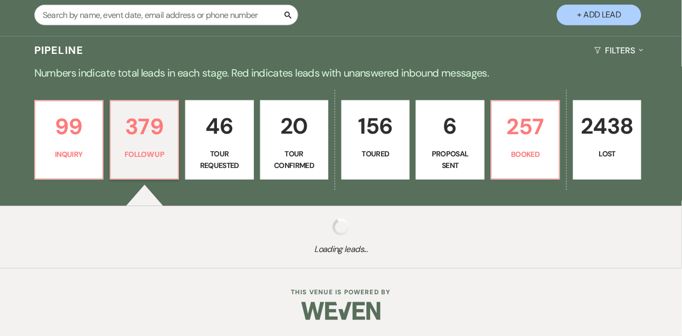
select select "9"
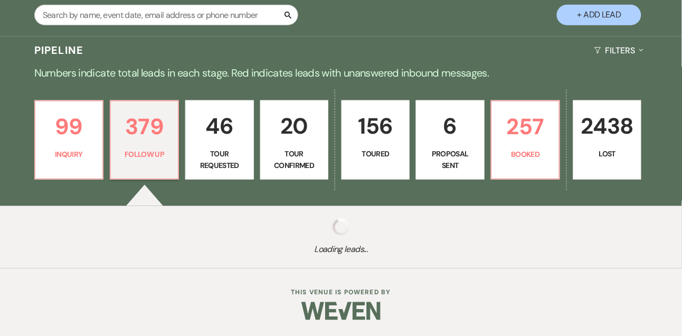
select select "9"
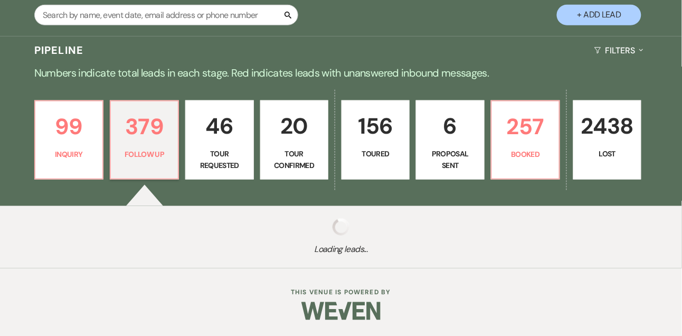
select select "9"
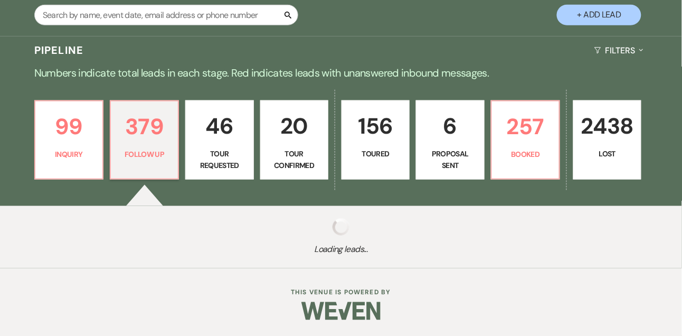
select select "9"
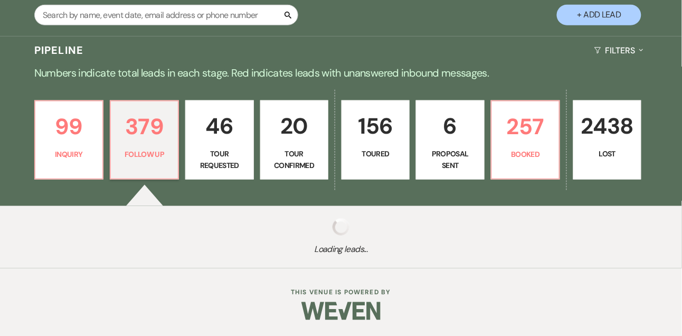
select select "9"
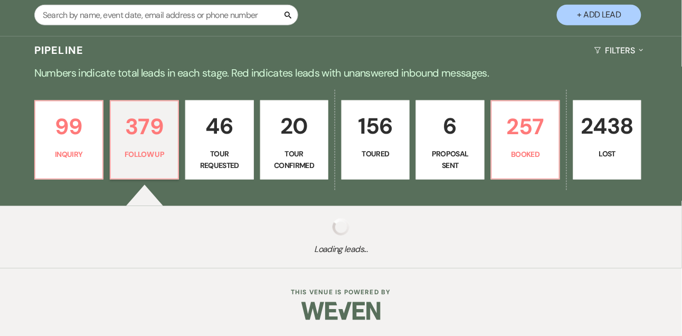
select select "9"
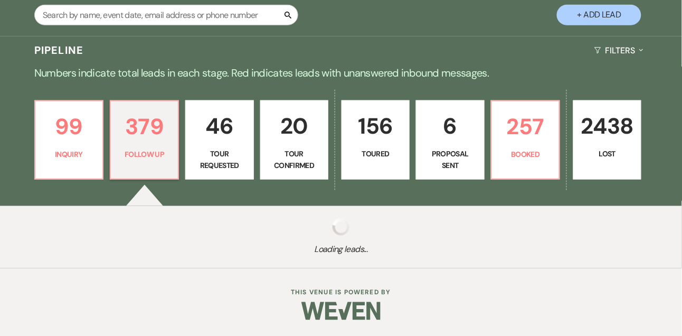
select select "9"
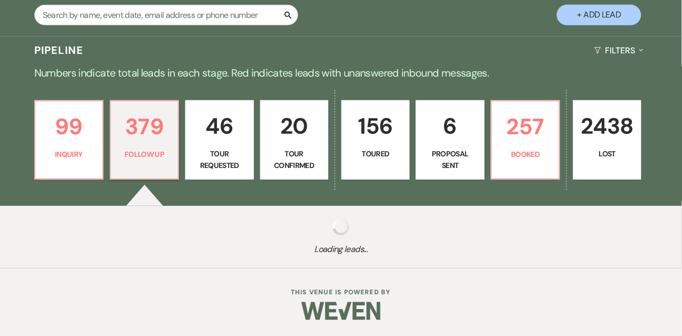
select select "9"
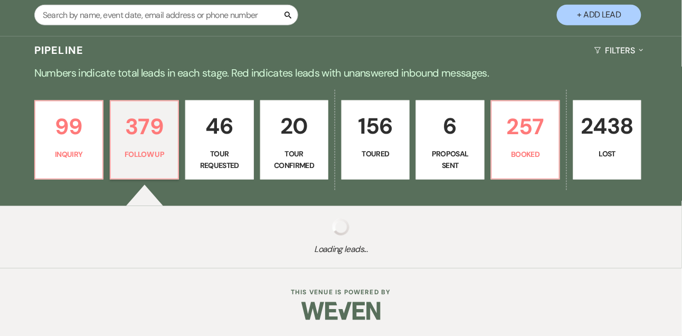
select select "9"
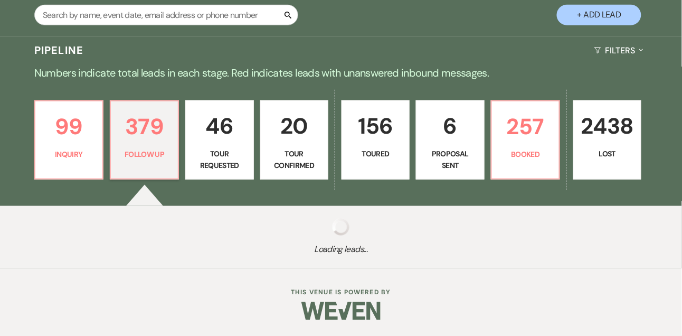
select select "9"
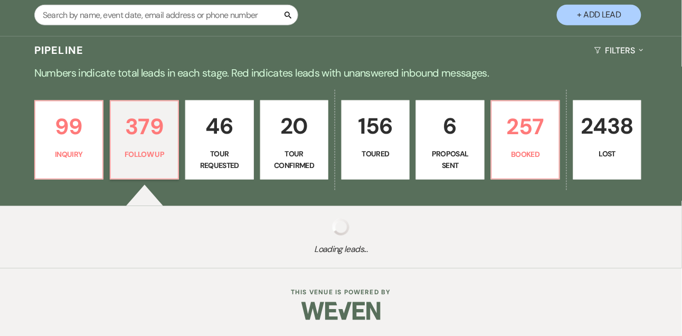
select select "9"
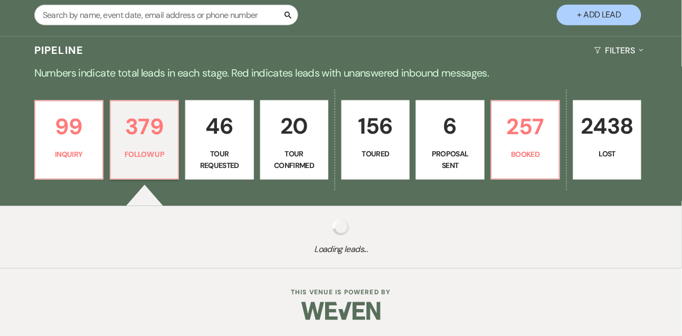
select select "9"
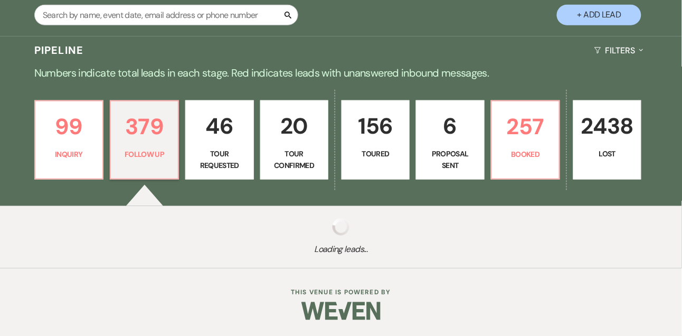
select select "9"
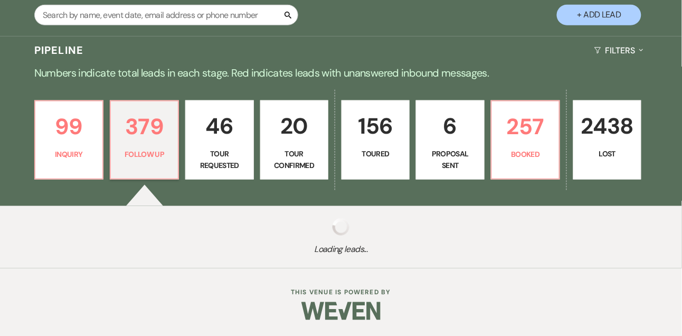
select select "9"
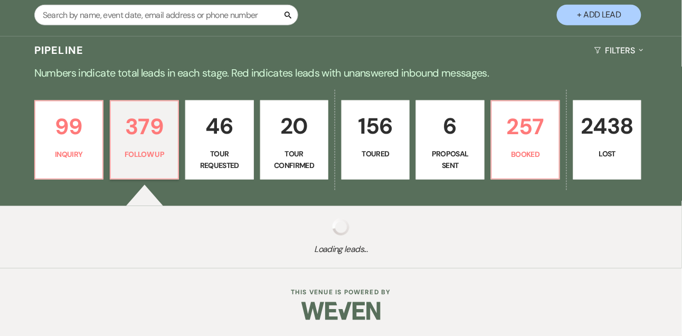
select select "9"
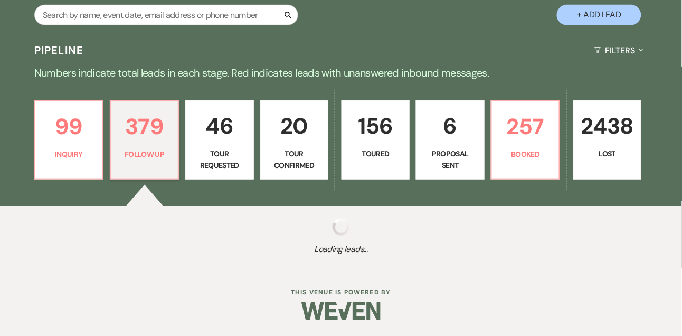
select select "9"
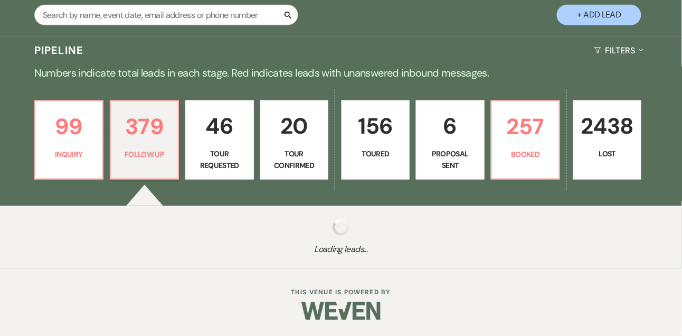
select select "9"
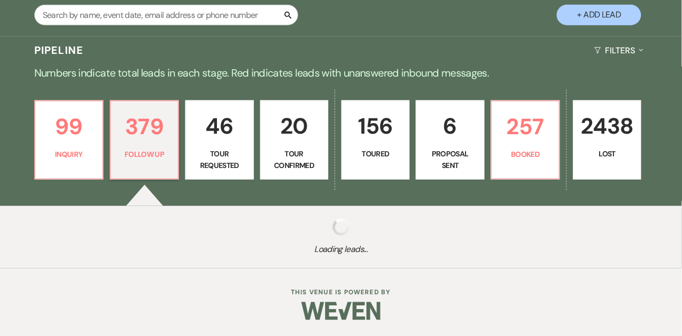
select select "9"
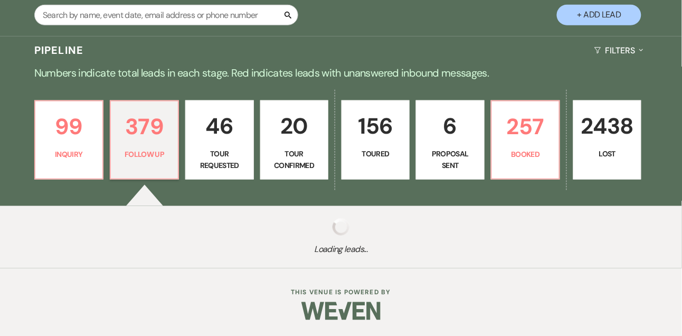
select select "9"
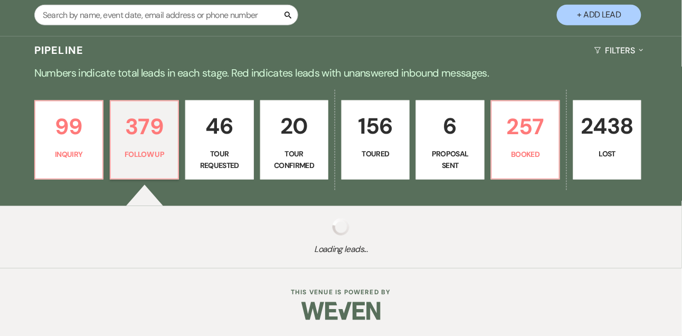
select select "9"
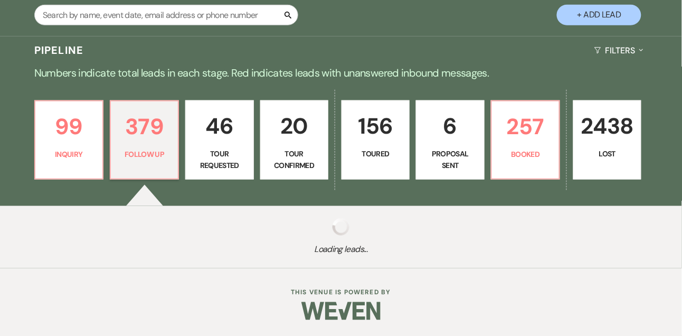
select select "9"
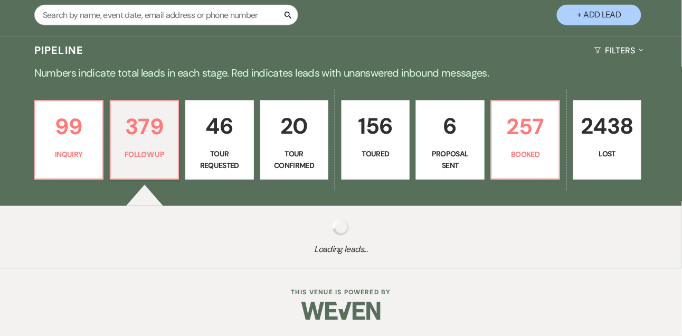
select select "9"
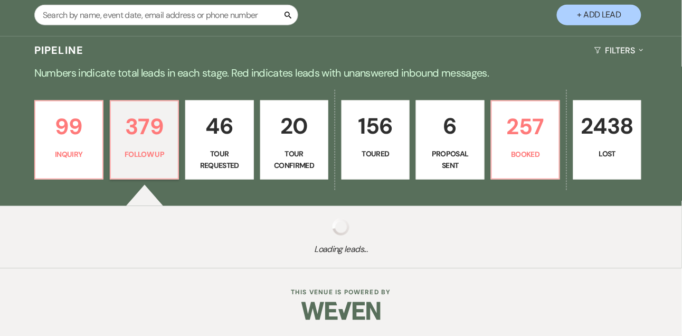
select select "9"
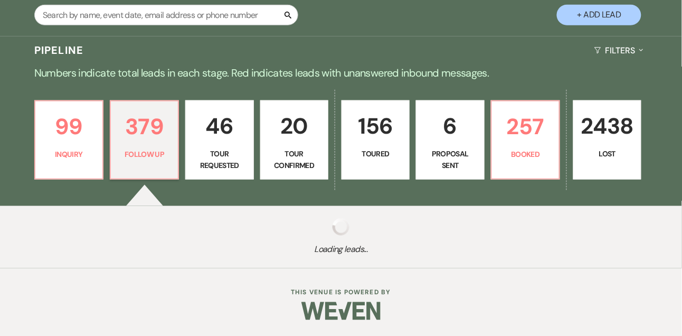
select select "9"
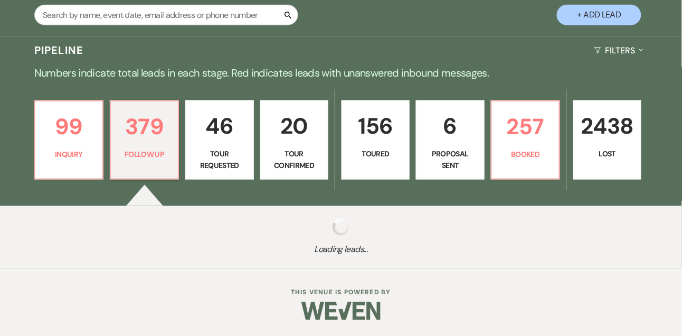
select select "9"
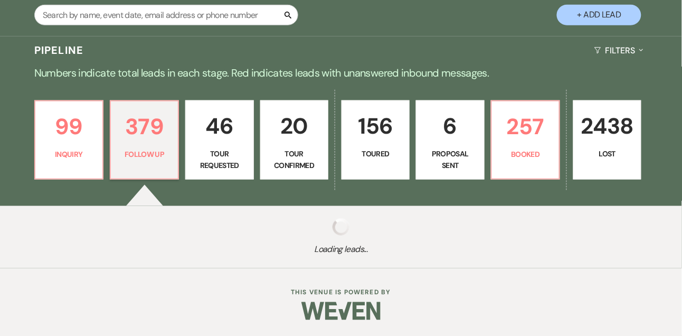
select select "9"
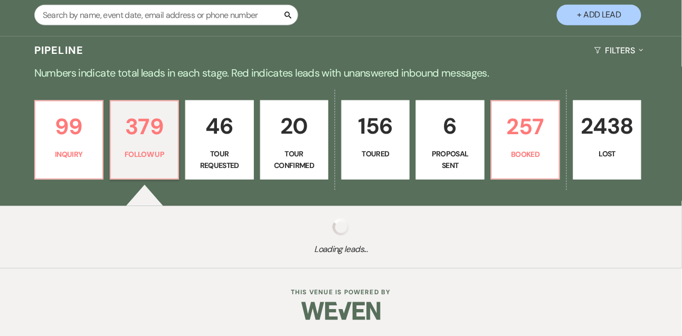
select select "9"
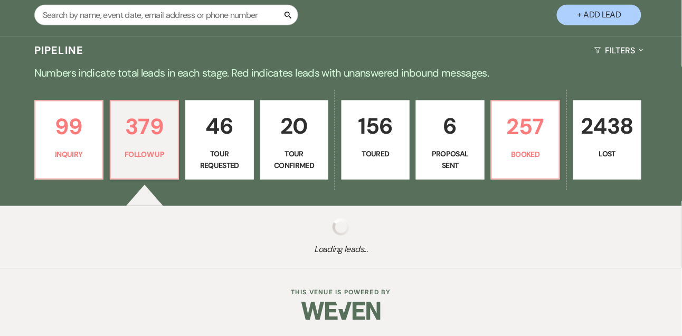
select select "9"
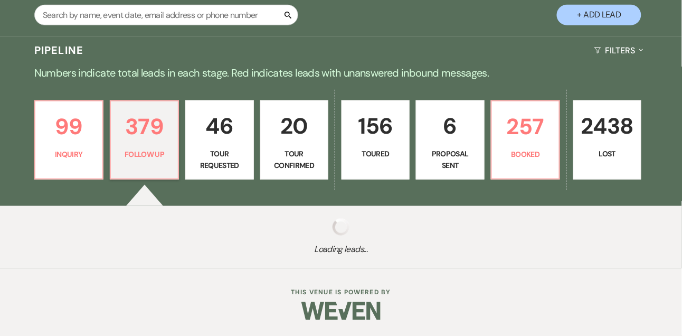
select select "9"
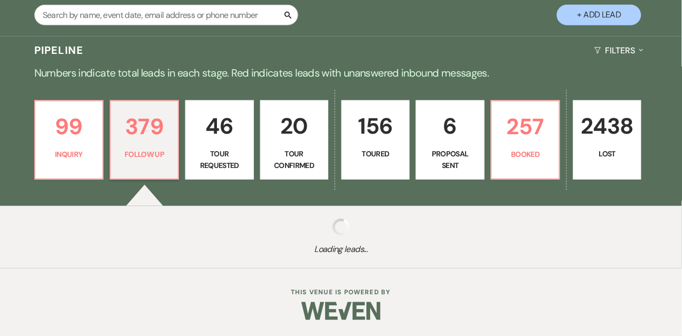
select select "9"
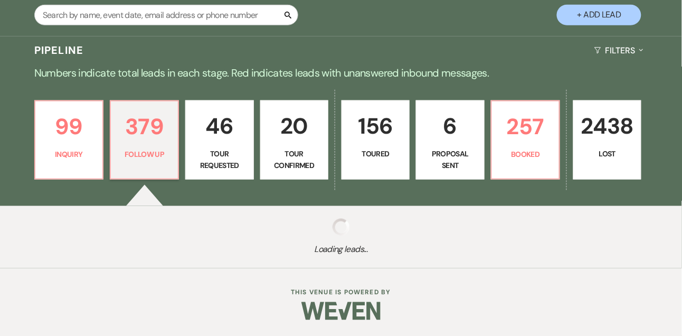
select select "9"
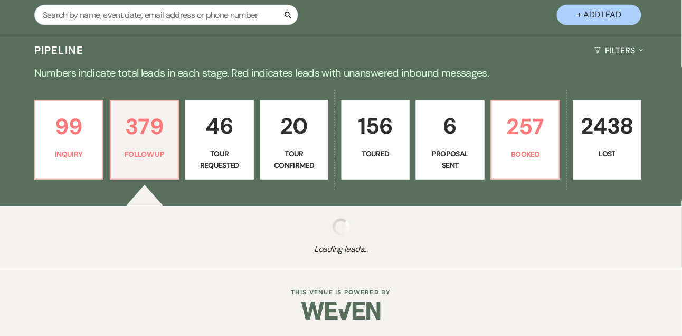
select select "9"
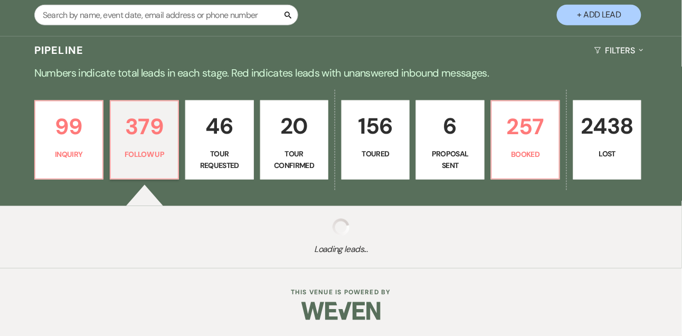
select select "9"
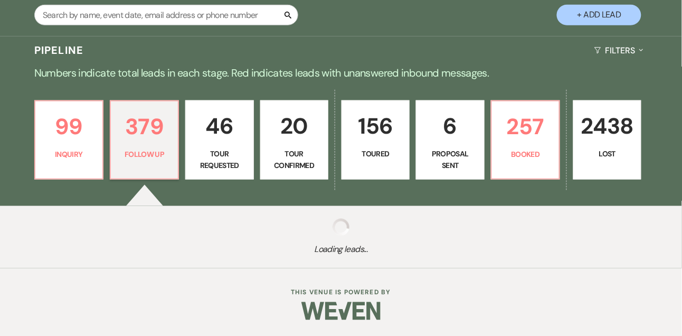
select select "9"
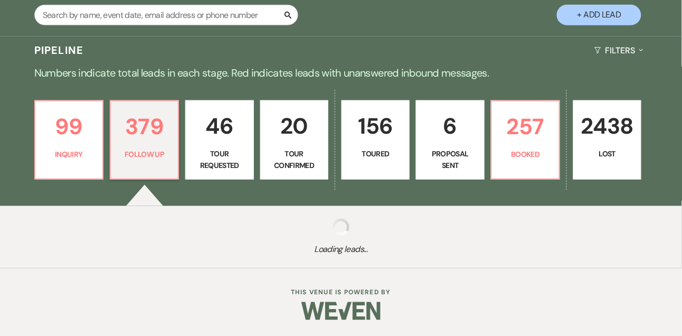
select select "9"
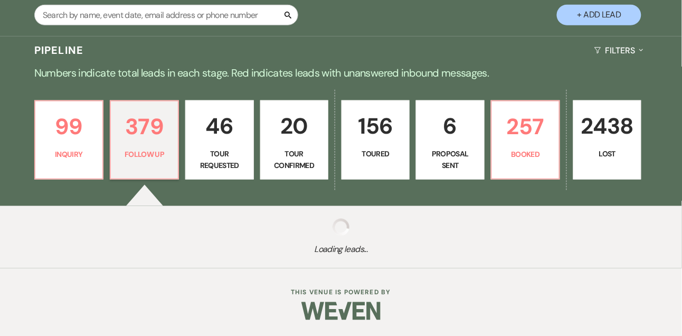
select select "9"
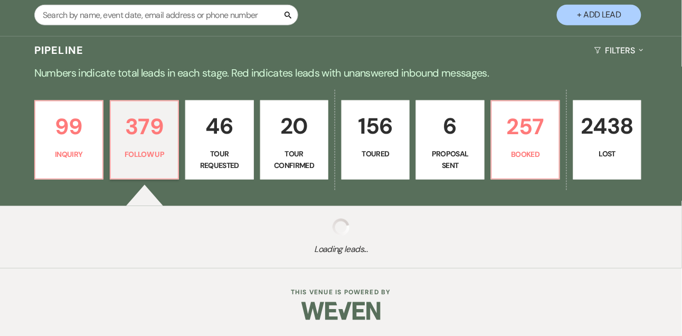
select select "9"
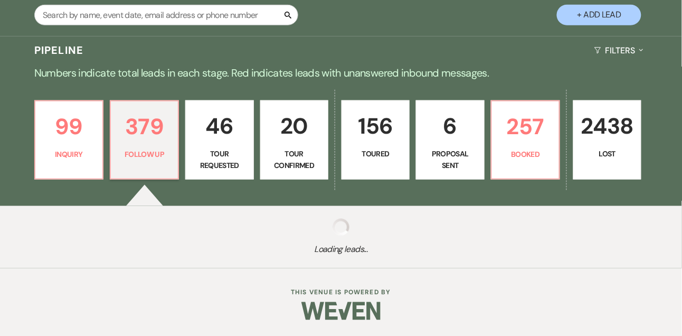
select select "9"
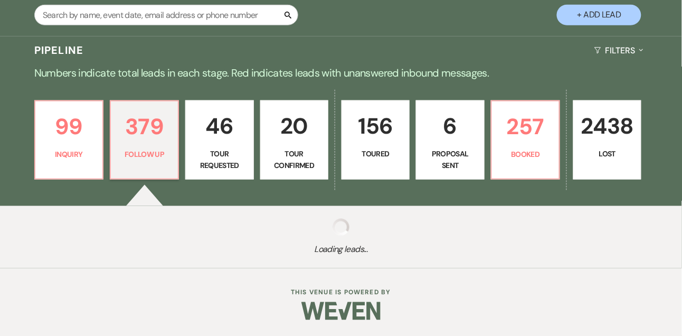
select select "9"
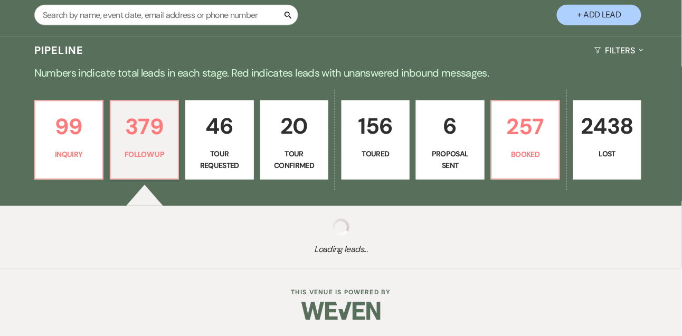
select select "9"
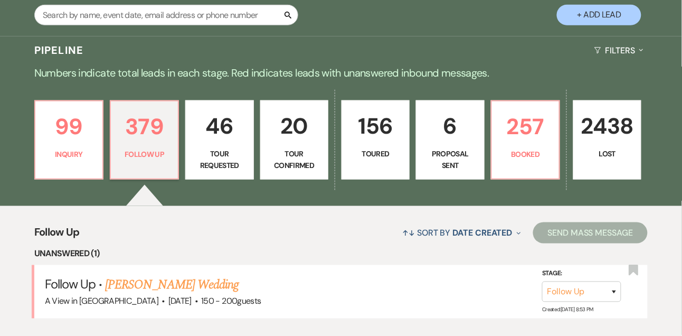
scroll to position [297, 0]
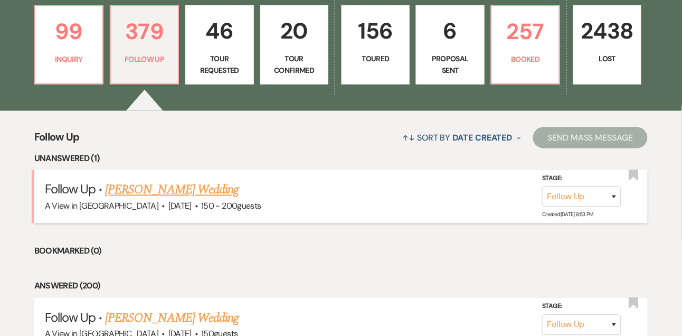
click at [185, 195] on link "[PERSON_NAME] Wedding" at bounding box center [172, 190] width 134 height 19
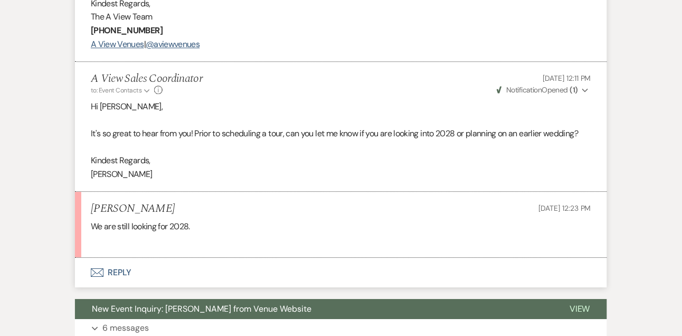
click at [117, 271] on button "Envelope Reply" at bounding box center [341, 273] width 532 height 30
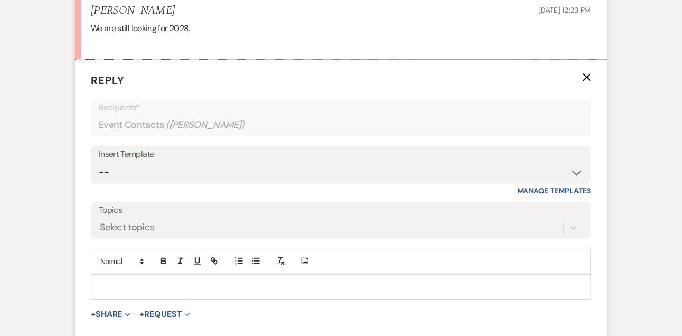
scroll to position [819, 0]
click at [117, 278] on div at bounding box center [341, 286] width 500 height 24
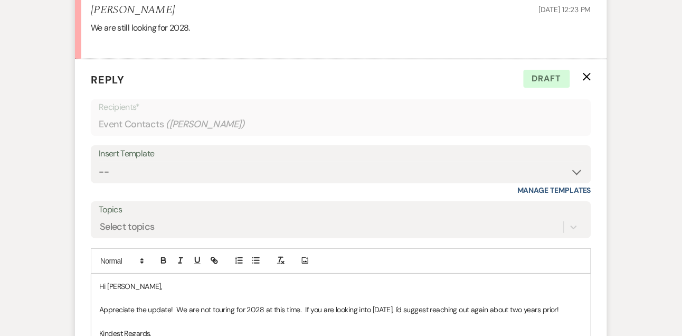
scroll to position [981, 0]
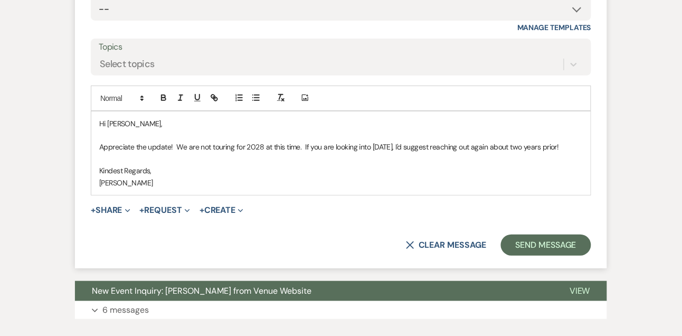
click at [587, 147] on div "Hi [PERSON_NAME], Appreciate the update! We are not touring for 2028 at this ti…" at bounding box center [341, 152] width 500 height 83
click at [541, 243] on form "Reply X Saving draft... Recipients* Event Contacts ( [PERSON_NAME] ) Insert Tem…" at bounding box center [341, 82] width 532 height 372
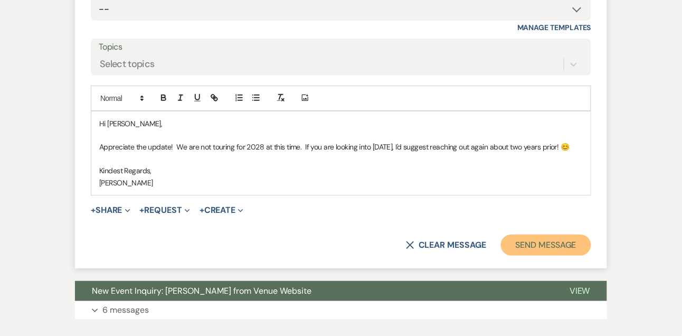
click at [538, 248] on button "Send Message" at bounding box center [546, 245] width 90 height 21
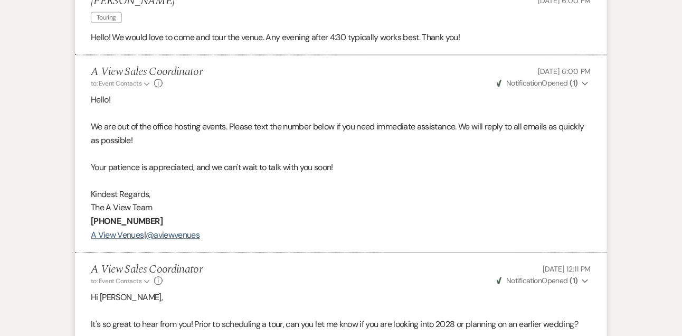
scroll to position [0, 0]
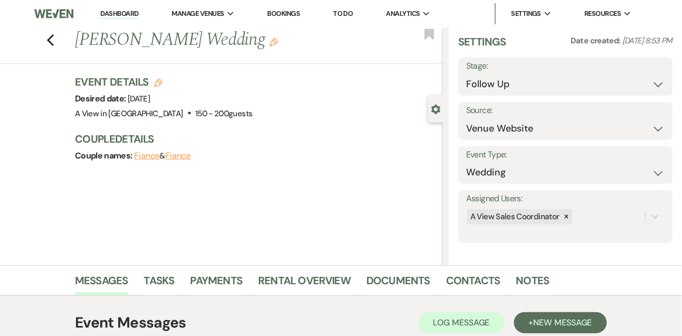
click at [125, 9] on li "Dashboard" at bounding box center [119, 13] width 49 height 21
click at [122, 17] on link "Dashboard" at bounding box center [119, 14] width 38 height 10
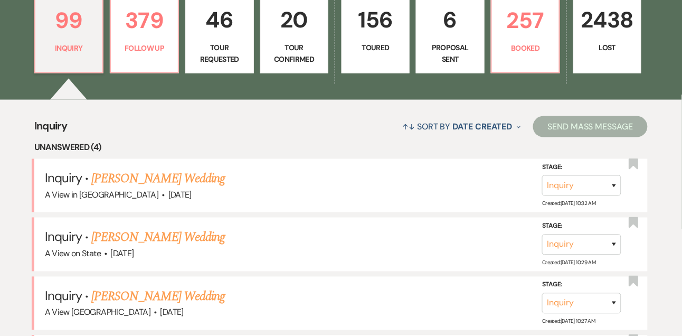
scroll to position [318, 0]
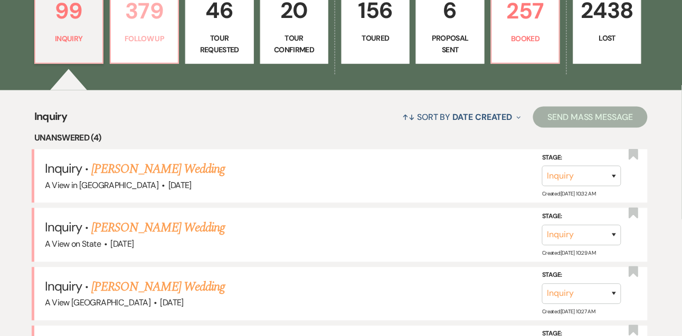
click at [146, 27] on p "379" at bounding box center [144, 10] width 54 height 35
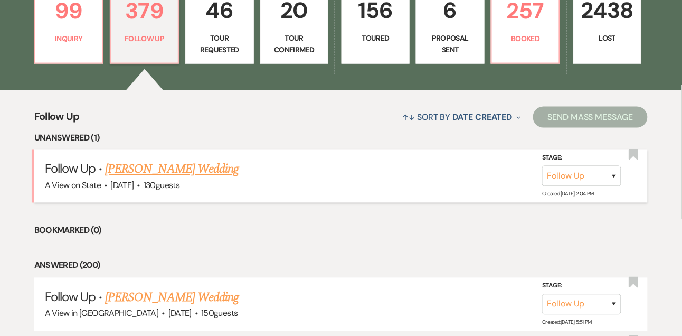
click at [166, 171] on link "[PERSON_NAME] Wedding" at bounding box center [172, 169] width 134 height 19
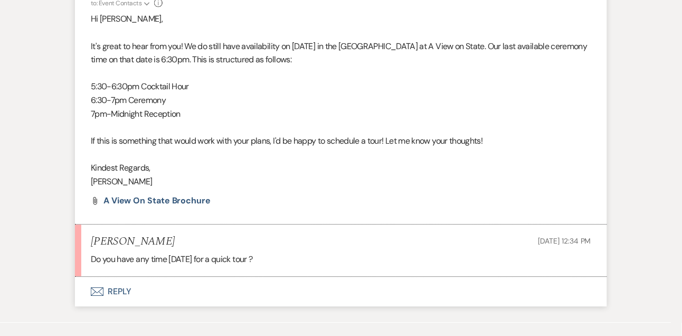
scroll to position [1587, 0]
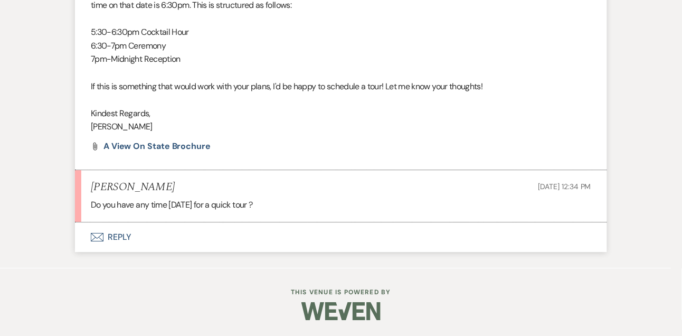
click at [125, 232] on button "Envelope Reply" at bounding box center [341, 237] width 532 height 30
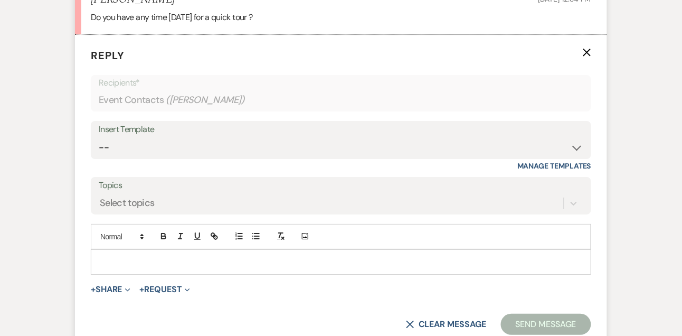
scroll to position [1769, 0]
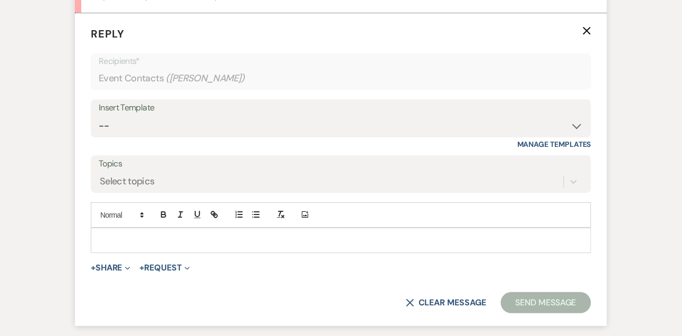
click at [117, 246] on p at bounding box center [341, 241] width 484 height 12
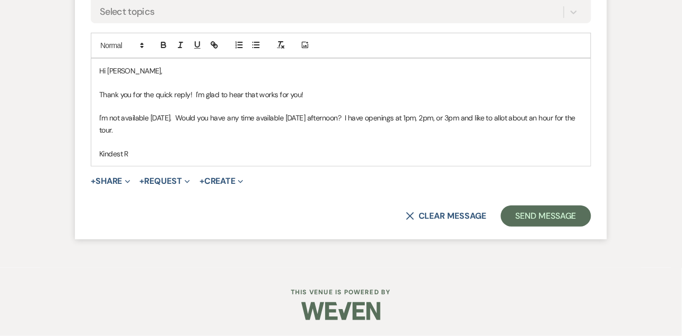
scroll to position [1965, 0]
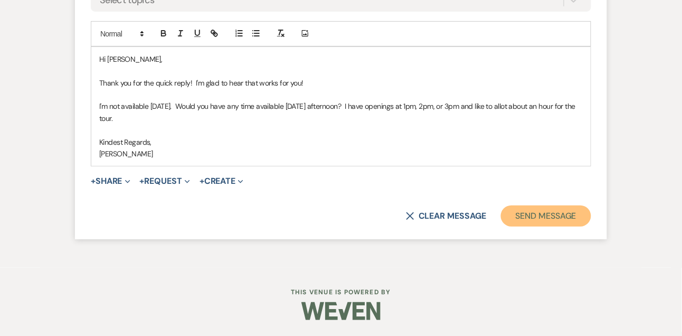
click at [551, 224] on button "Send Message" at bounding box center [546, 215] width 90 height 21
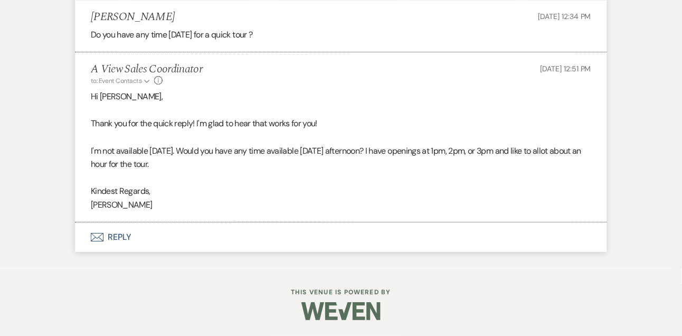
scroll to position [1586, 0]
